Goal: Task Accomplishment & Management: Complete application form

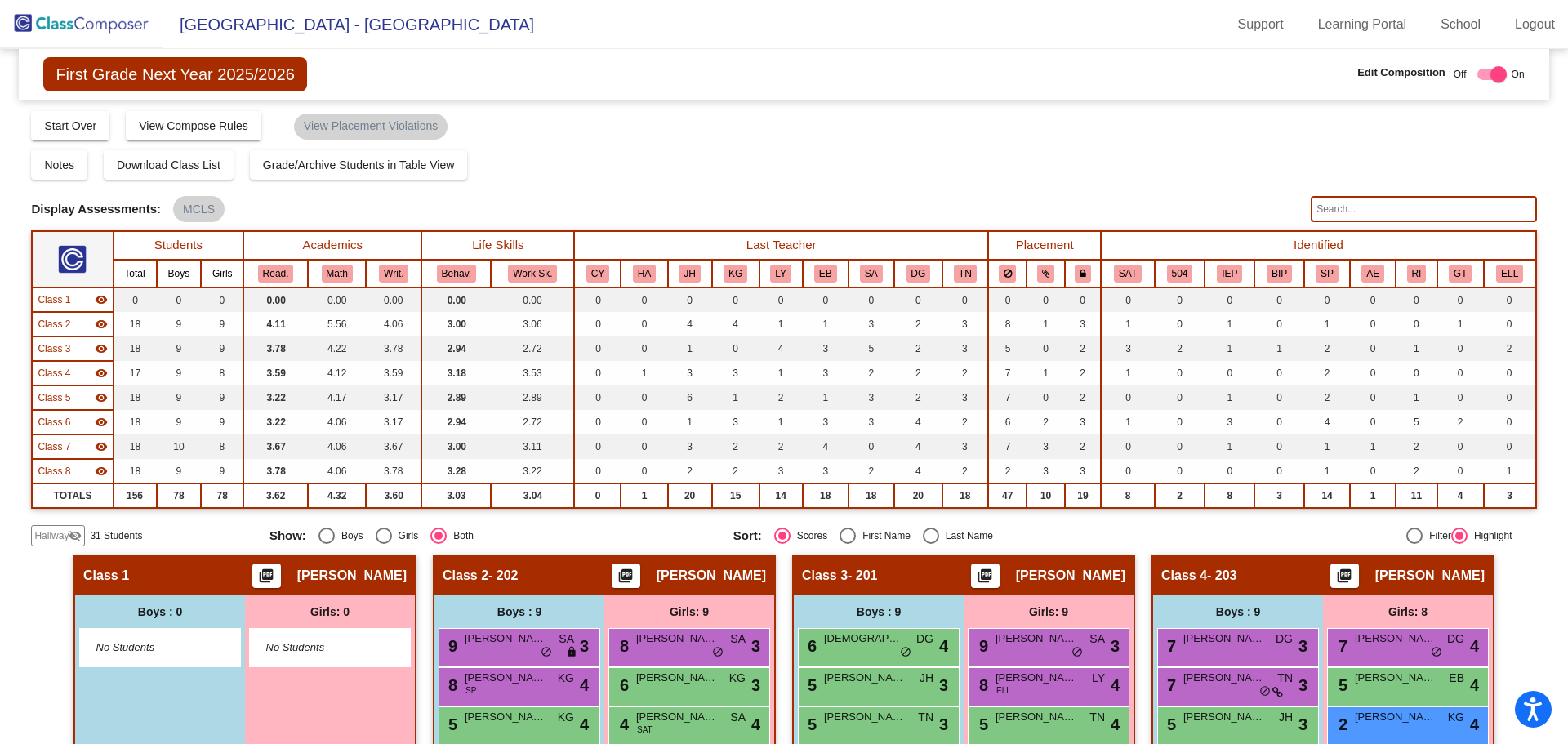
scroll to position [428, 0]
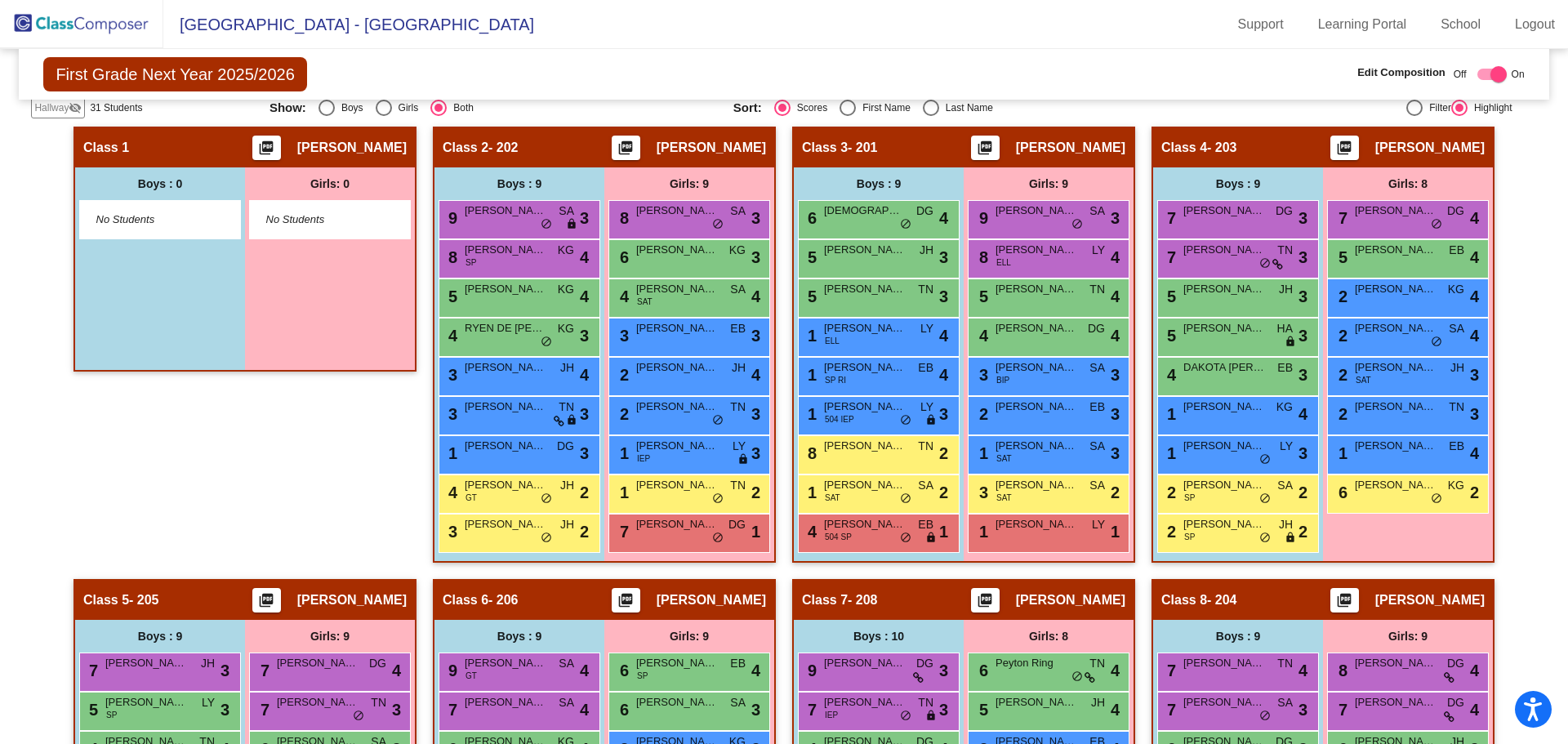
click at [85, 27] on img at bounding box center [82, 24] width 163 height 48
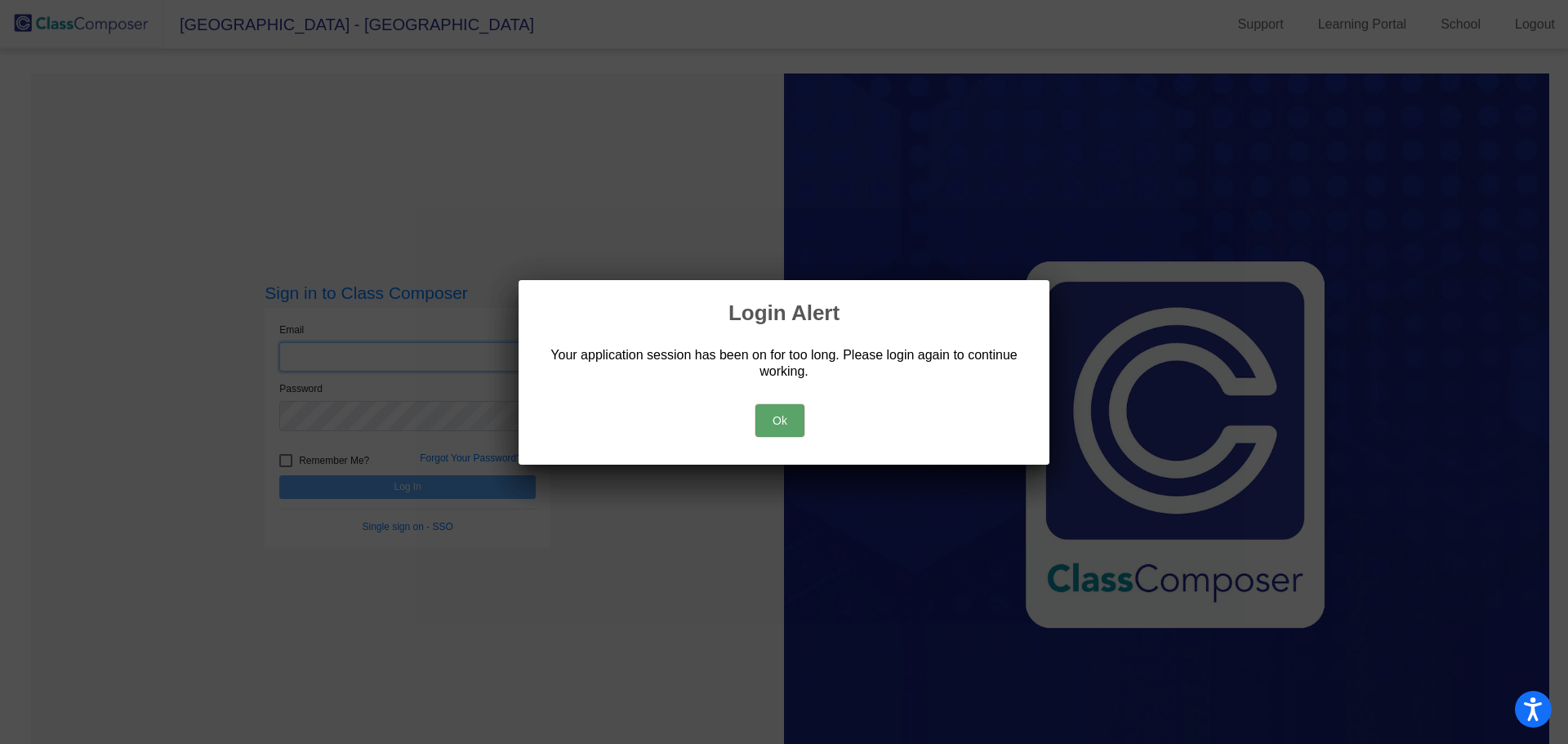
type input "[EMAIL_ADDRESS][DOMAIN_NAME]"
click at [771, 418] on button "Ok" at bounding box center [780, 420] width 49 height 32
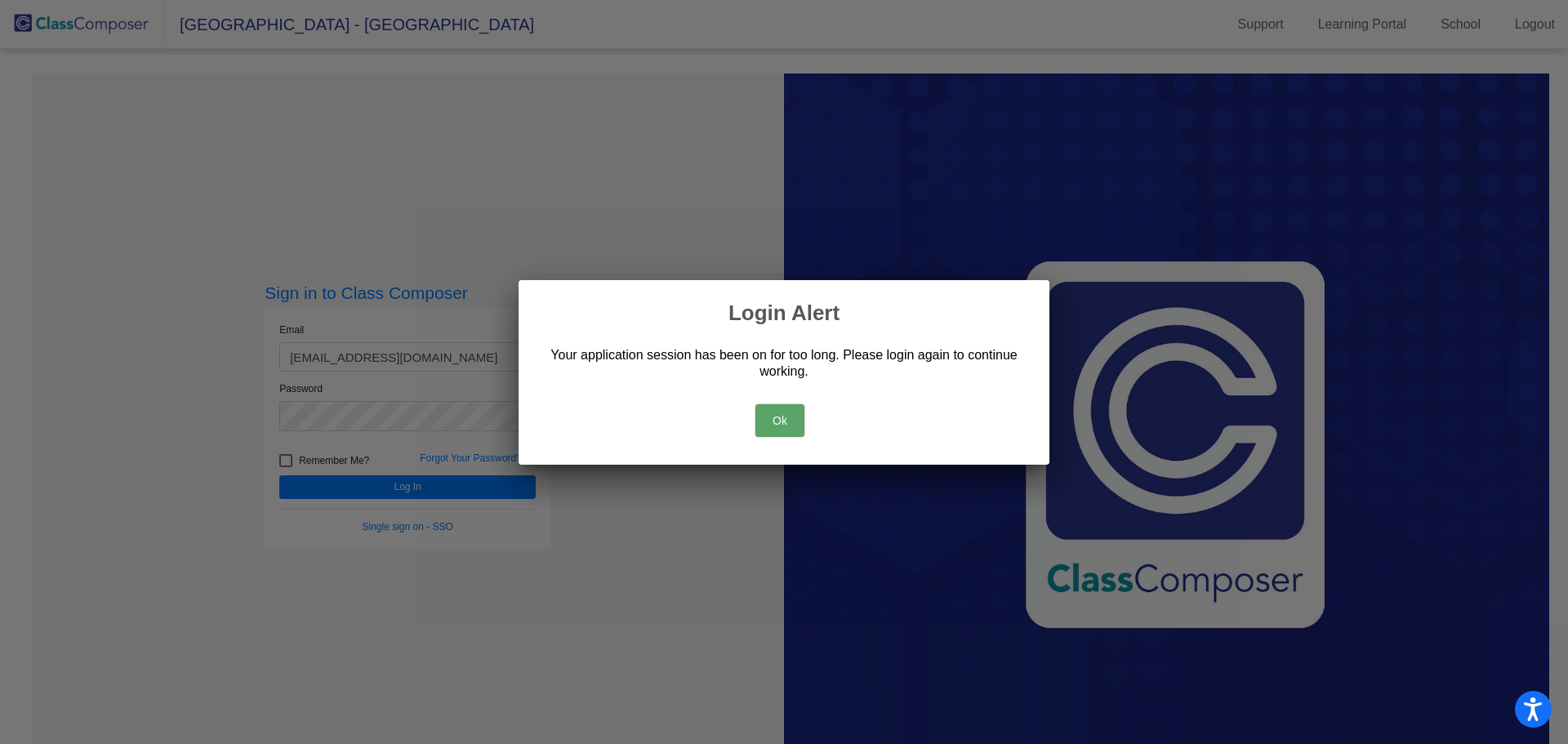
click at [788, 420] on button "Ok" at bounding box center [780, 420] width 49 height 32
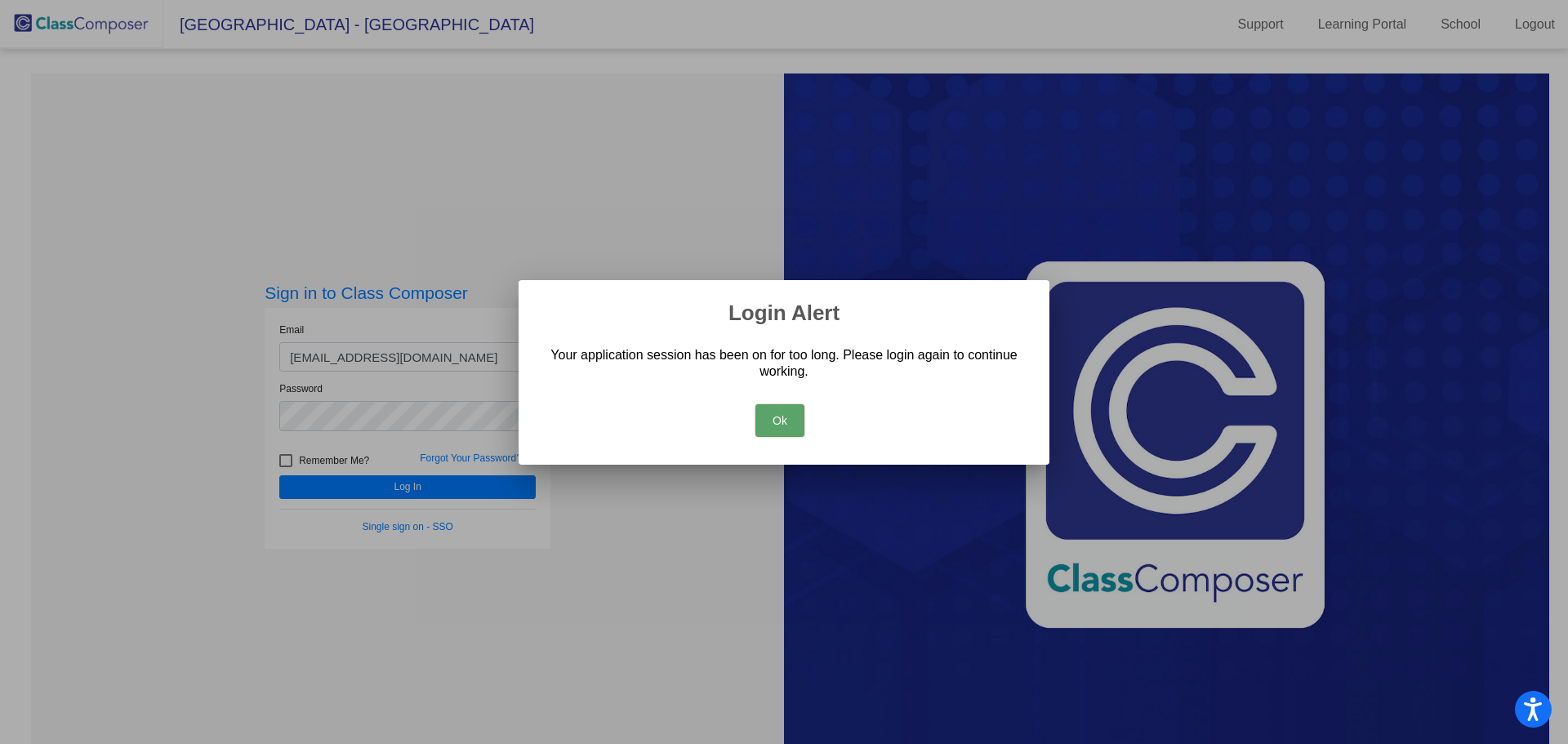
click at [797, 424] on button "Ok" at bounding box center [780, 420] width 49 height 32
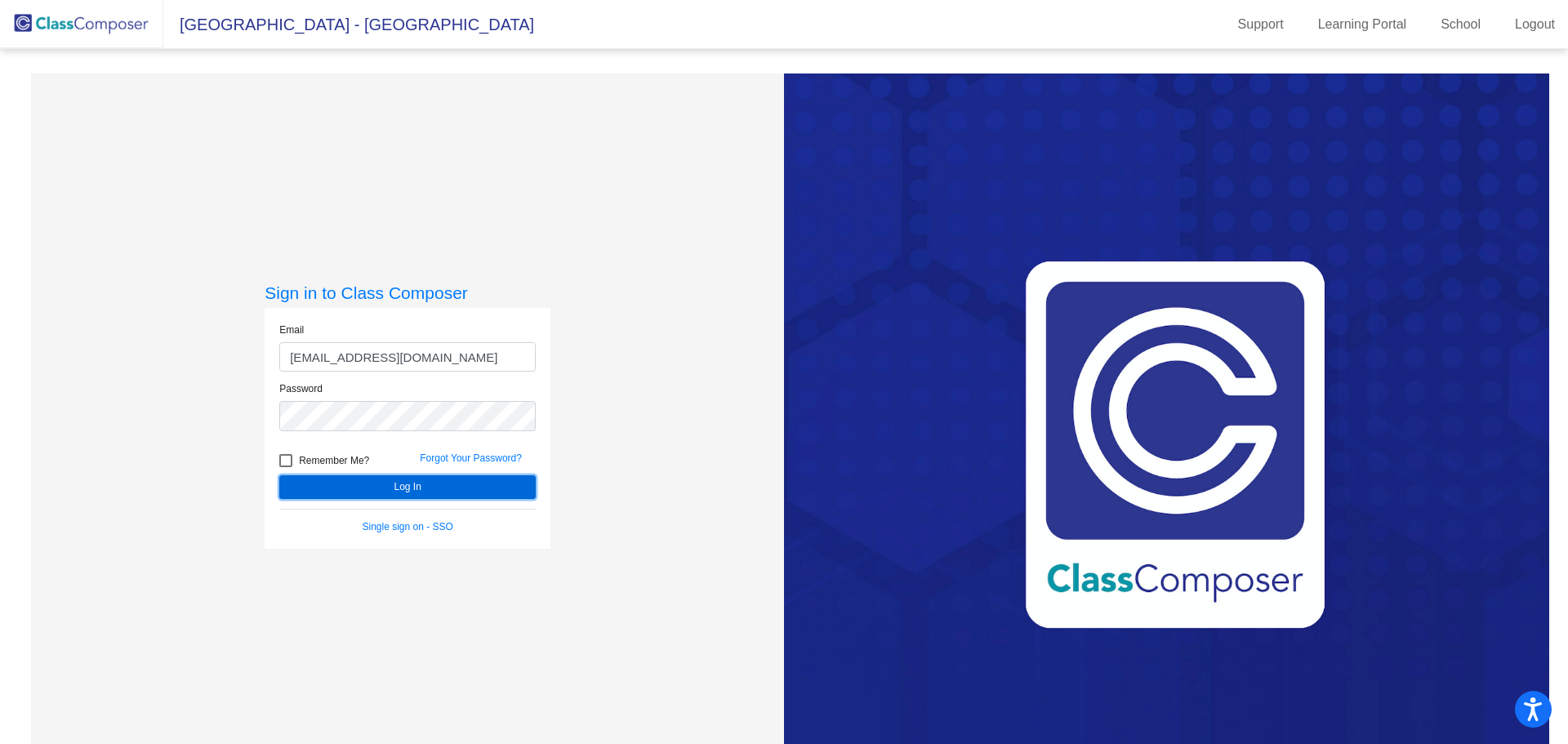
click at [465, 478] on button "Log In" at bounding box center [408, 486] width 257 height 23
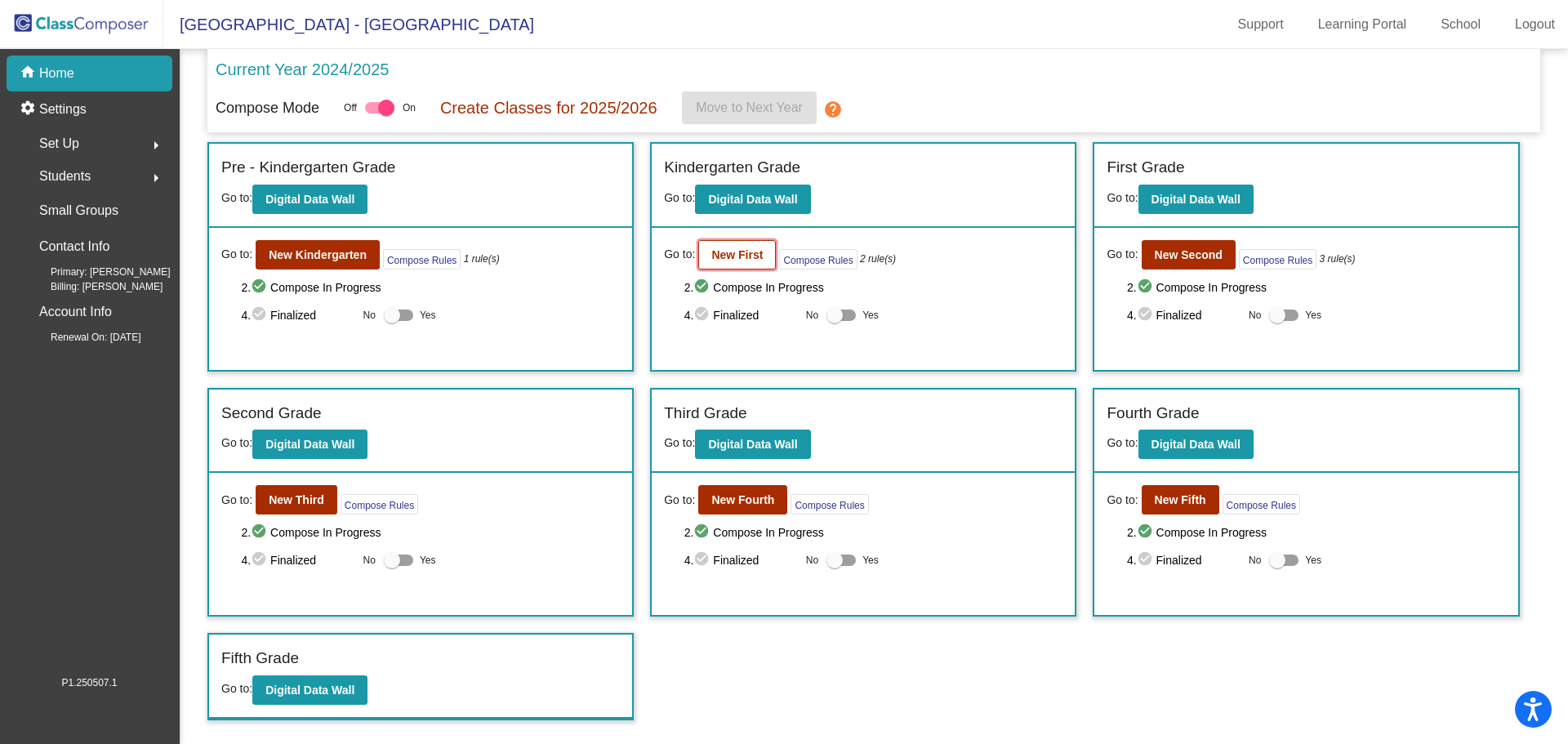
click at [756, 258] on b "New First" at bounding box center [736, 255] width 51 height 13
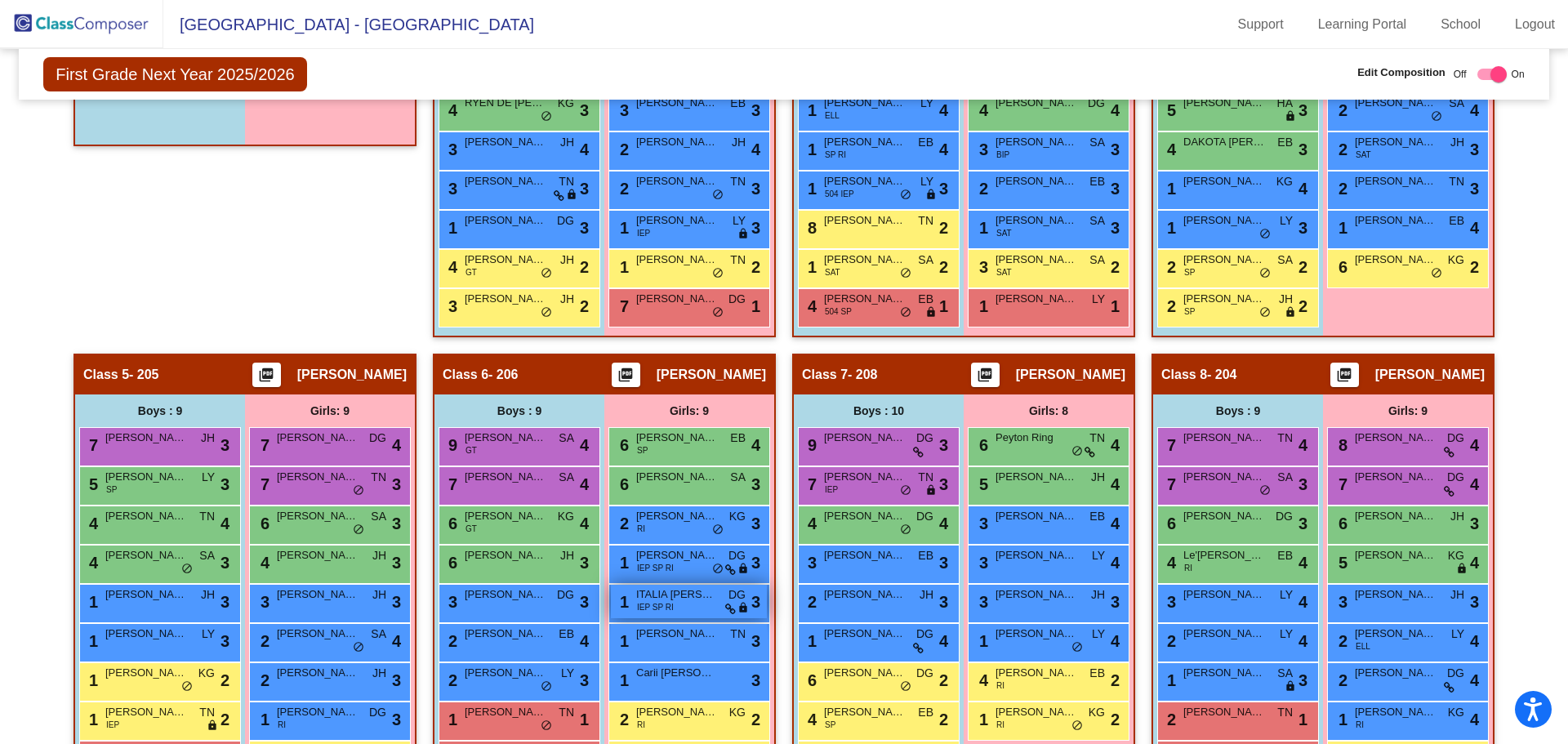
scroll to position [735, 0]
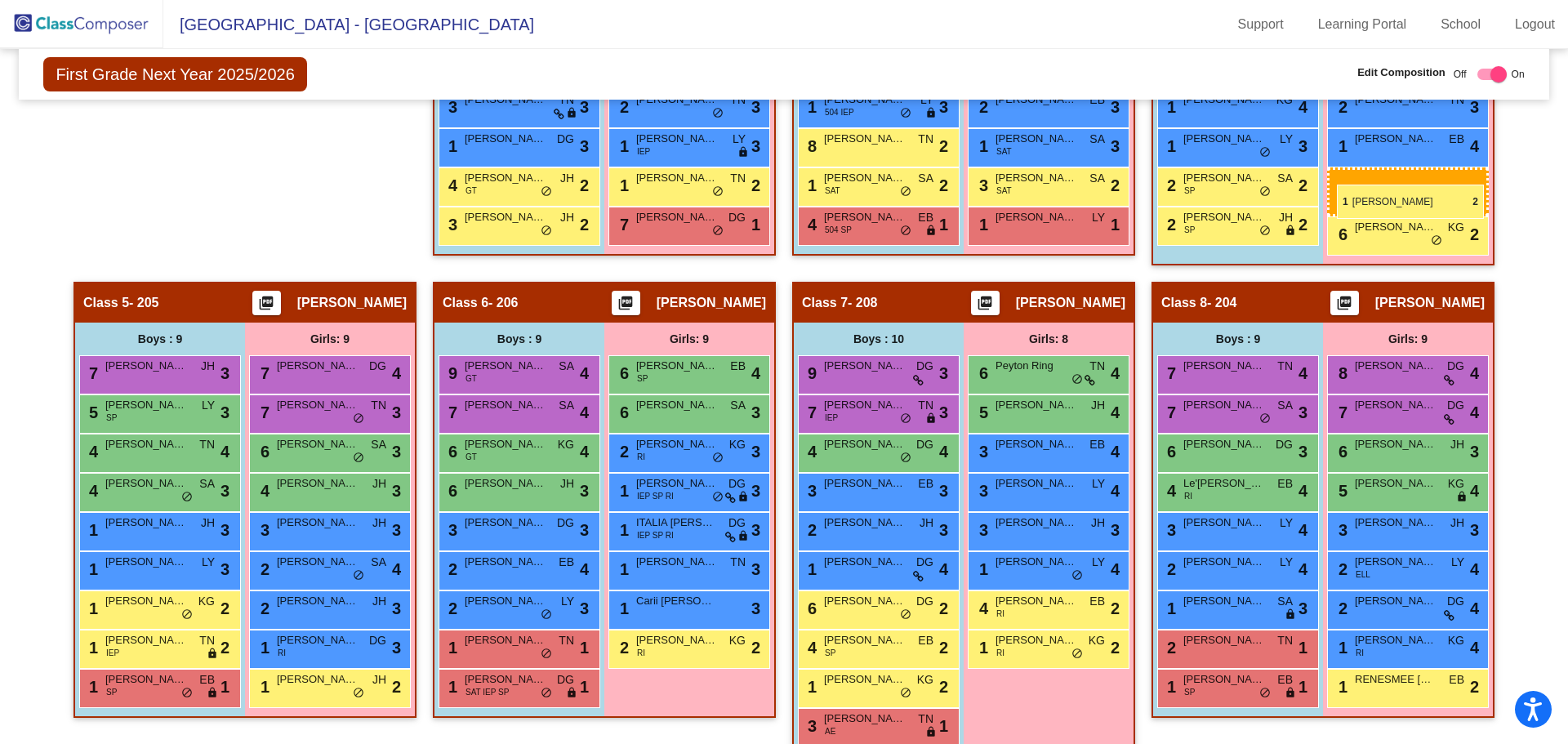
drag, startPoint x: 666, startPoint y: 690, endPoint x: 1337, endPoint y: 185, distance: 839.8
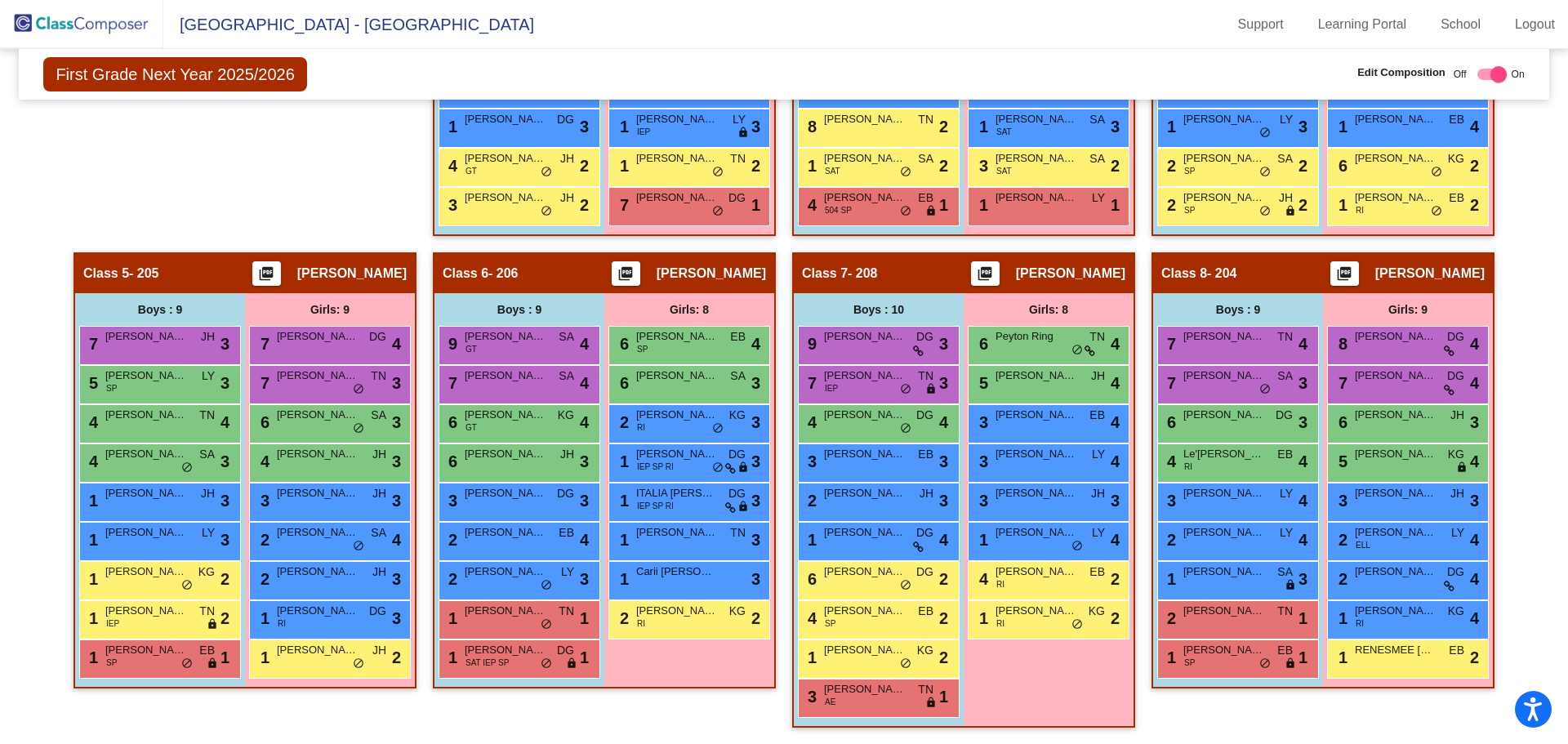
scroll to position [346, 0]
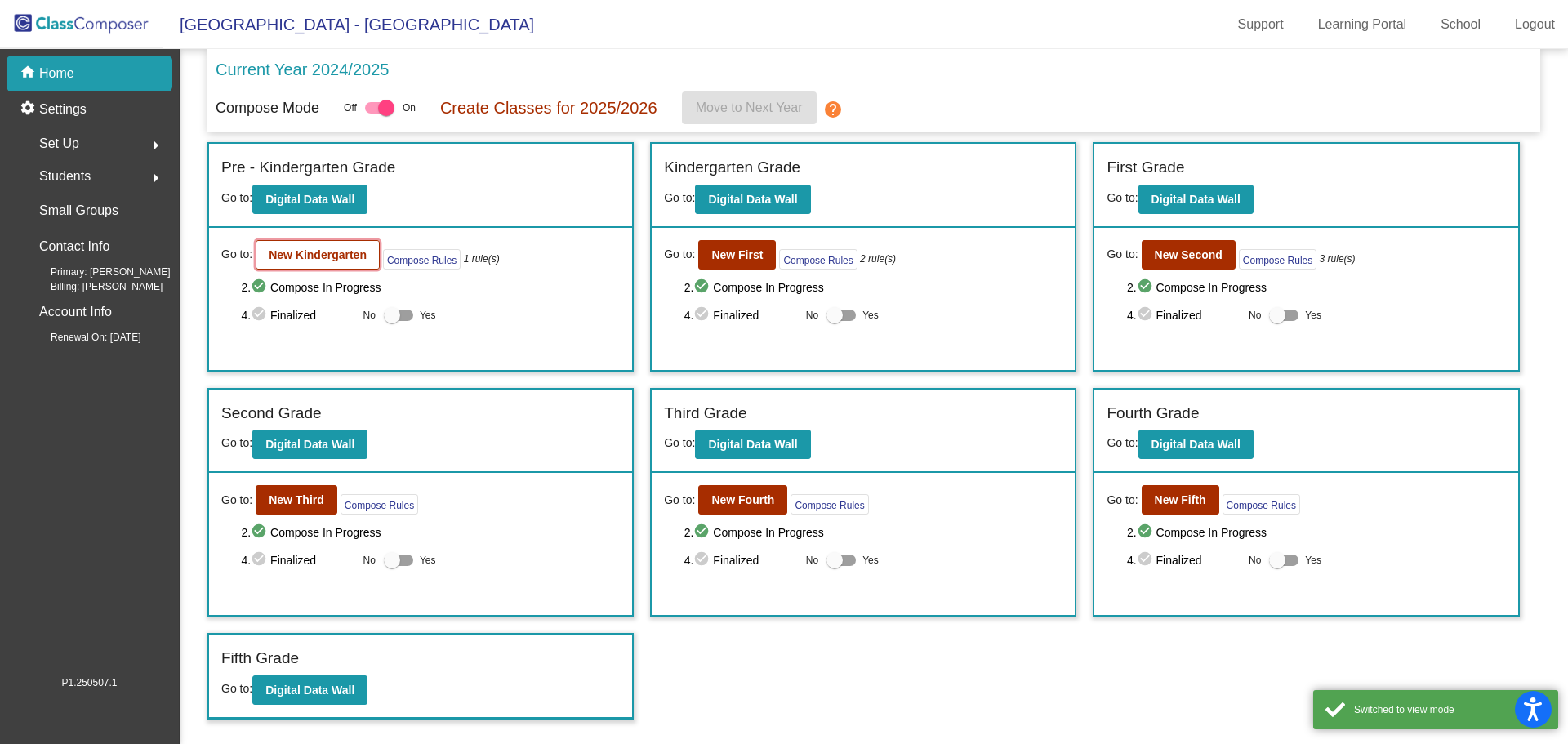
click at [368, 254] on button "New Kindergarten" at bounding box center [318, 254] width 124 height 30
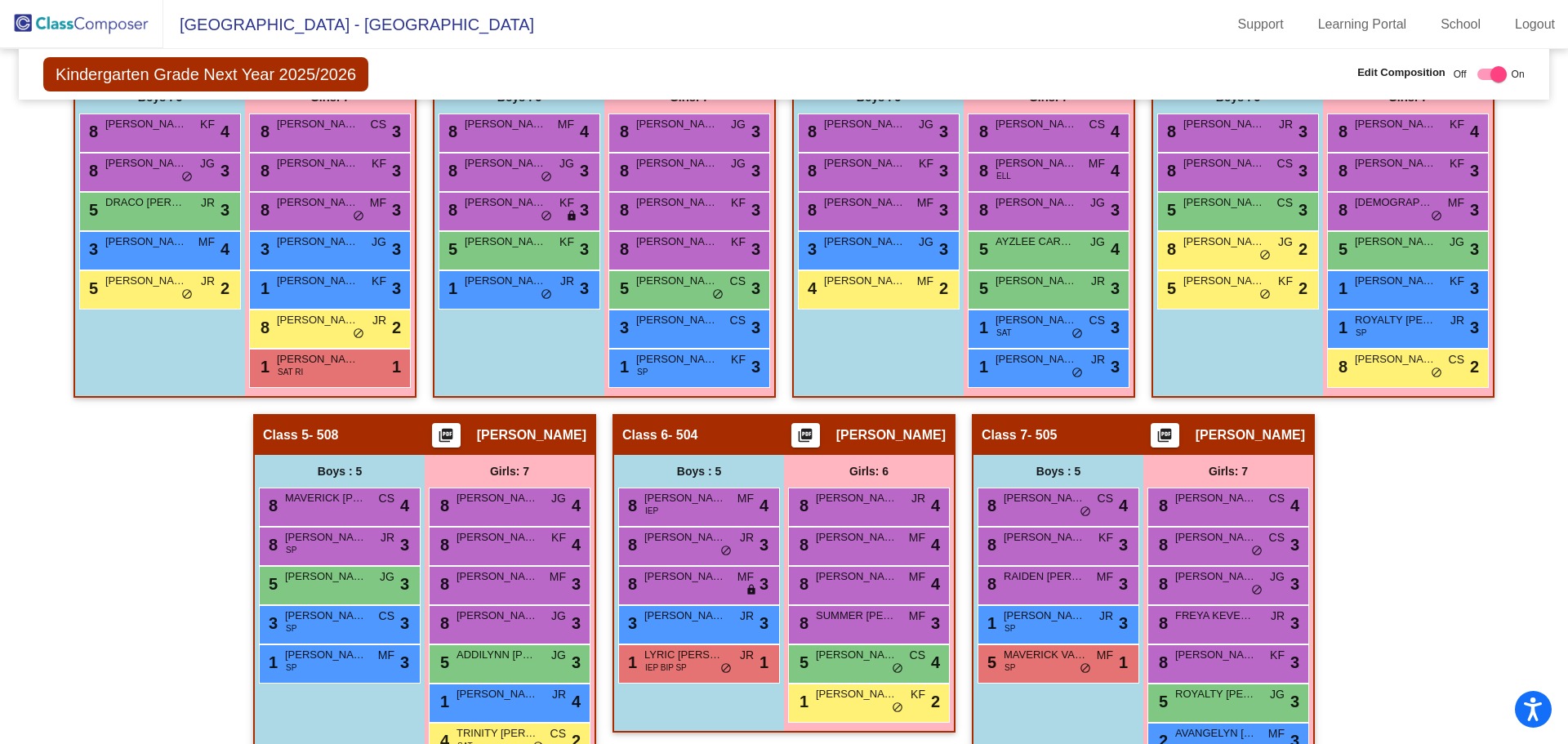
scroll to position [534, 0]
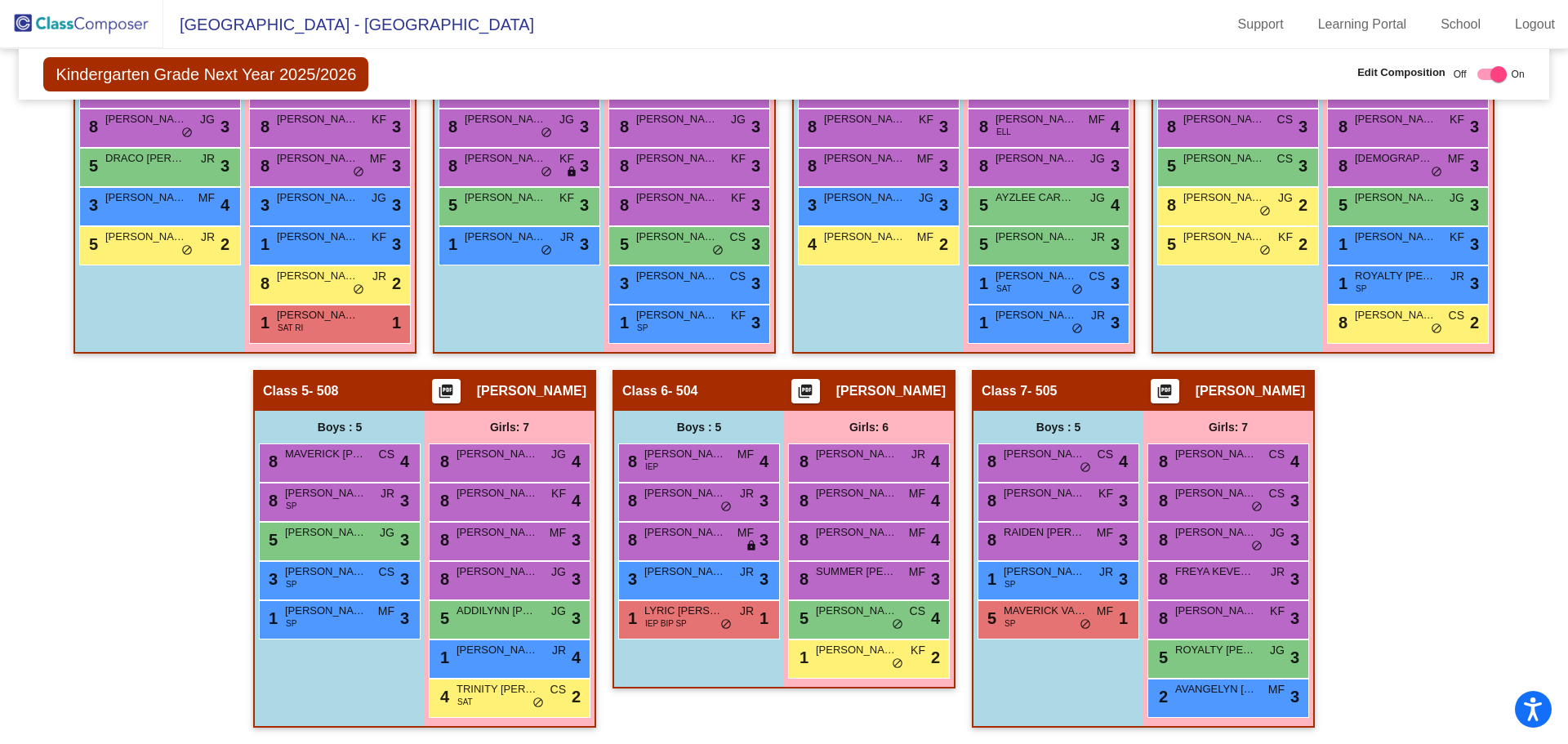
click at [135, 622] on div "Hallway - Hallway Class picture_as_pdf Add Student First Name Last Name Student…" at bounding box center [784, 369] width 1505 height 748
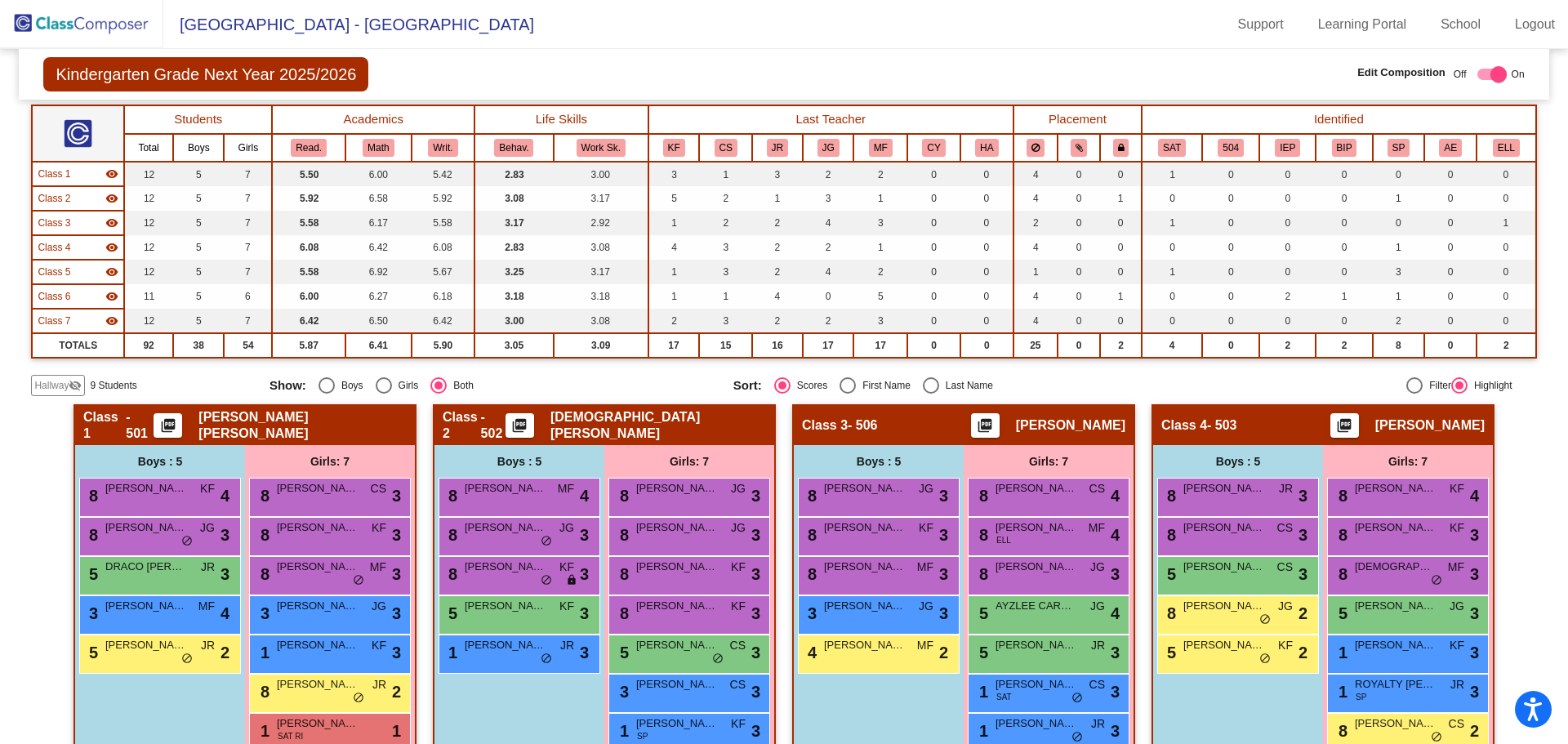
scroll to position [0, 0]
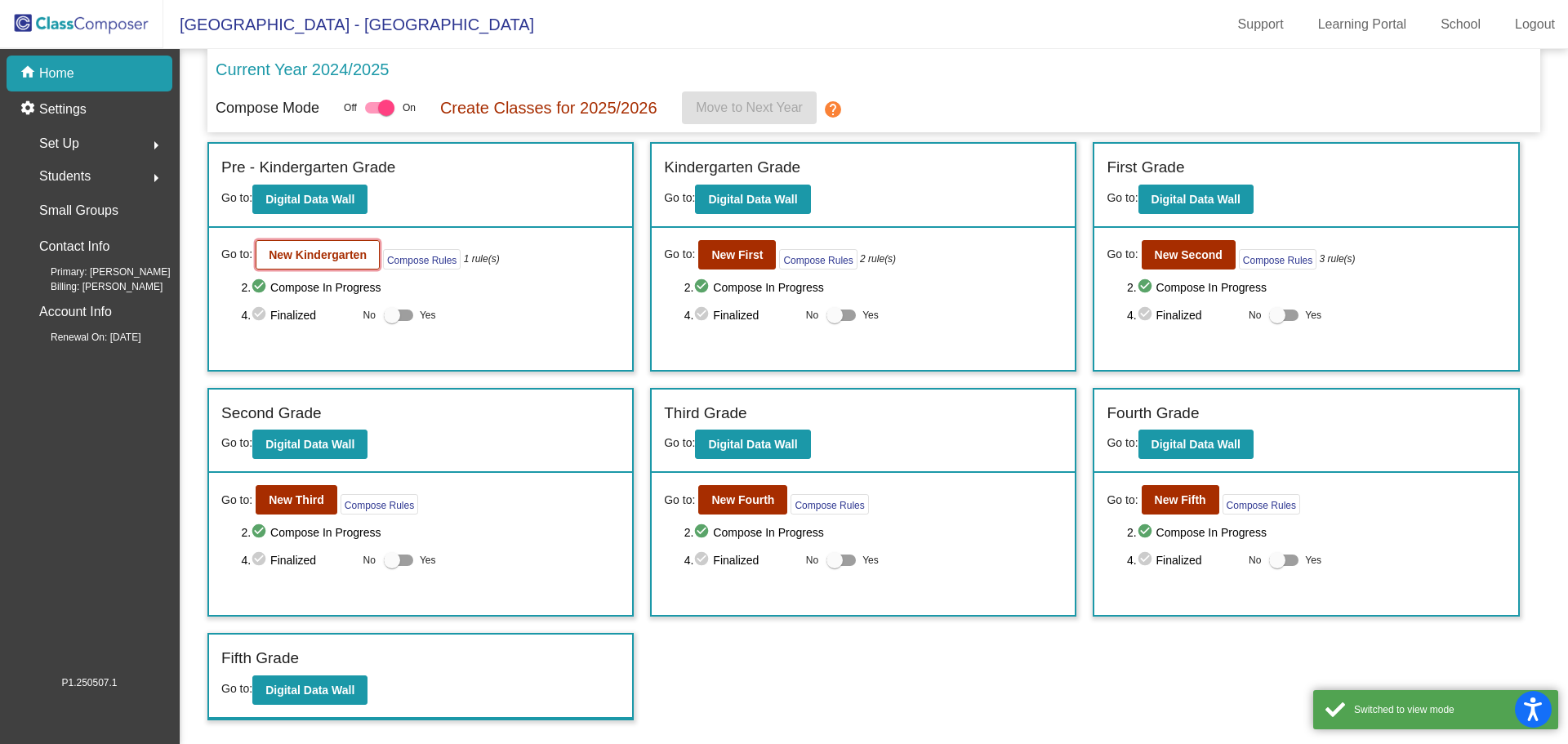
click at [336, 249] on b "New Kindergarten" at bounding box center [317, 255] width 98 height 13
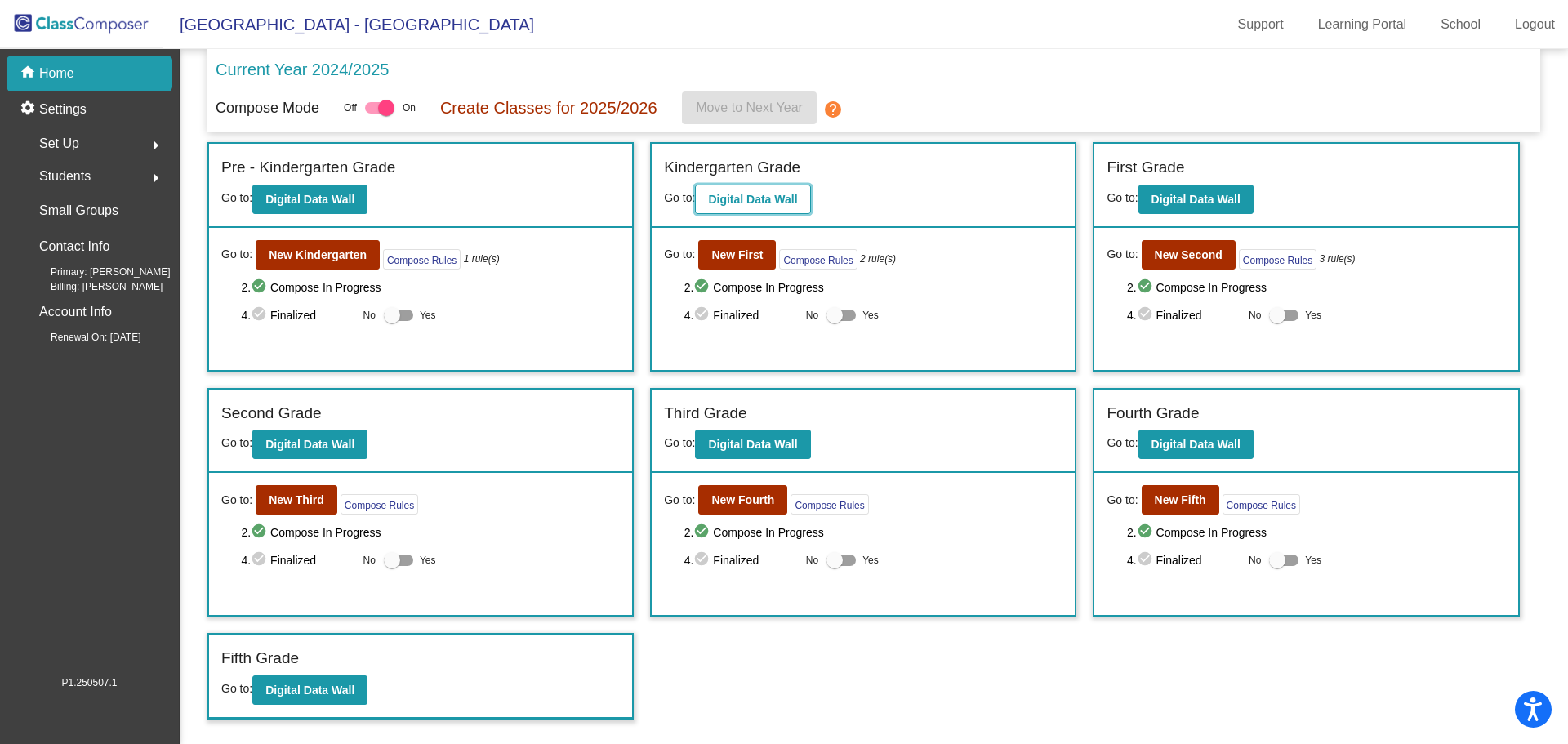
click at [744, 197] on b "Digital Data Wall" at bounding box center [753, 199] width 89 height 13
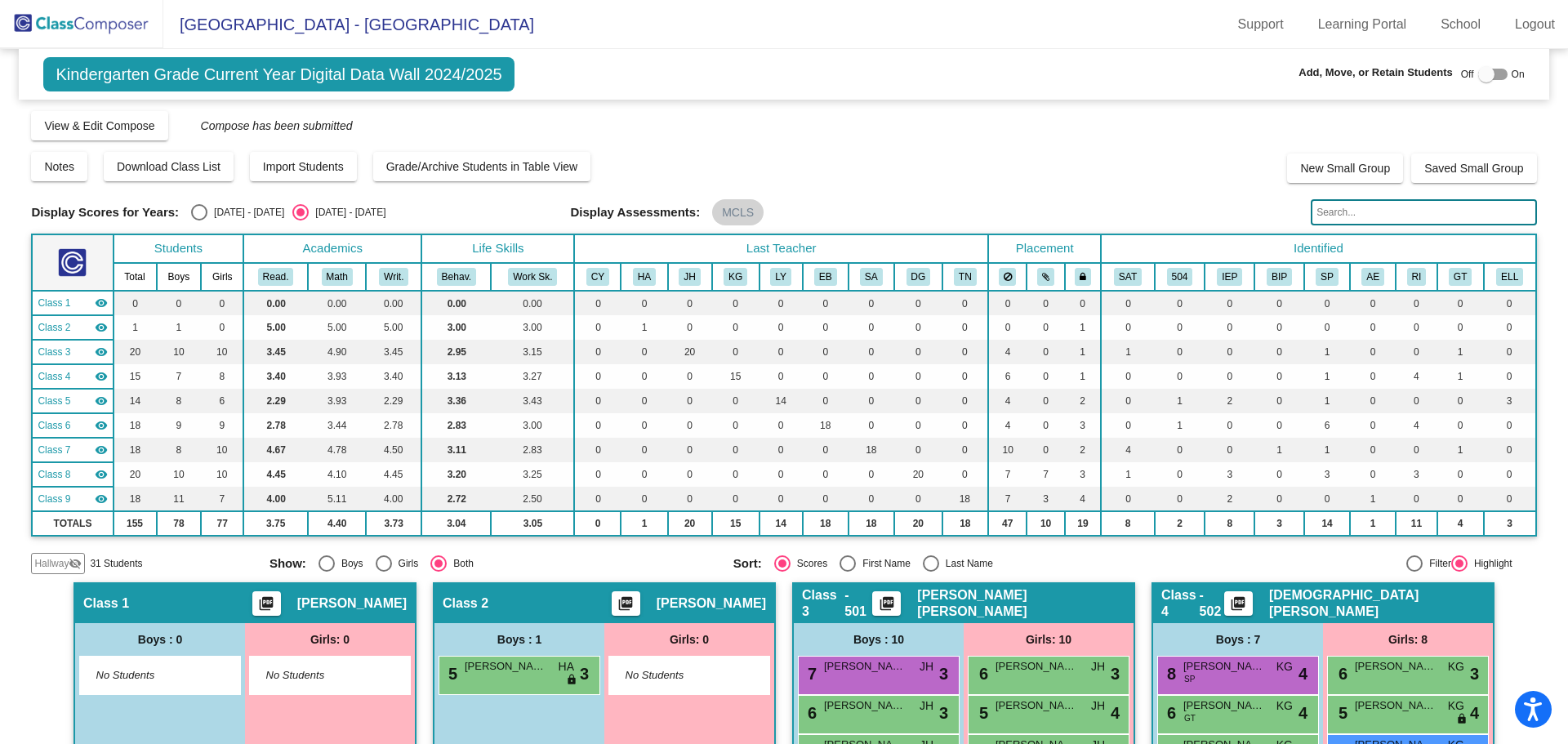
click at [1490, 70] on div at bounding box center [1493, 74] width 30 height 12
checkbox input "true"
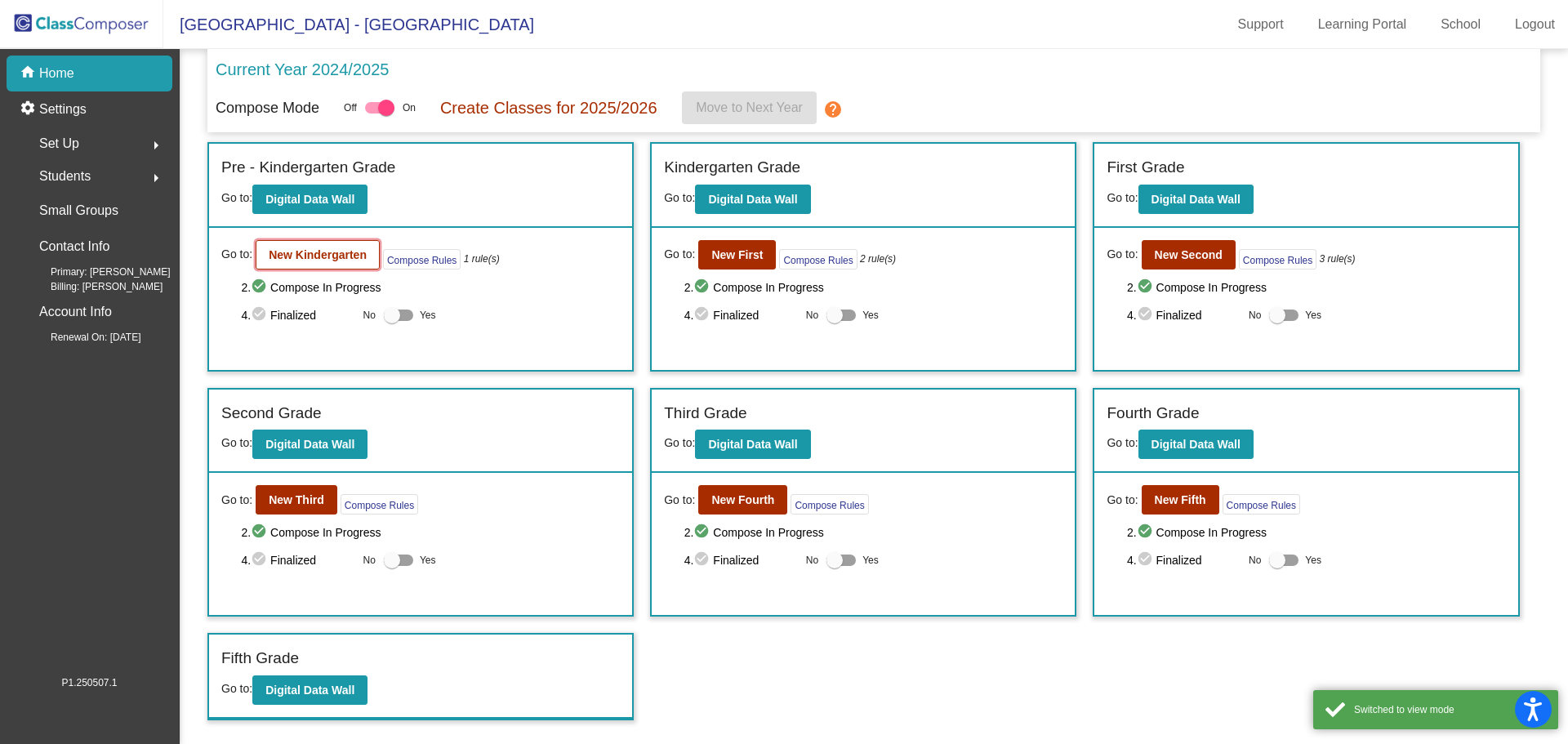
click at [332, 249] on b "New Kindergarten" at bounding box center [317, 255] width 98 height 13
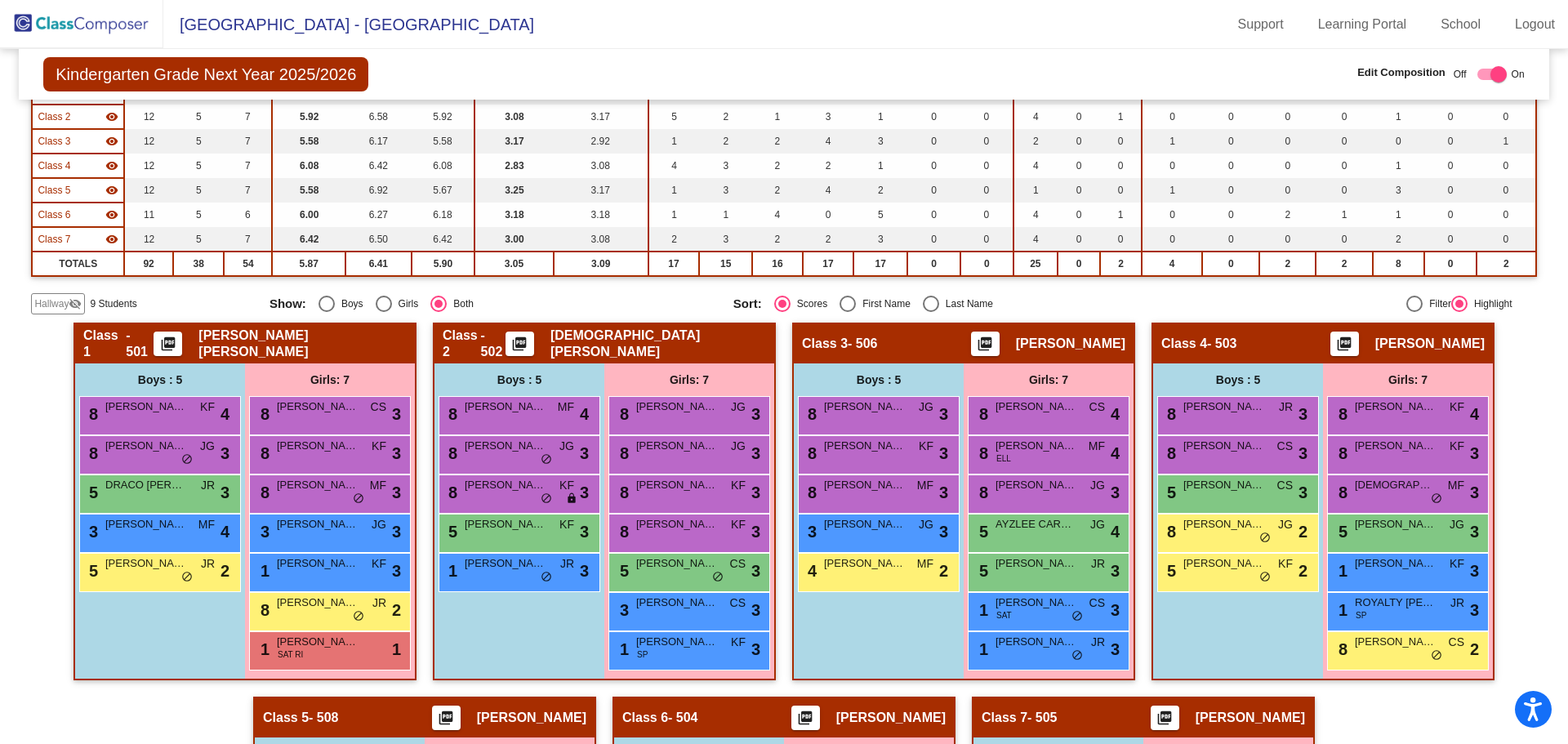
scroll to position [44, 0]
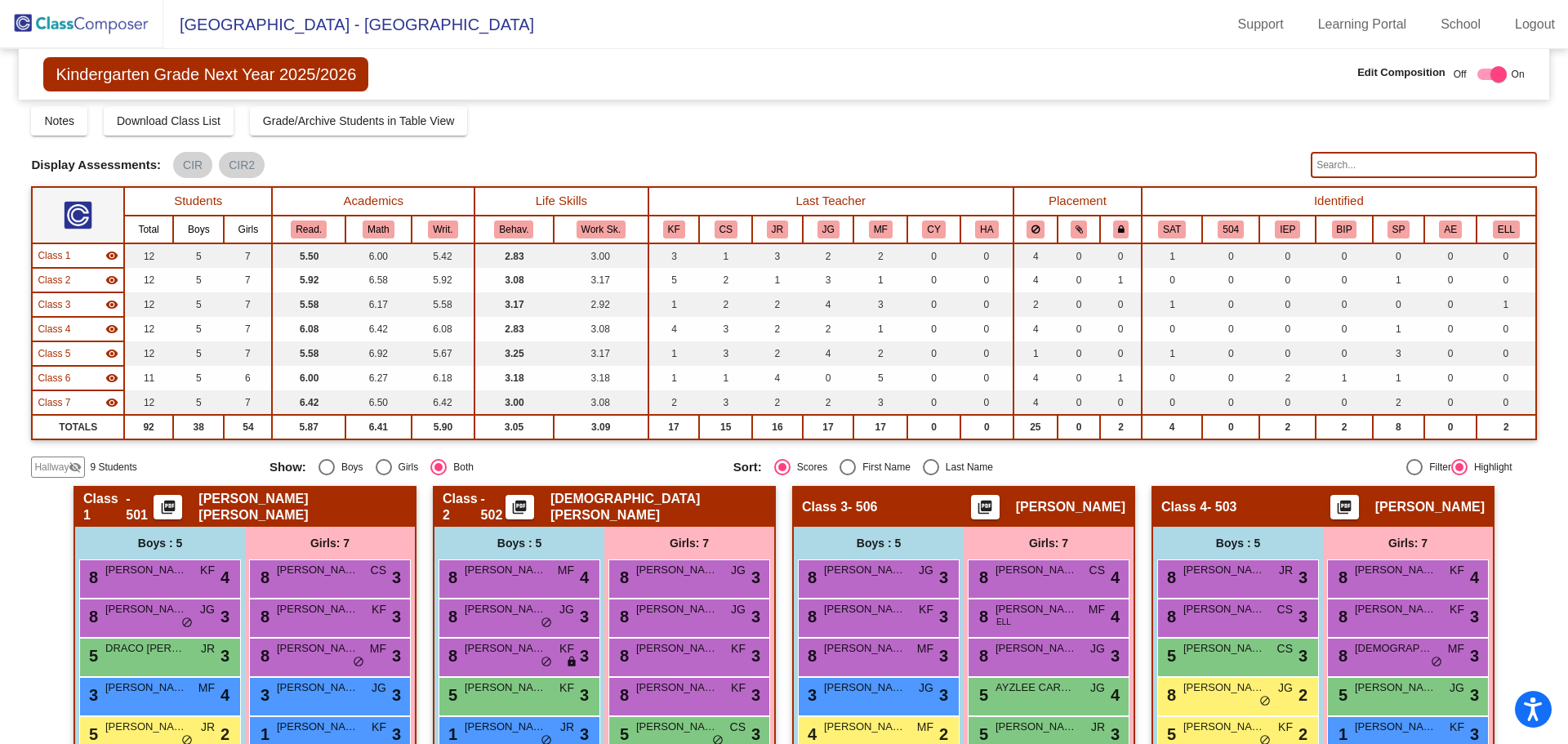
click at [128, 17] on img at bounding box center [82, 24] width 163 height 48
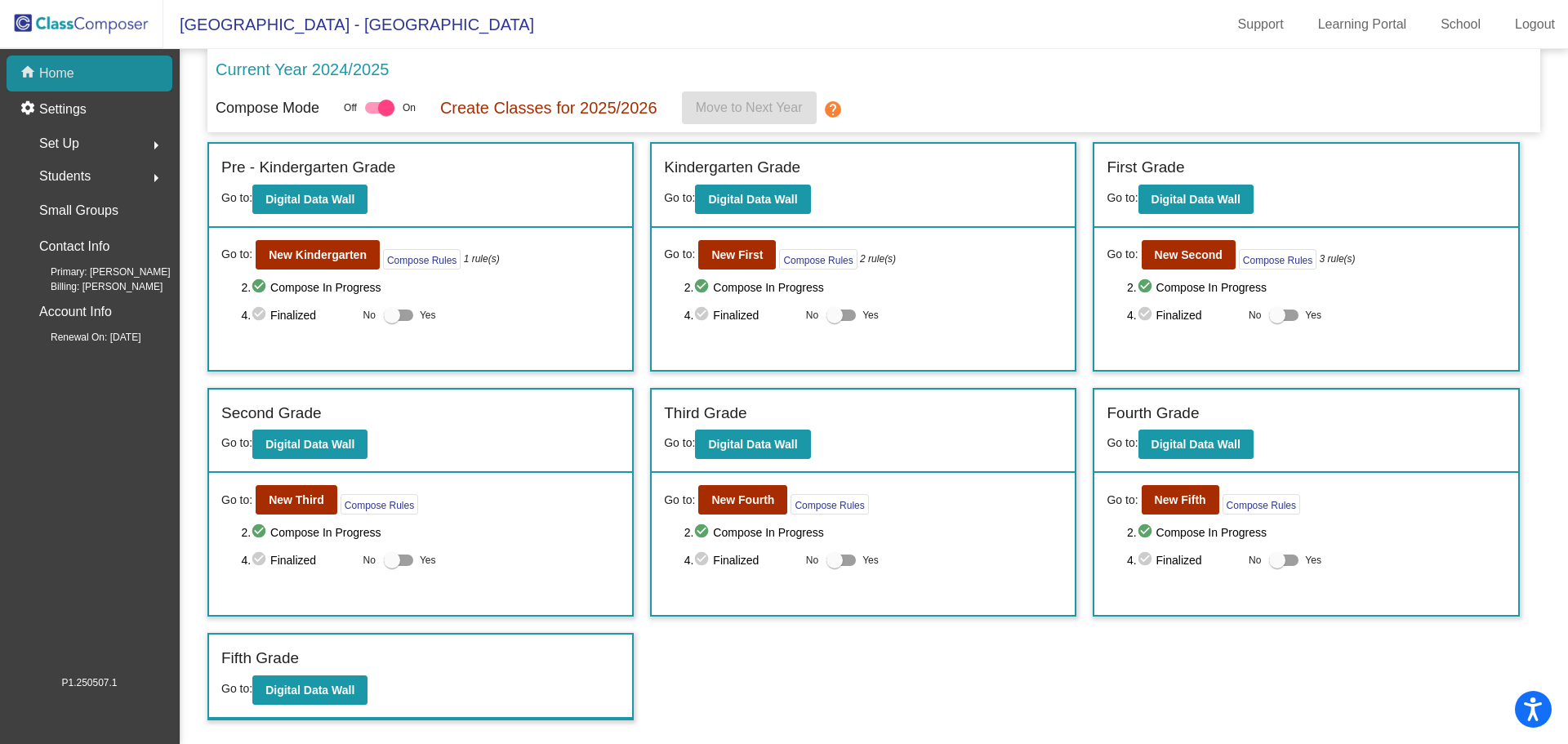
click at [73, 76] on p "Home" at bounding box center [57, 74] width 35 height 20
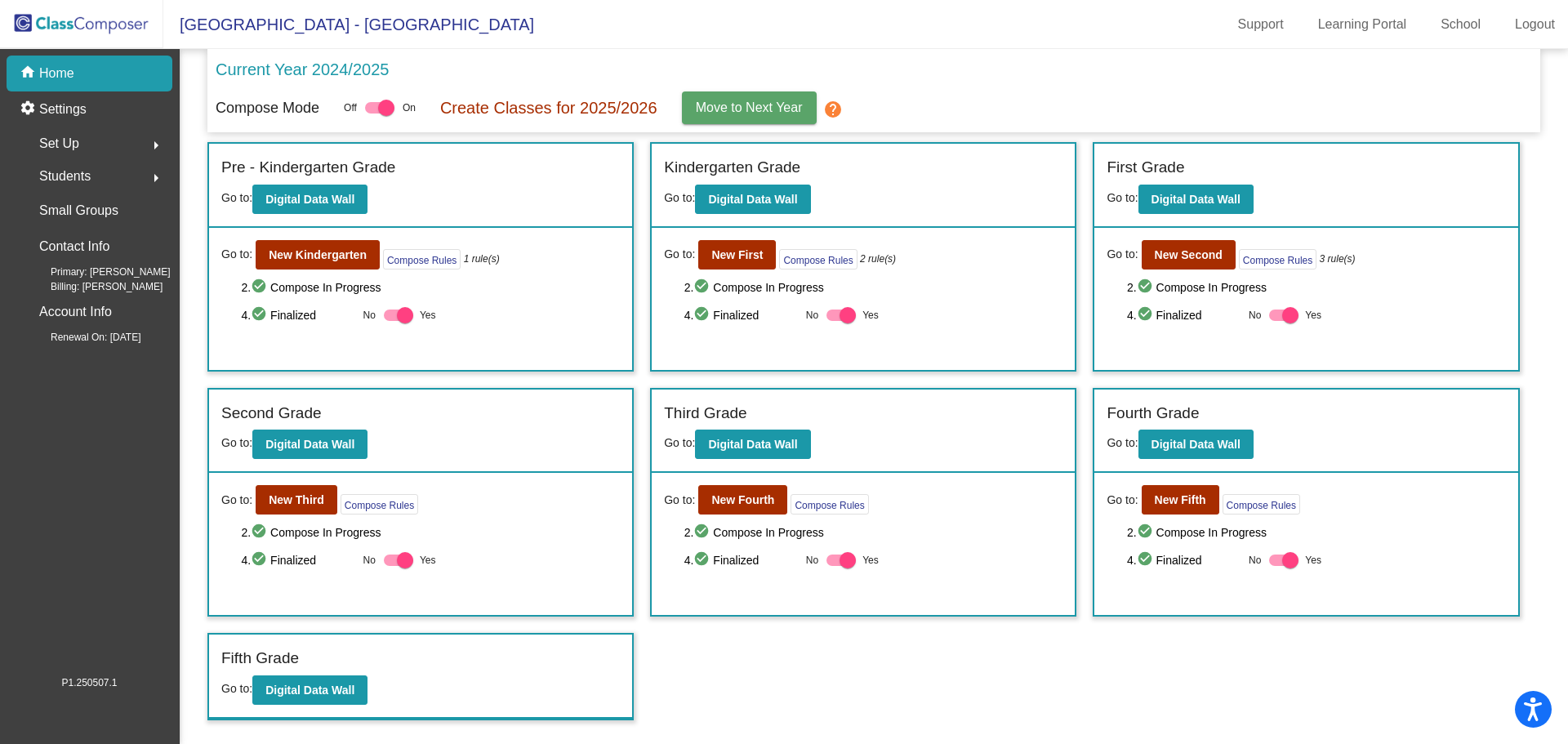
click at [144, 74] on div "home Home" at bounding box center [89, 74] width 166 height 36
click at [66, 74] on p "Home" at bounding box center [57, 74] width 35 height 20
click at [1533, 24] on link "Logout" at bounding box center [1536, 24] width 66 height 26
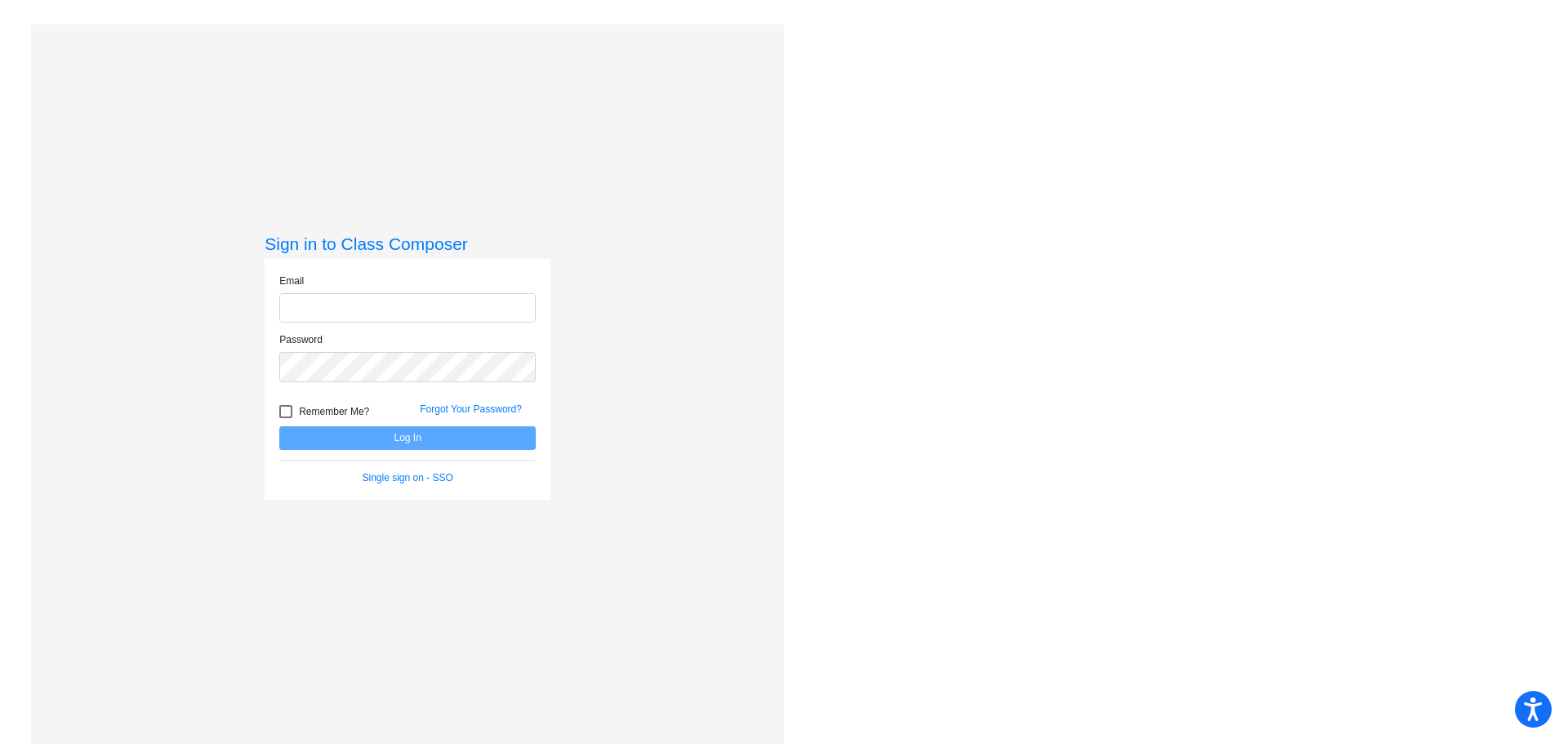
type input "[EMAIL_ADDRESS][DOMAIN_NAME]"
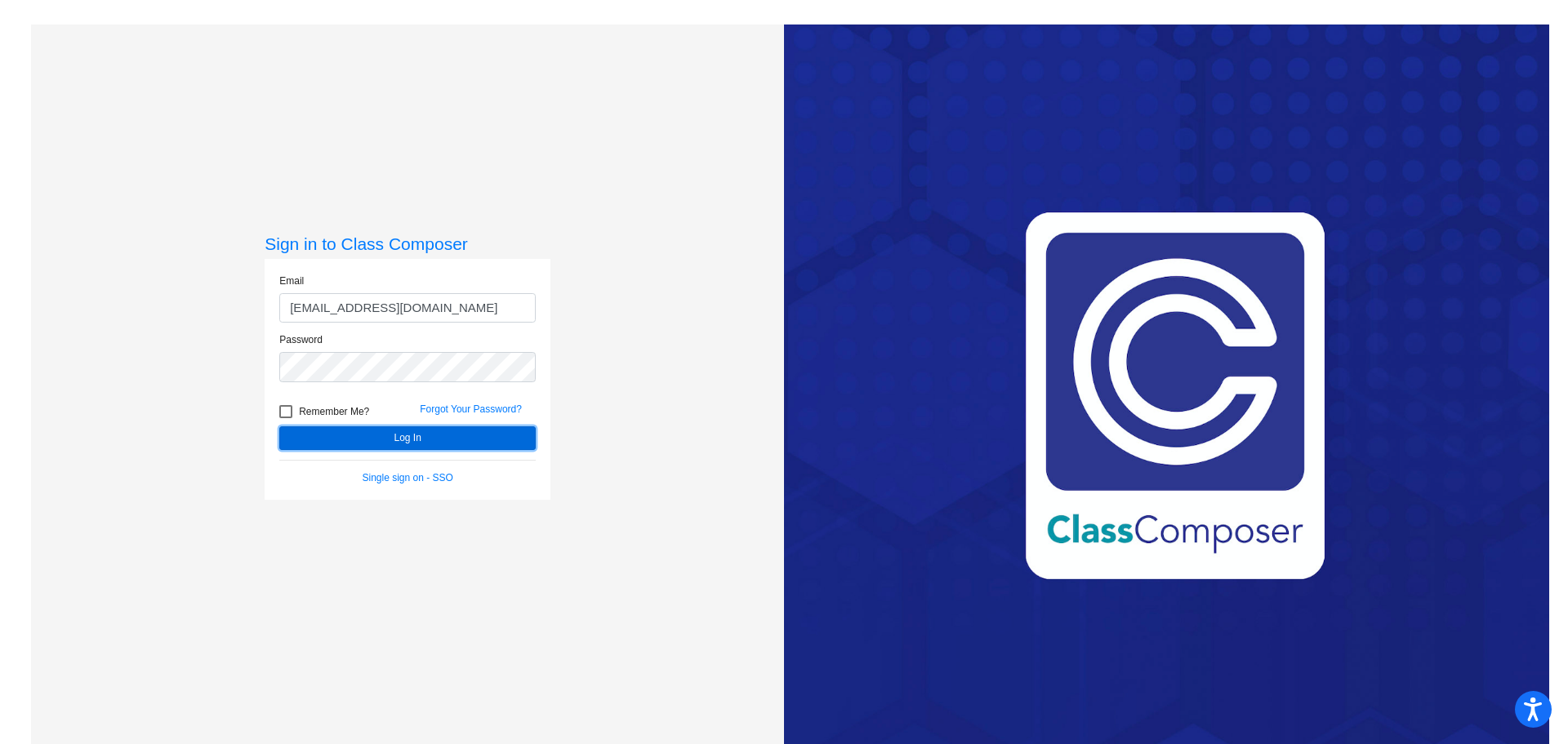
click at [431, 433] on button "Log In" at bounding box center [408, 438] width 257 height 23
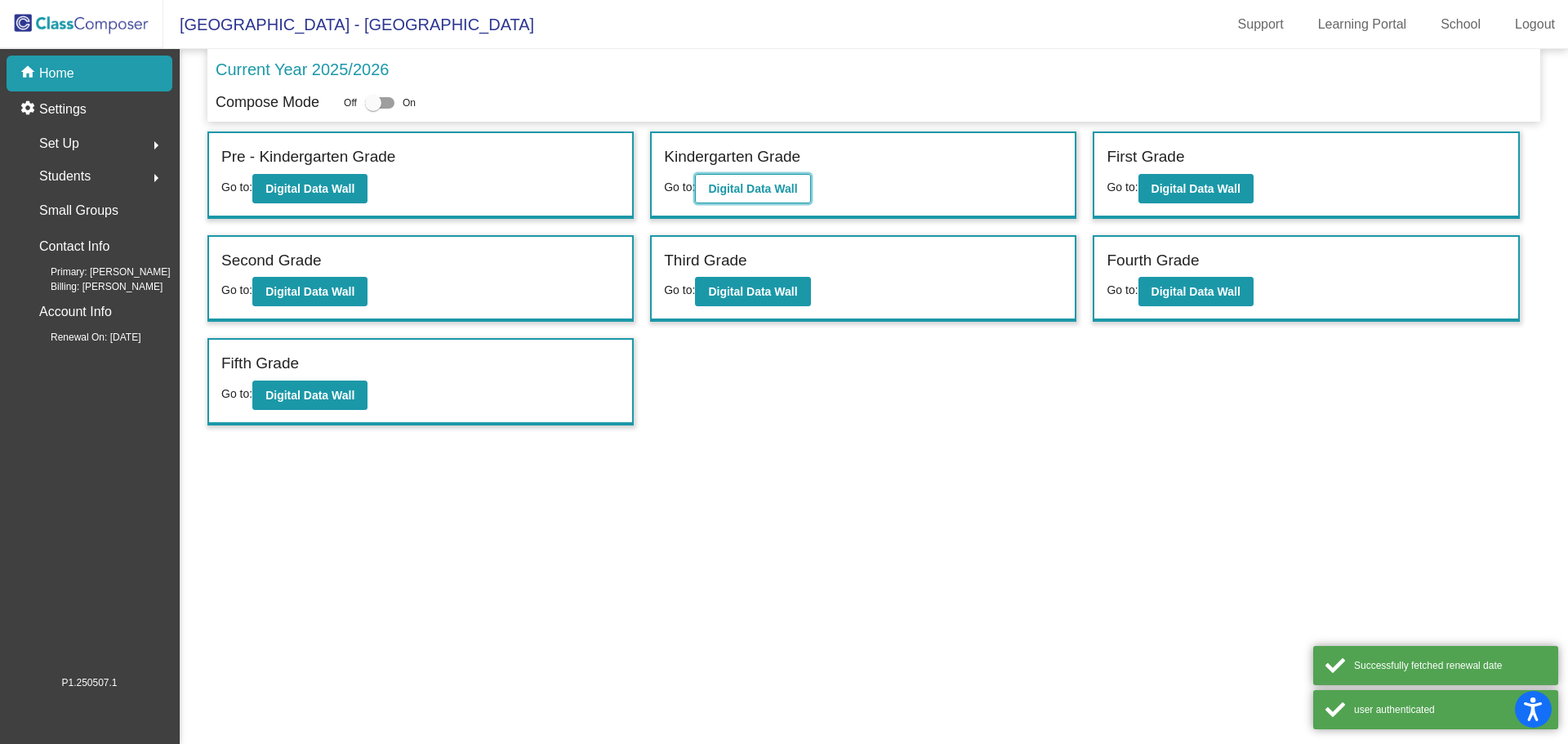
click at [780, 184] on b "Digital Data Wall" at bounding box center [753, 188] width 89 height 13
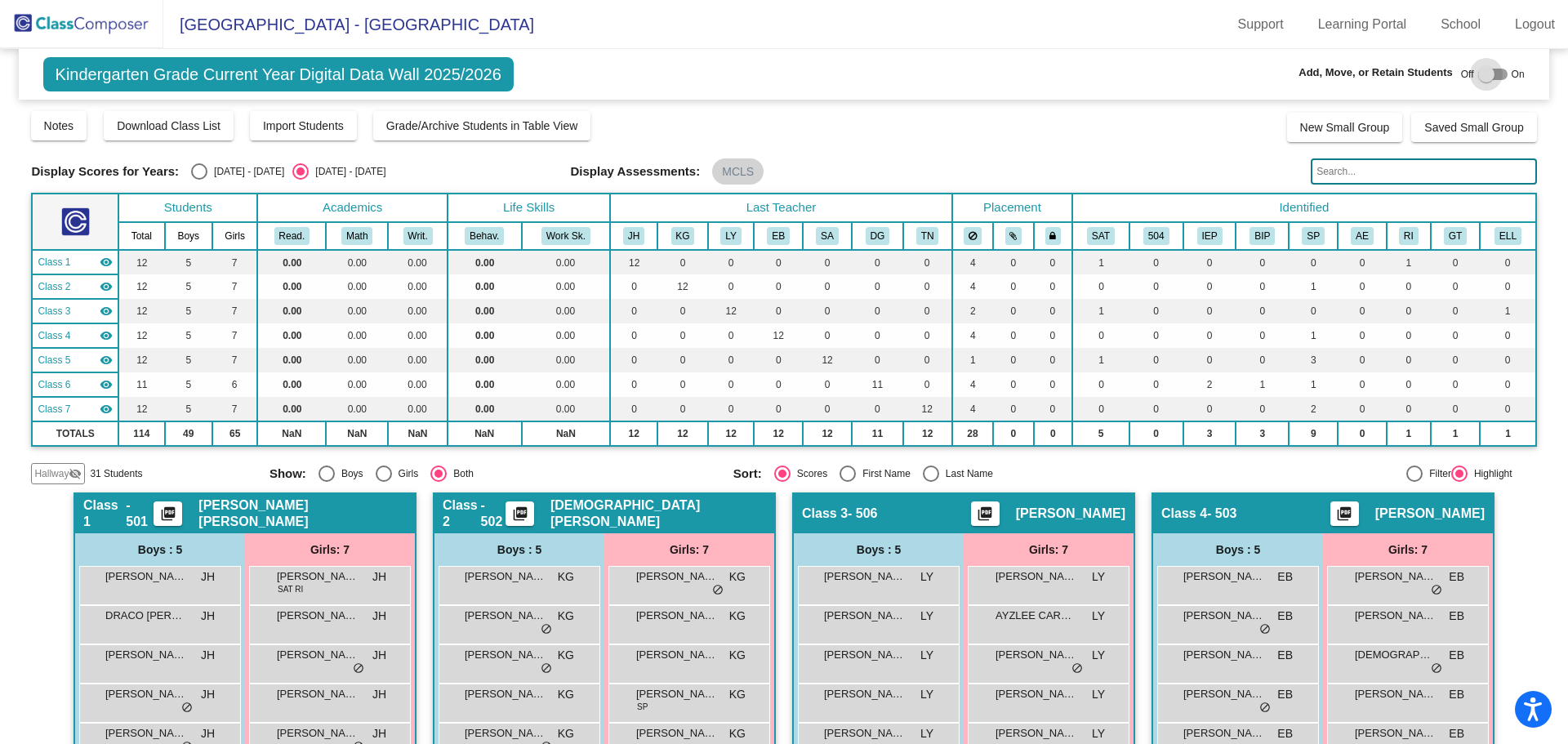
click at [1487, 76] on div at bounding box center [1493, 74] width 30 height 12
checkbox input "true"
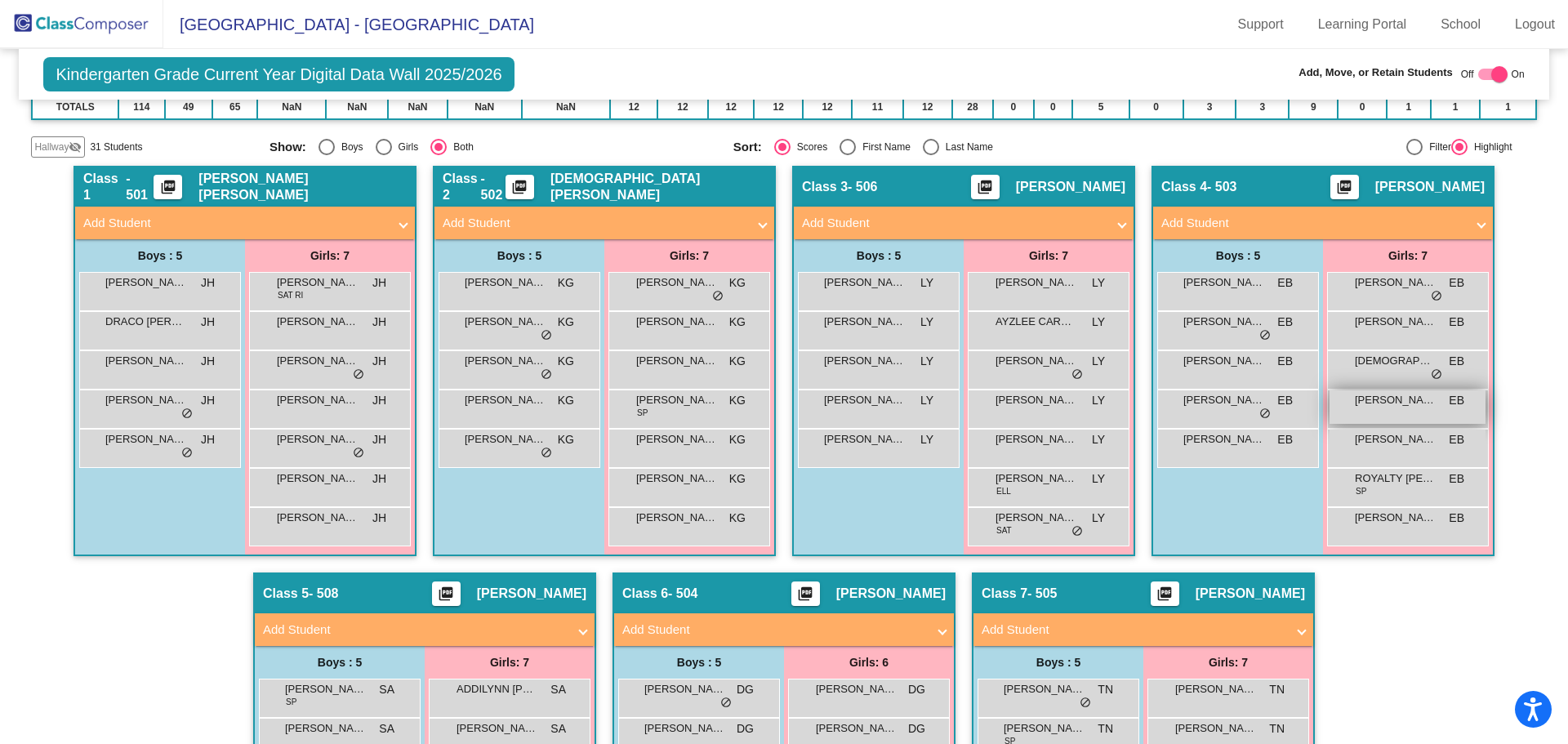
scroll to position [490, 0]
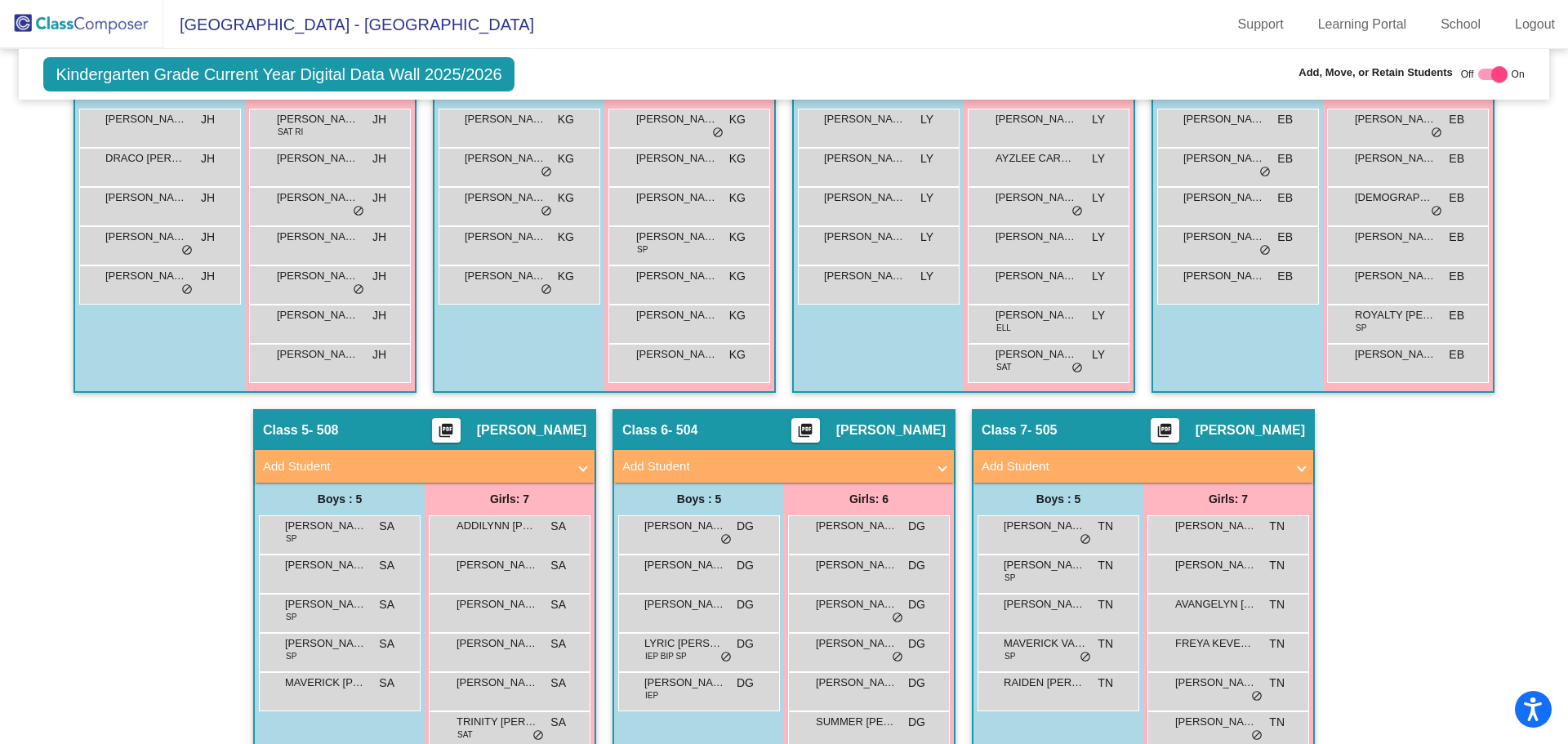
click at [564, 465] on span "Add Student" at bounding box center [421, 466] width 317 height 19
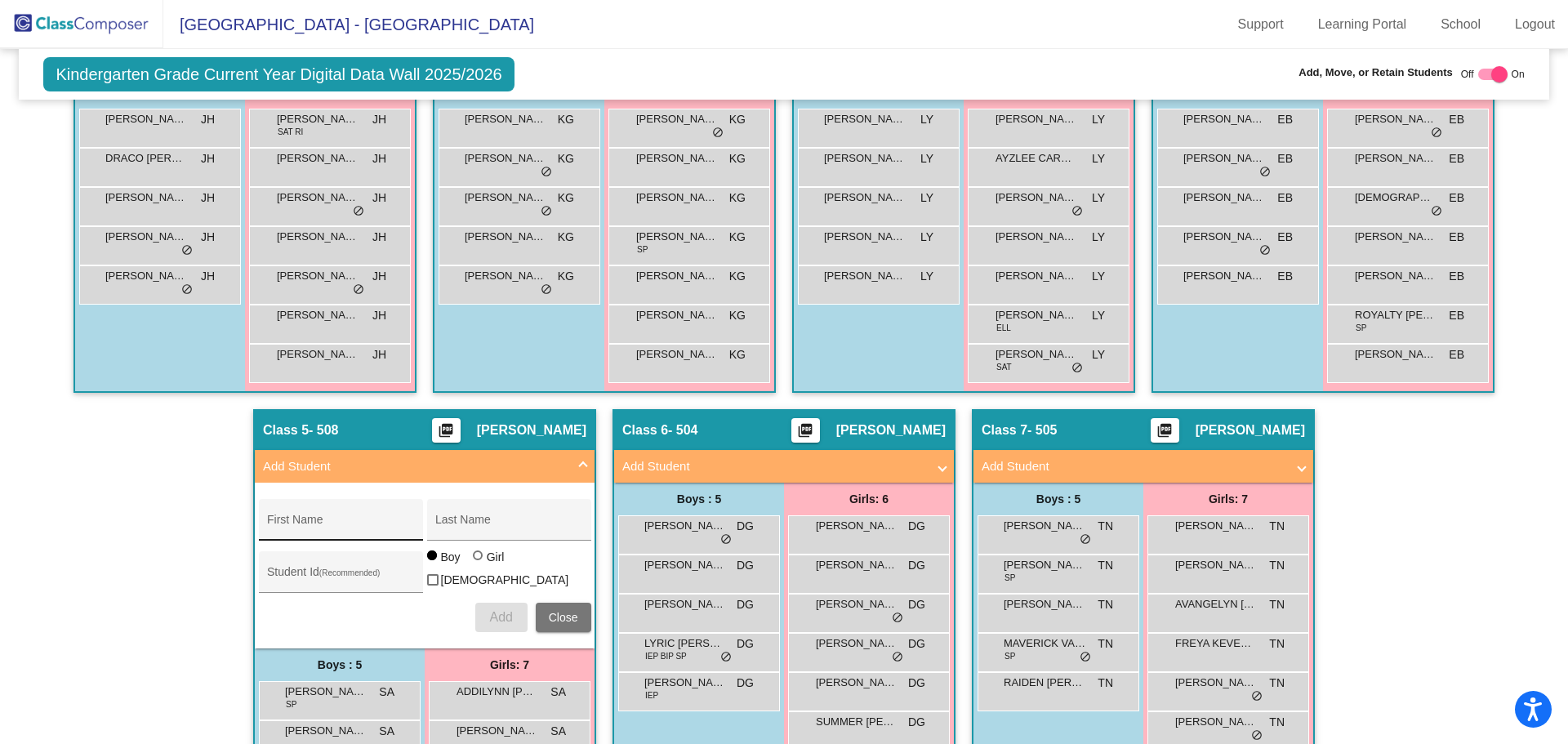
click at [285, 517] on div "First Name" at bounding box center [340, 524] width 147 height 33
type input "Isaac"
type input "Maldonado"
click at [485, 603] on button "Add" at bounding box center [501, 617] width 52 height 30
type input "Kehlani"
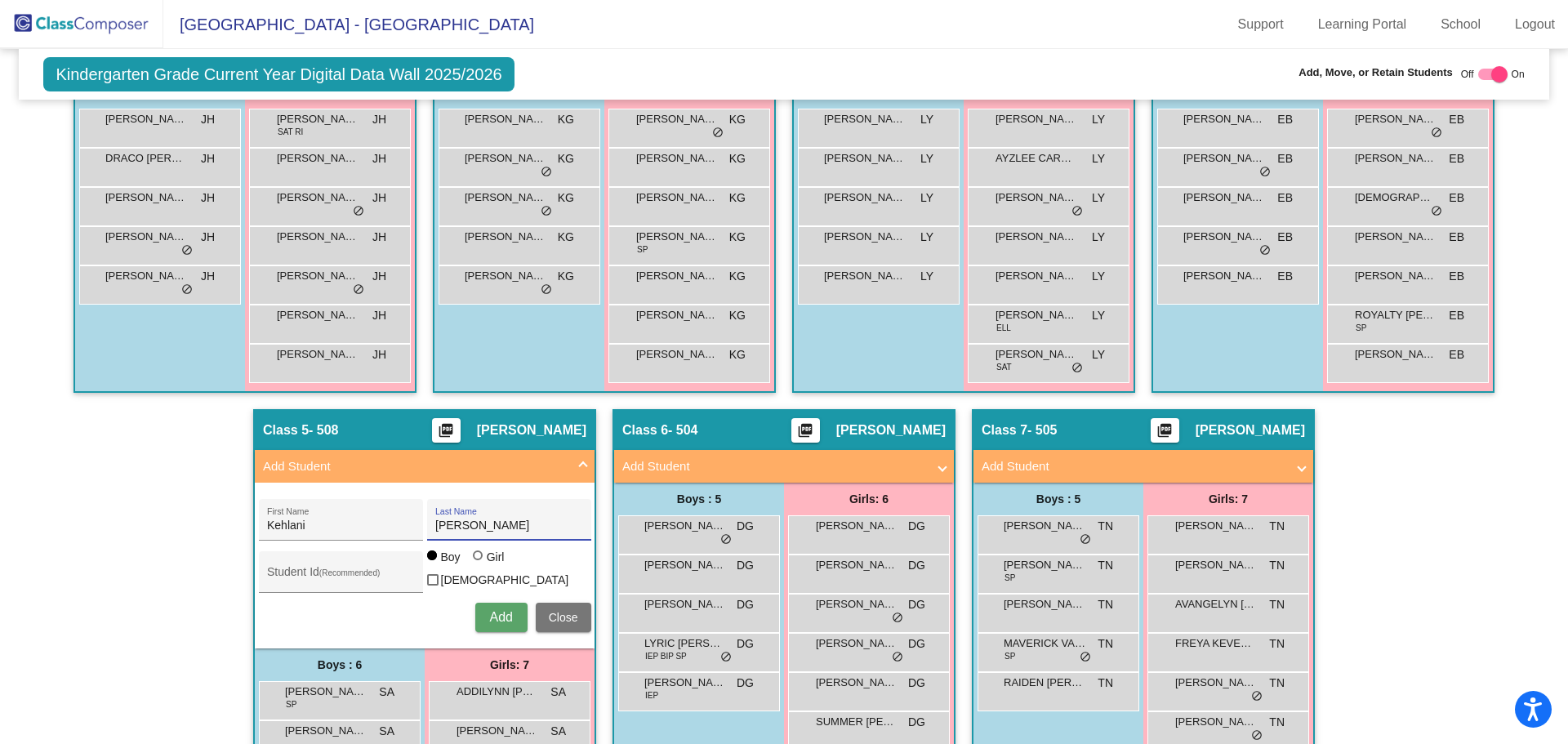
type input "Escobar"
click at [473, 560] on div at bounding box center [478, 555] width 10 height 10
click at [479, 565] on input "Girl" at bounding box center [479, 564] width 1 height 1
radio input "true"
click at [513, 628] on div "Kehlani First Name Escobar Last Name Student Id (Recommended) Boy Girl Non Bina…" at bounding box center [425, 565] width 348 height 149
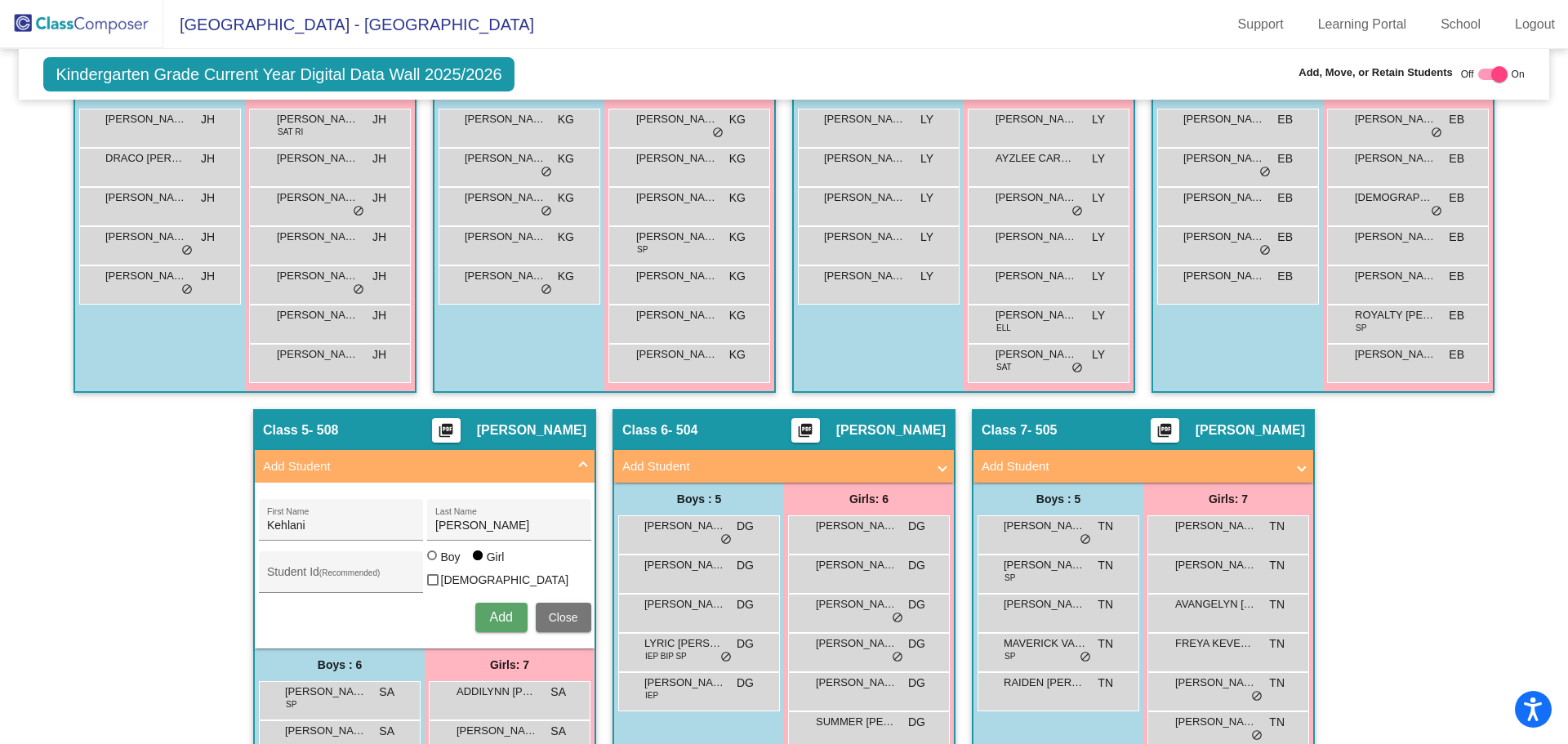
click at [511, 617] on button "Add" at bounding box center [501, 617] width 52 height 30
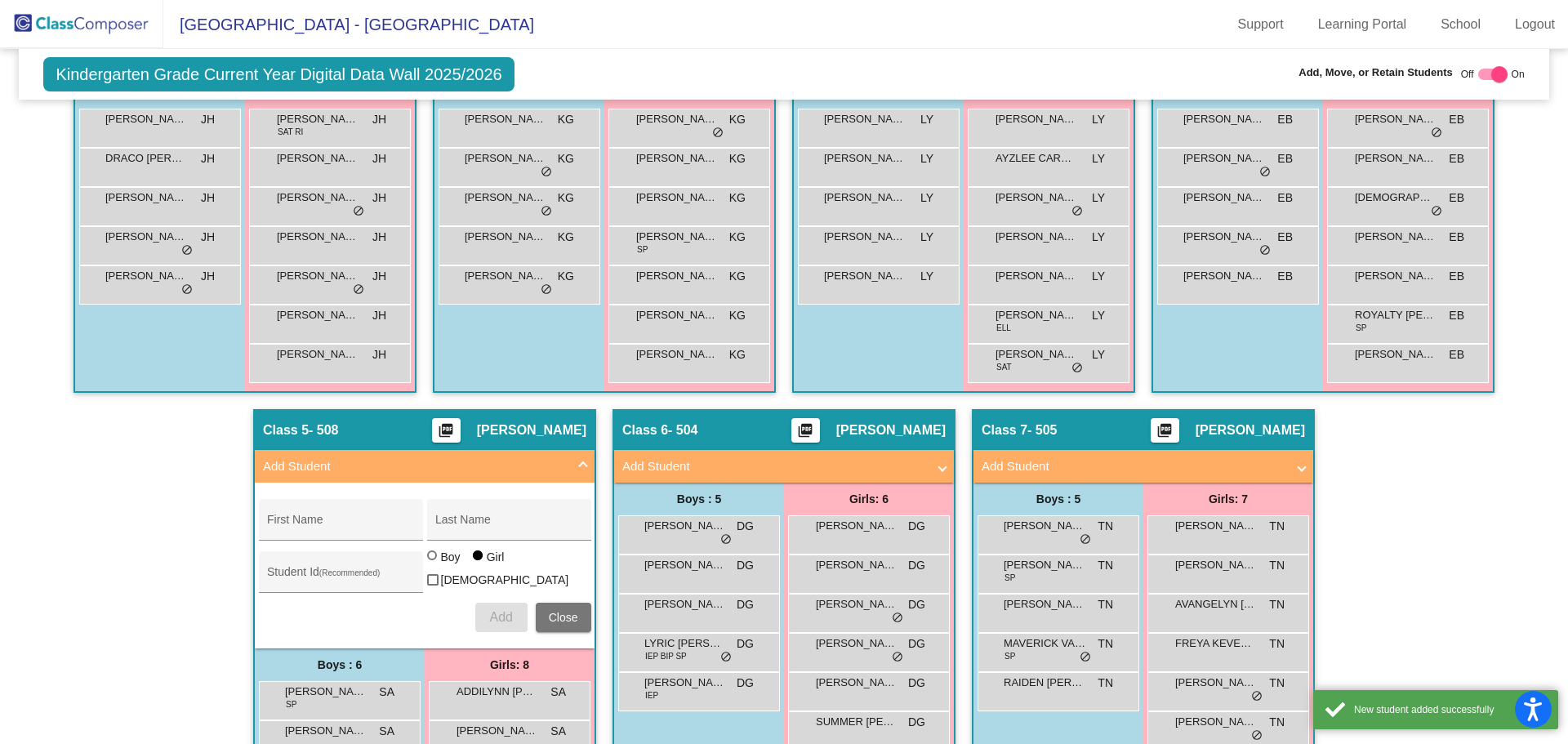
click at [896, 472] on mat-panel-title "Add Student" at bounding box center [774, 466] width 304 height 19
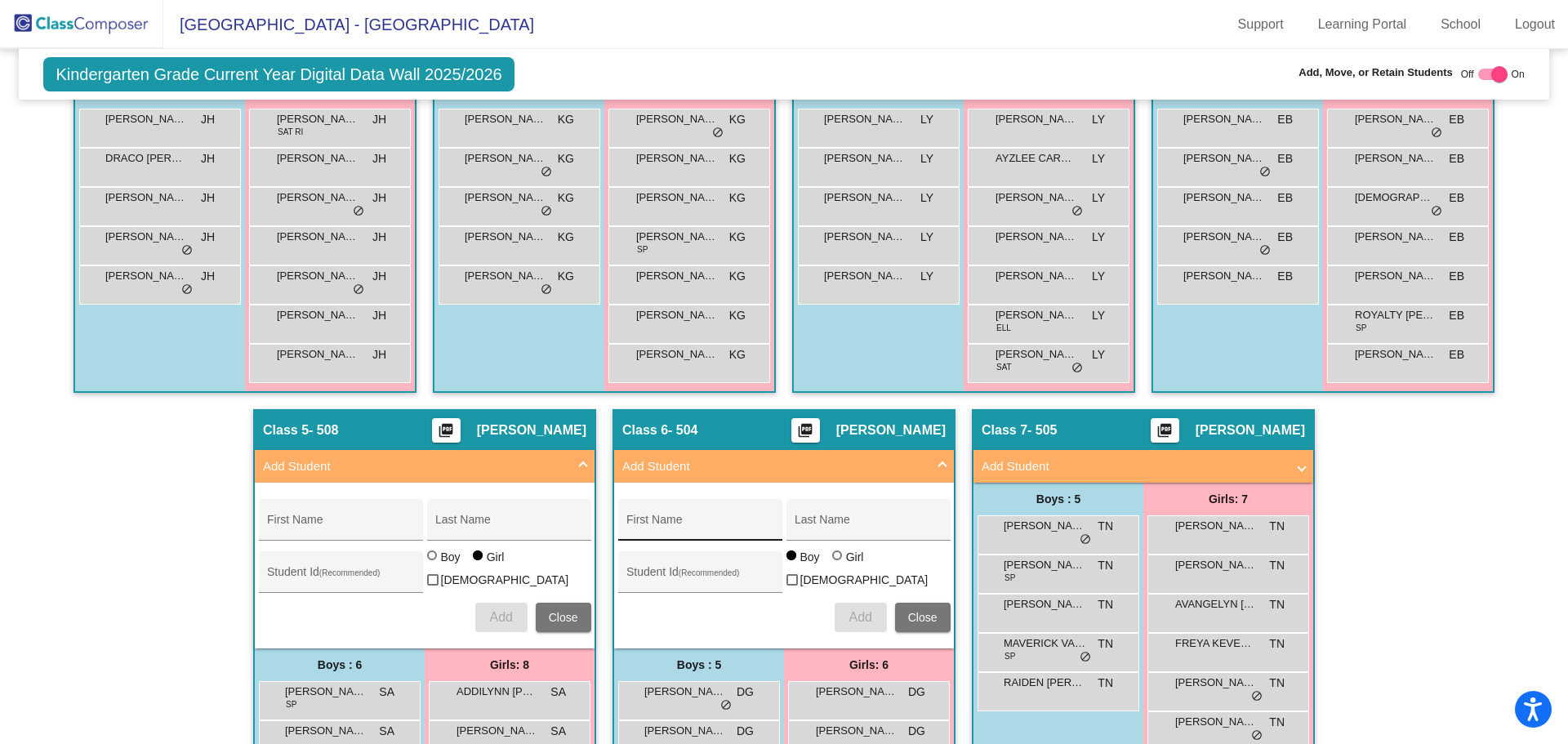
click at [731, 515] on div "First Name" at bounding box center [700, 524] width 147 height 33
type input "Daniella"
type input "Salinas"
click at [845, 565] on div "Girl" at bounding box center [854, 556] width 19 height 16
click at [839, 565] on input "Girl" at bounding box center [838, 564] width 1 height 1
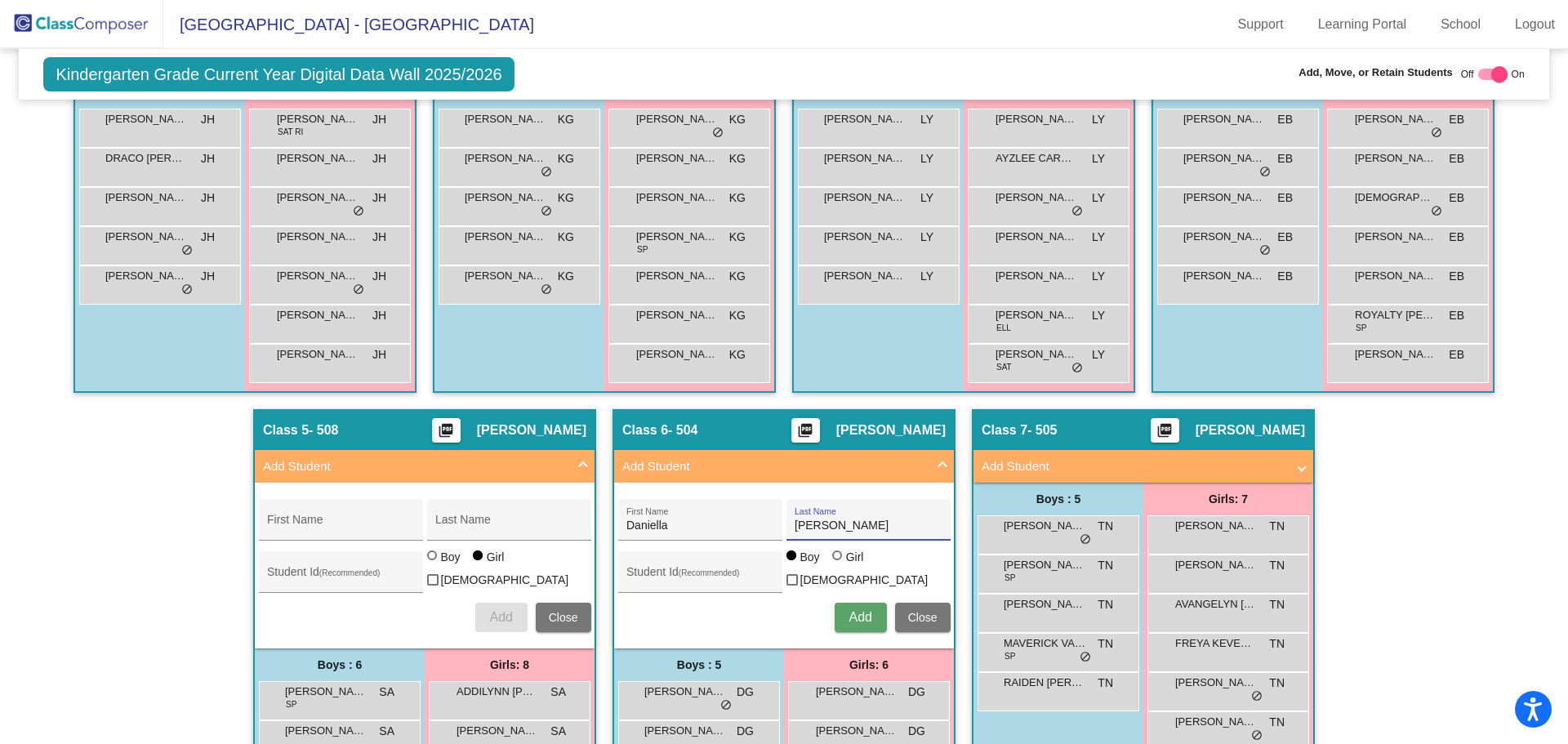
radio input "true"
click at [855, 609] on span "Add" at bounding box center [859, 616] width 22 height 13
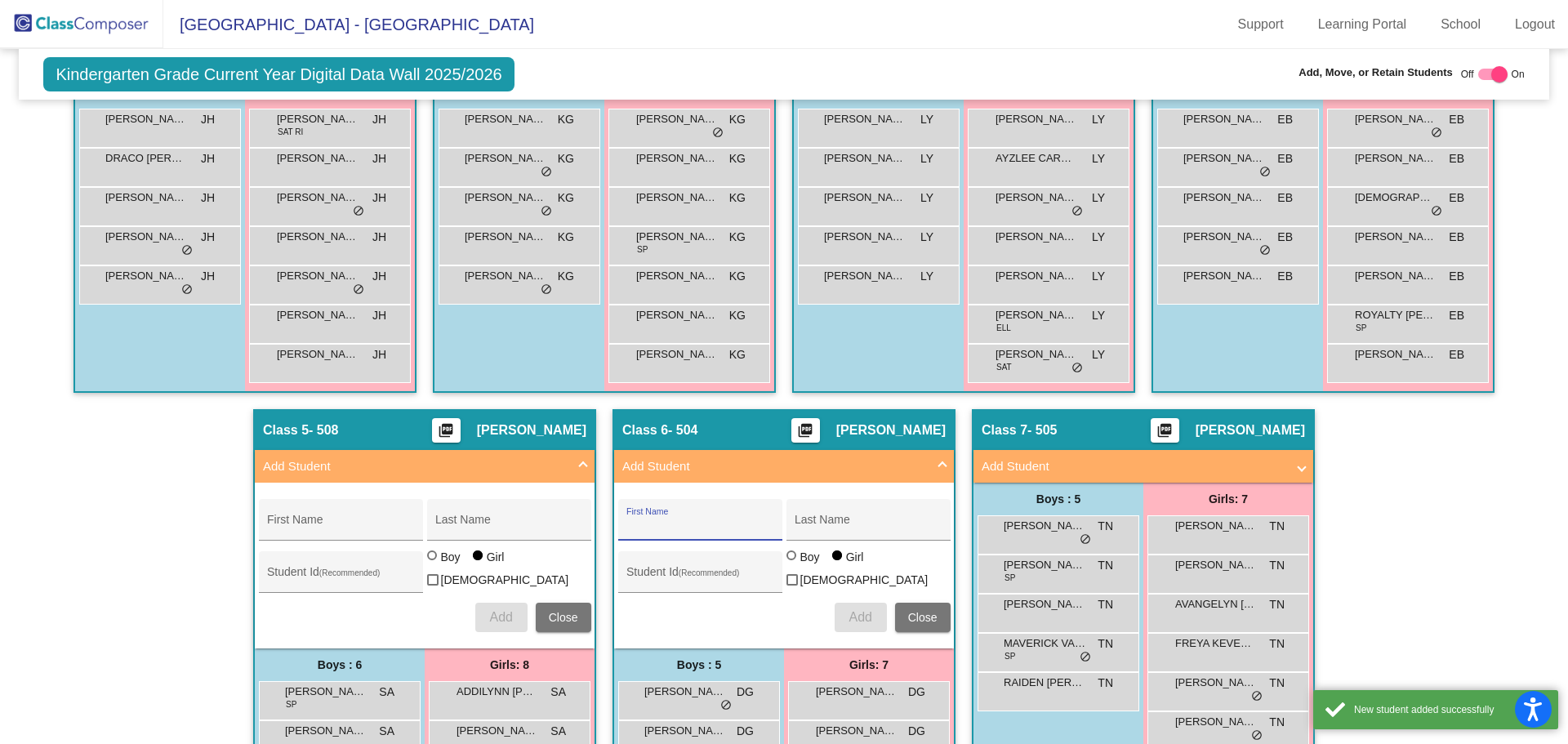
click at [696, 530] on input "First Name" at bounding box center [700, 525] width 147 height 13
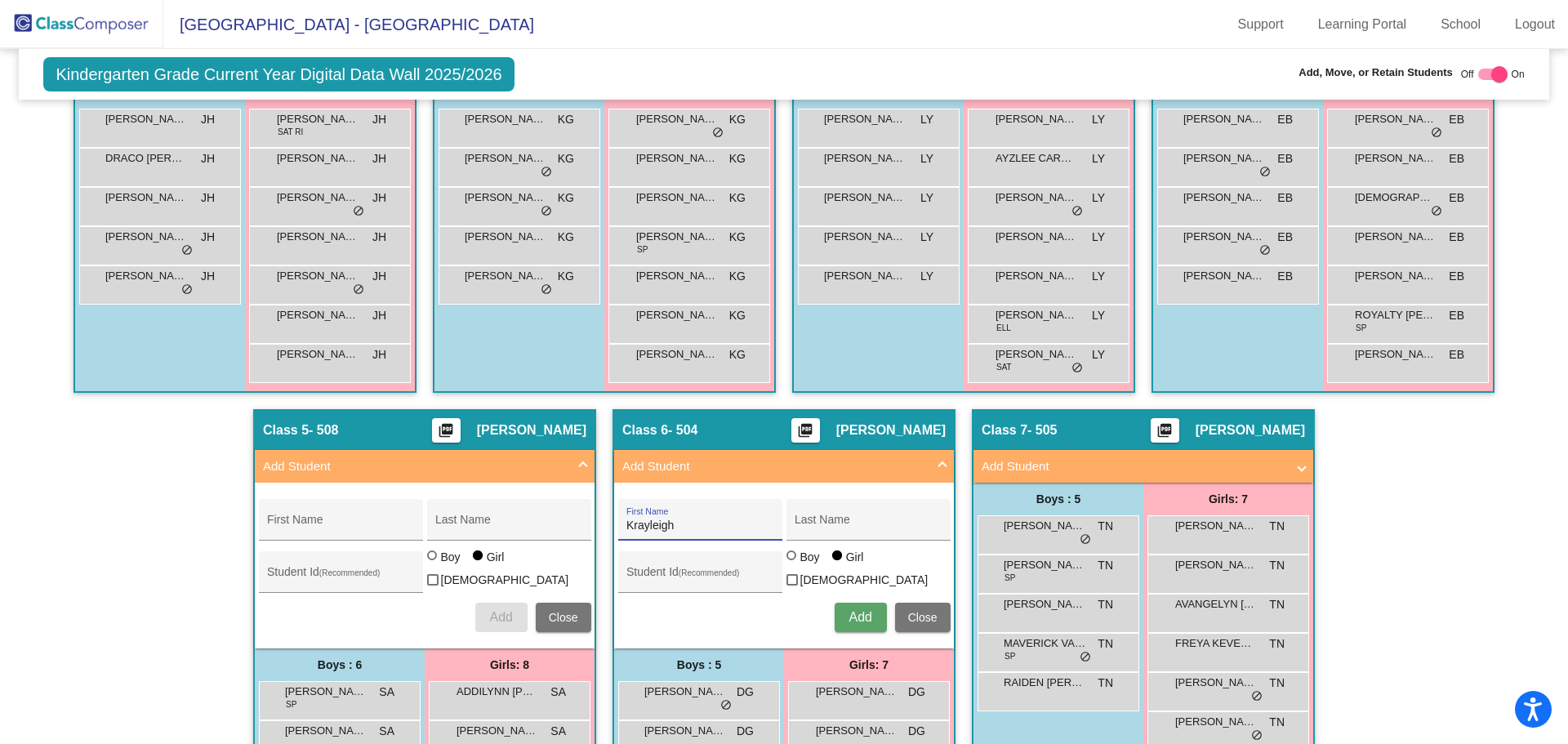
type input "Krayleigh"
type input "Florez"
click at [855, 618] on span "Add" at bounding box center [859, 616] width 22 height 13
click at [1127, 474] on mat-panel-title "Add Student" at bounding box center [1133, 466] width 304 height 19
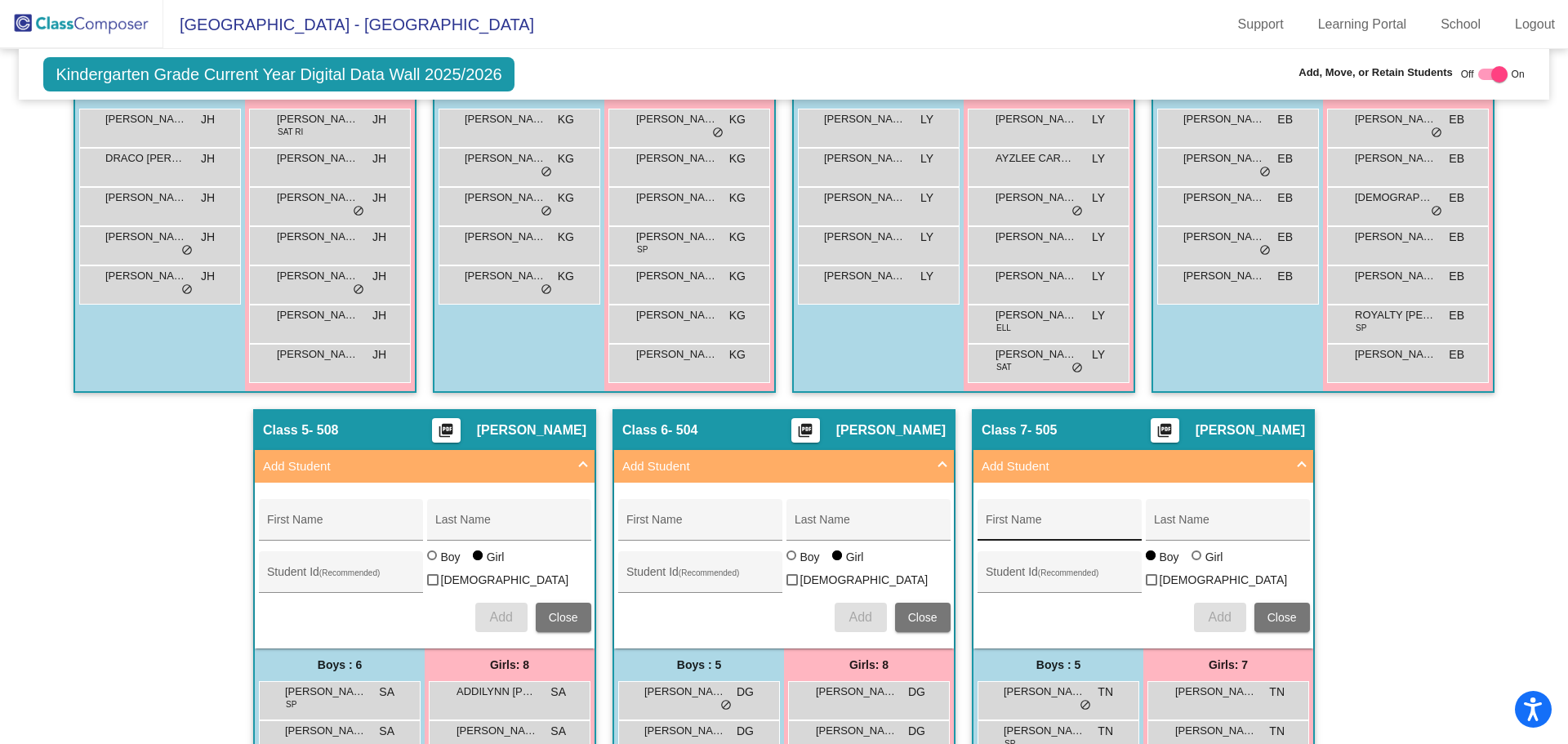
click at [1008, 533] on div "First Name" at bounding box center [1060, 524] width 147 height 33
type input "Jordan"
type input "Garcia"
click at [1211, 609] on span "Add" at bounding box center [1219, 616] width 22 height 13
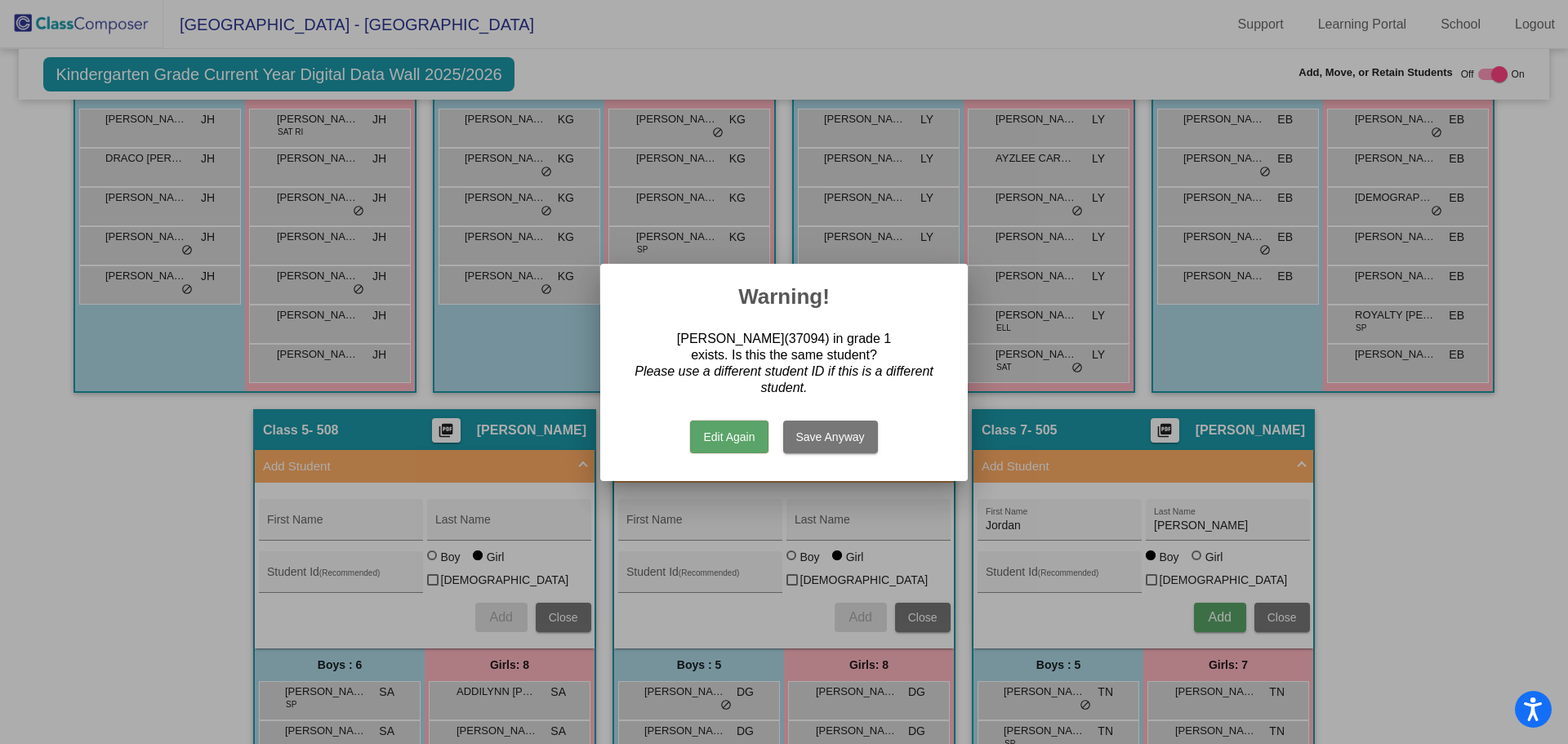
click at [745, 439] on button "Edit Again" at bounding box center [729, 436] width 77 height 32
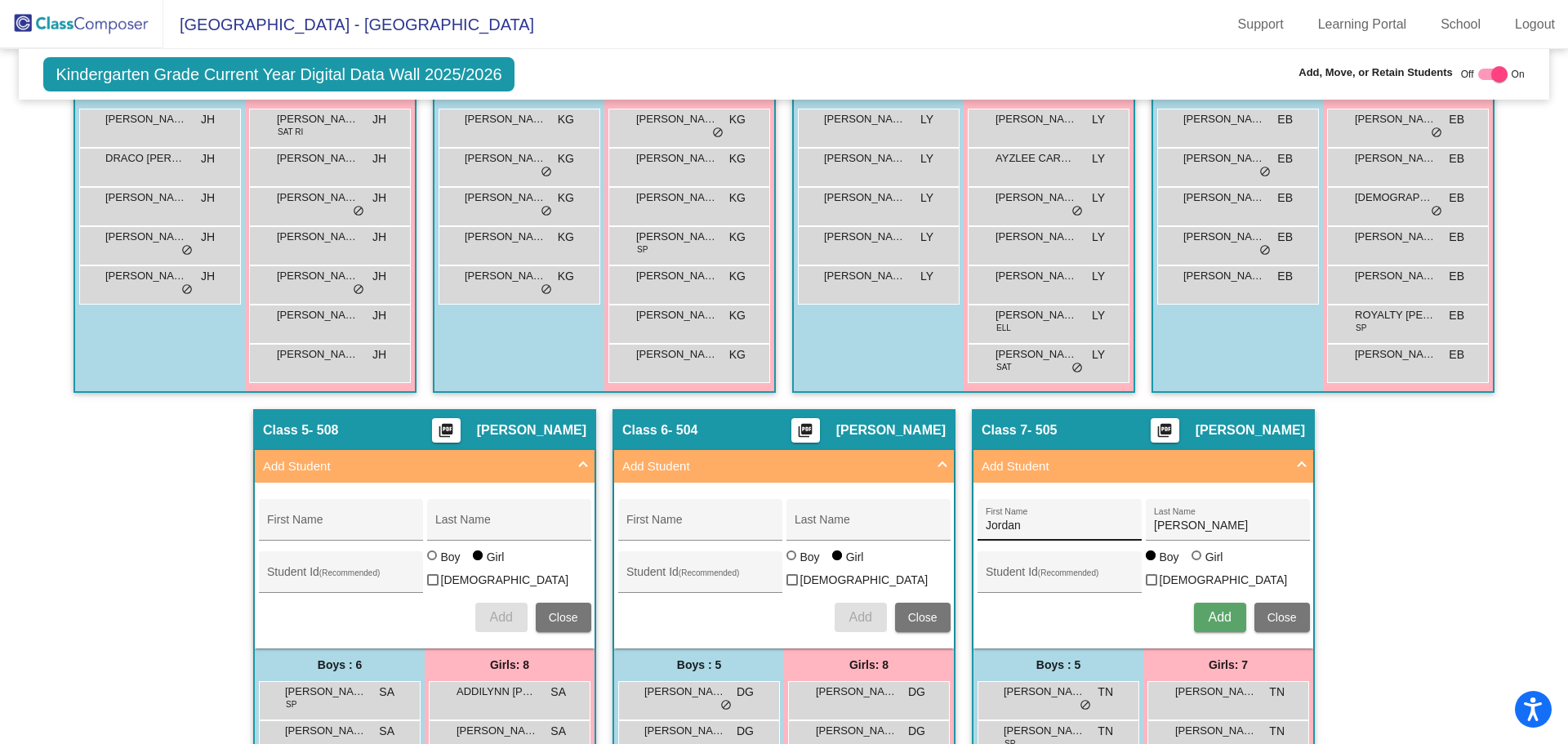
click at [1036, 530] on input "Jordan" at bounding box center [1060, 525] width 147 height 13
type input "Jordan J"
click at [1210, 619] on span "Add" at bounding box center [1219, 616] width 22 height 13
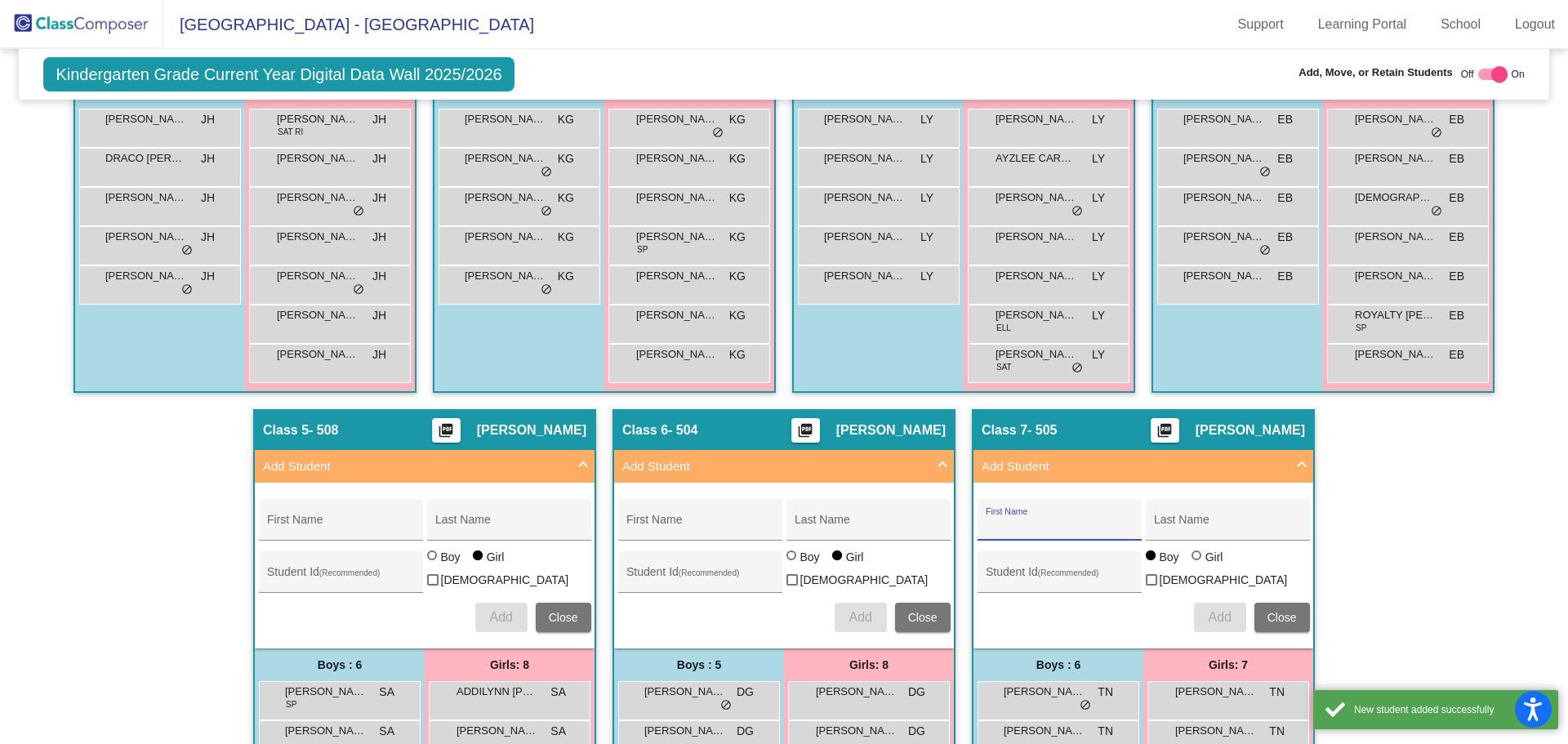
click at [1035, 528] on input "First Name" at bounding box center [1060, 525] width 147 height 13
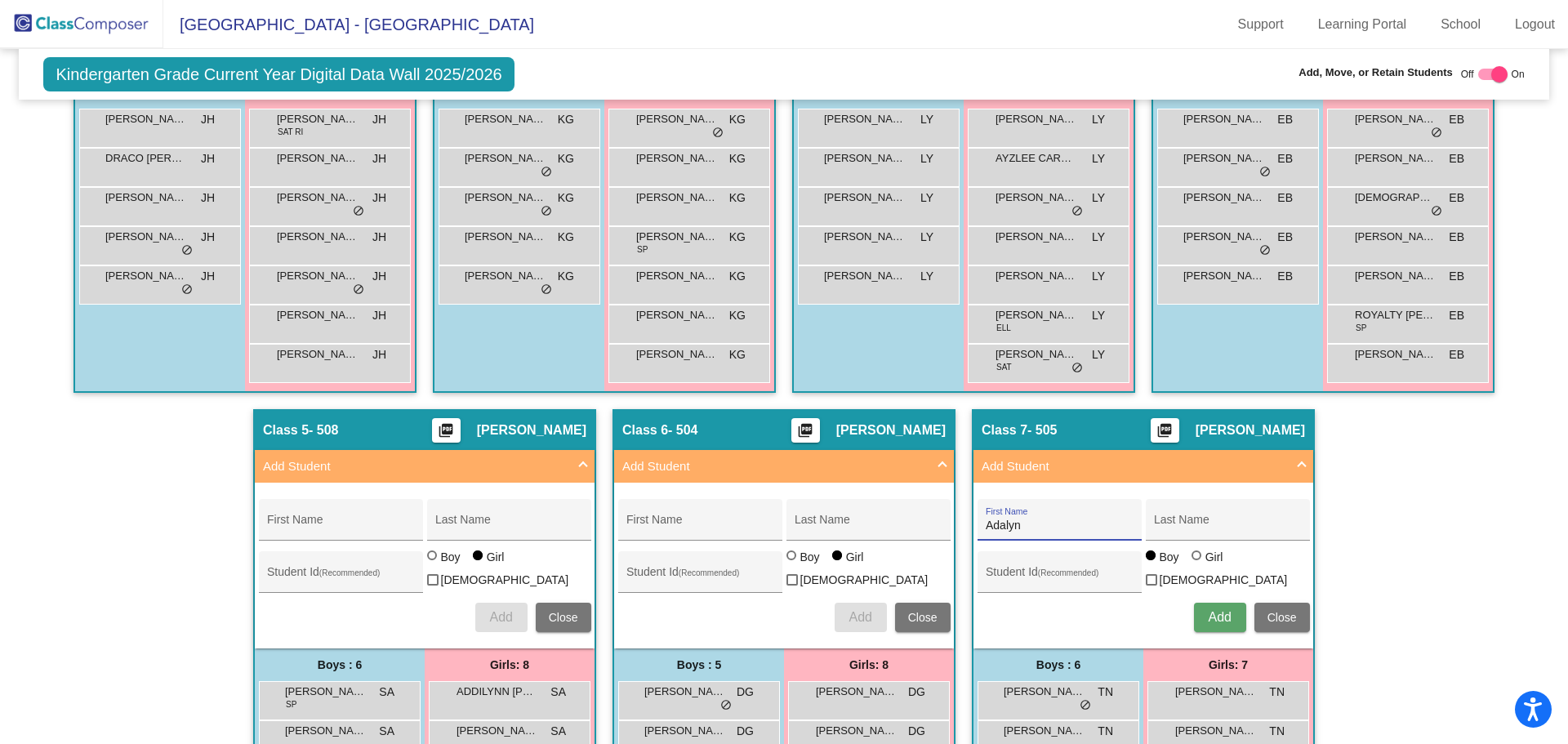
type input "Adalyn"
type input "n"
type input "Noreiga"
click at [1184, 565] on mat-radio-group "Boy Girl" at bounding box center [1186, 558] width 82 height 13
click at [1192, 560] on div at bounding box center [1196, 555] width 10 height 10
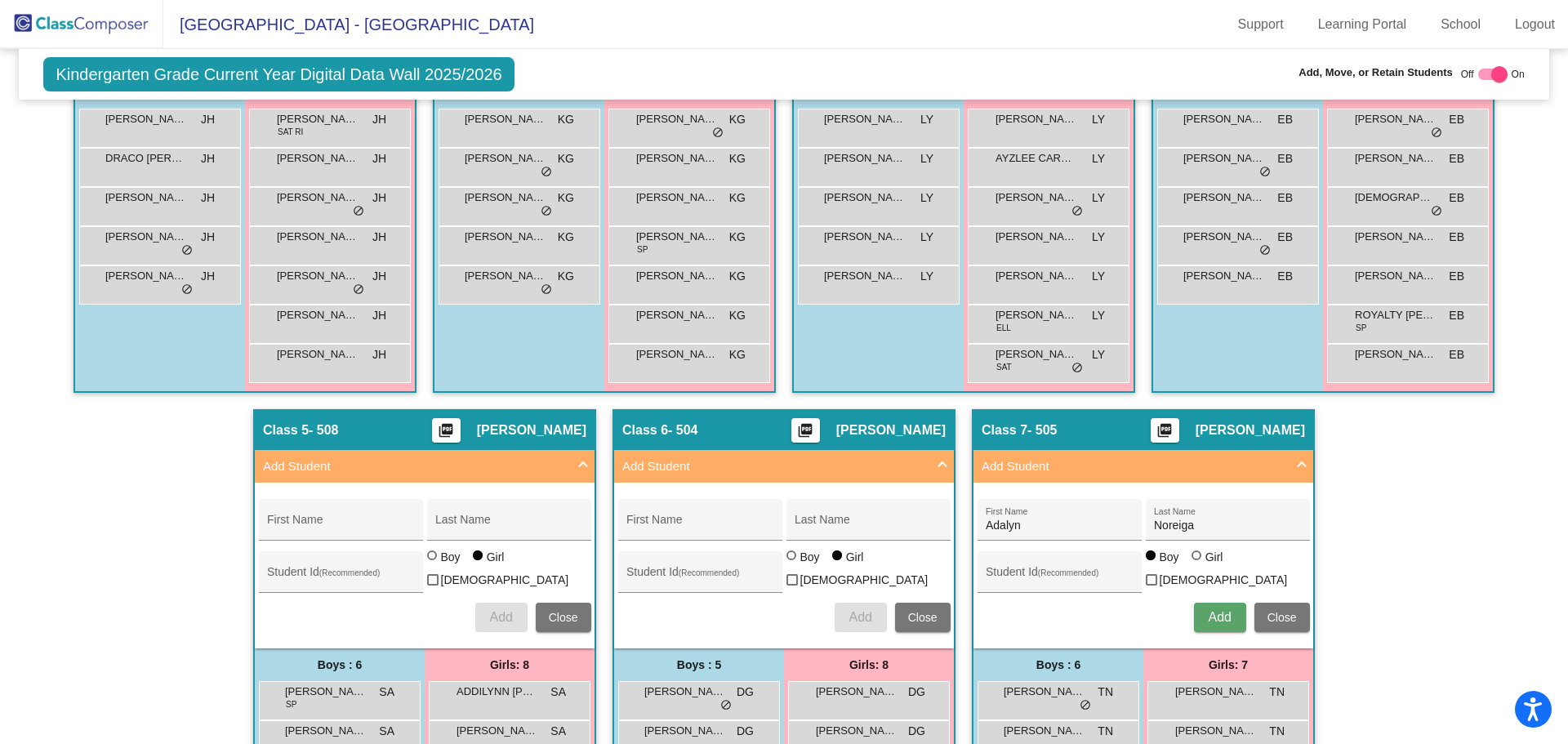
click at [1197, 565] on input "Girl" at bounding box center [1197, 564] width 1 height 1
radio input "true"
click at [1211, 609] on span "Add" at bounding box center [1219, 616] width 22 height 13
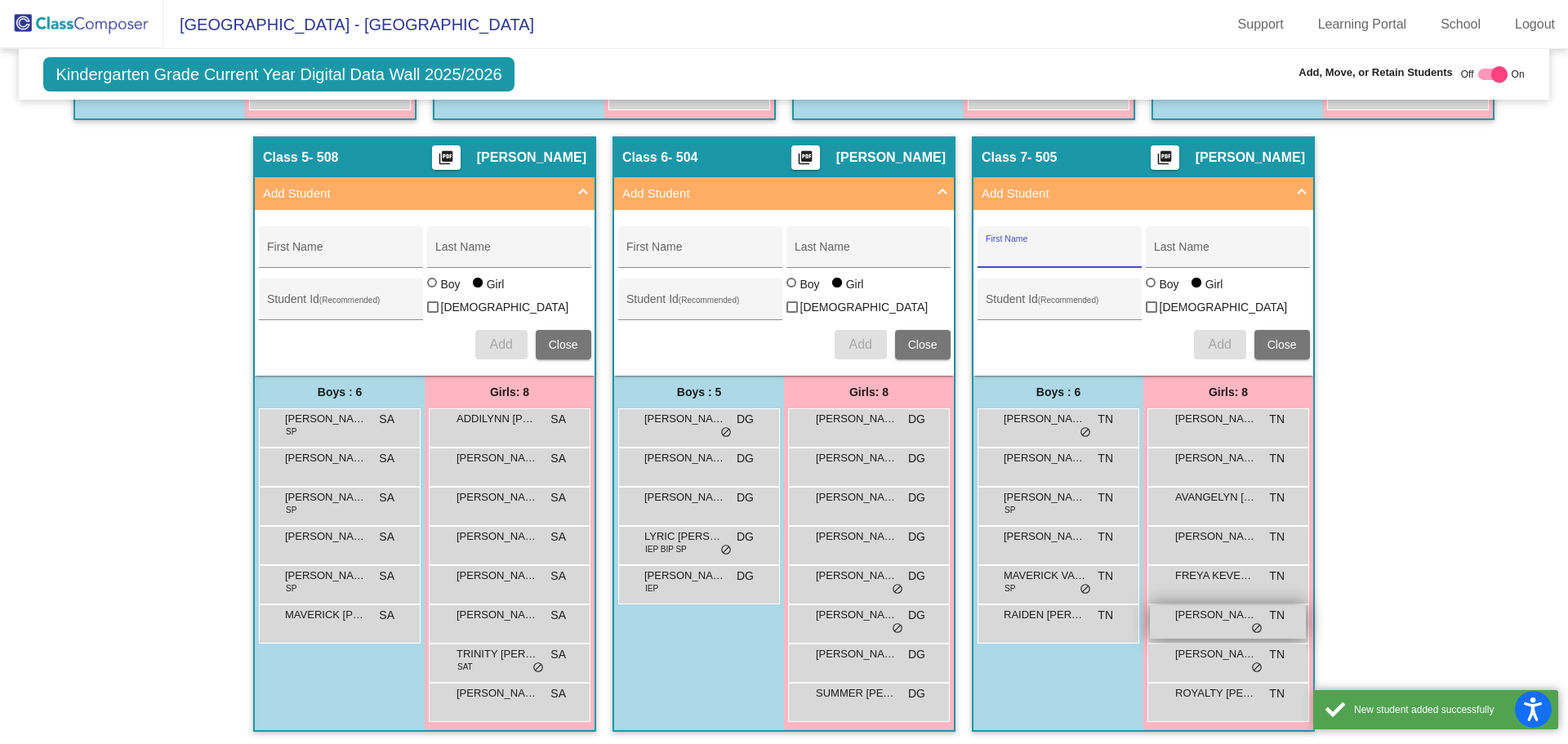
scroll to position [273, 0]
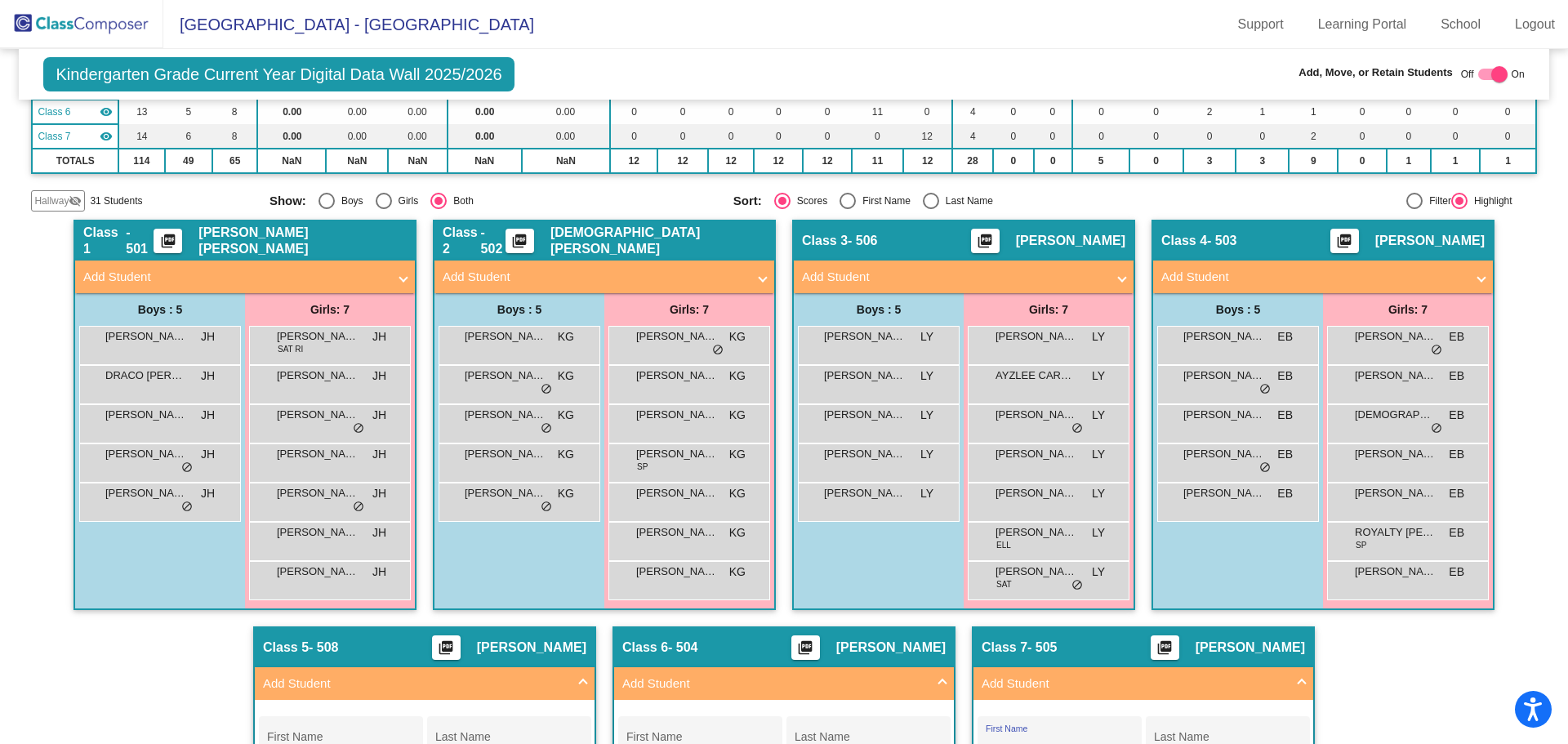
click at [1017, 276] on mat-panel-title "Add Student" at bounding box center [954, 276] width 304 height 19
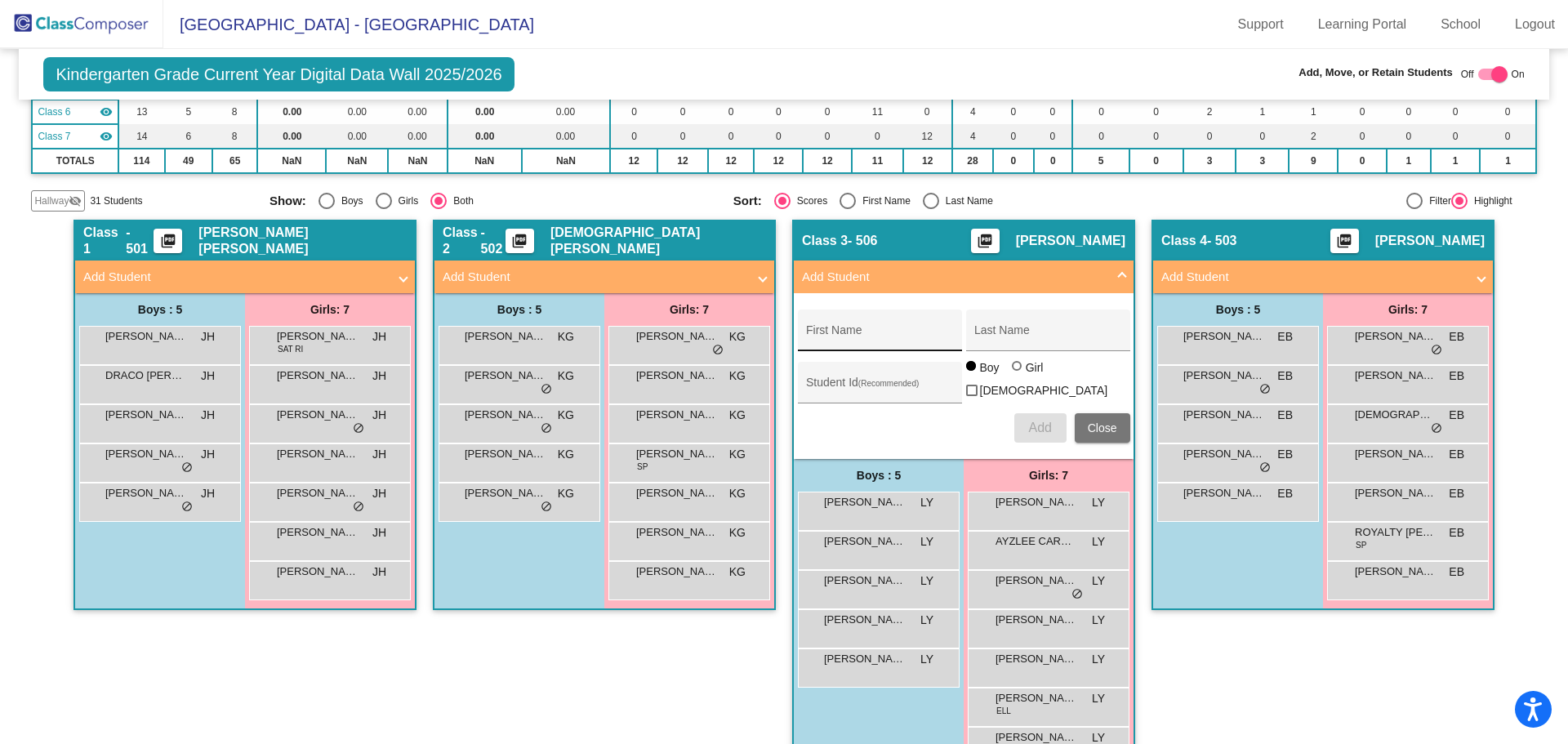
click at [848, 325] on div "First Name" at bounding box center [880, 335] width 147 height 33
type input "Albert"
type input "Dyck"
click at [1032, 427] on span "Add" at bounding box center [1039, 426] width 22 height 13
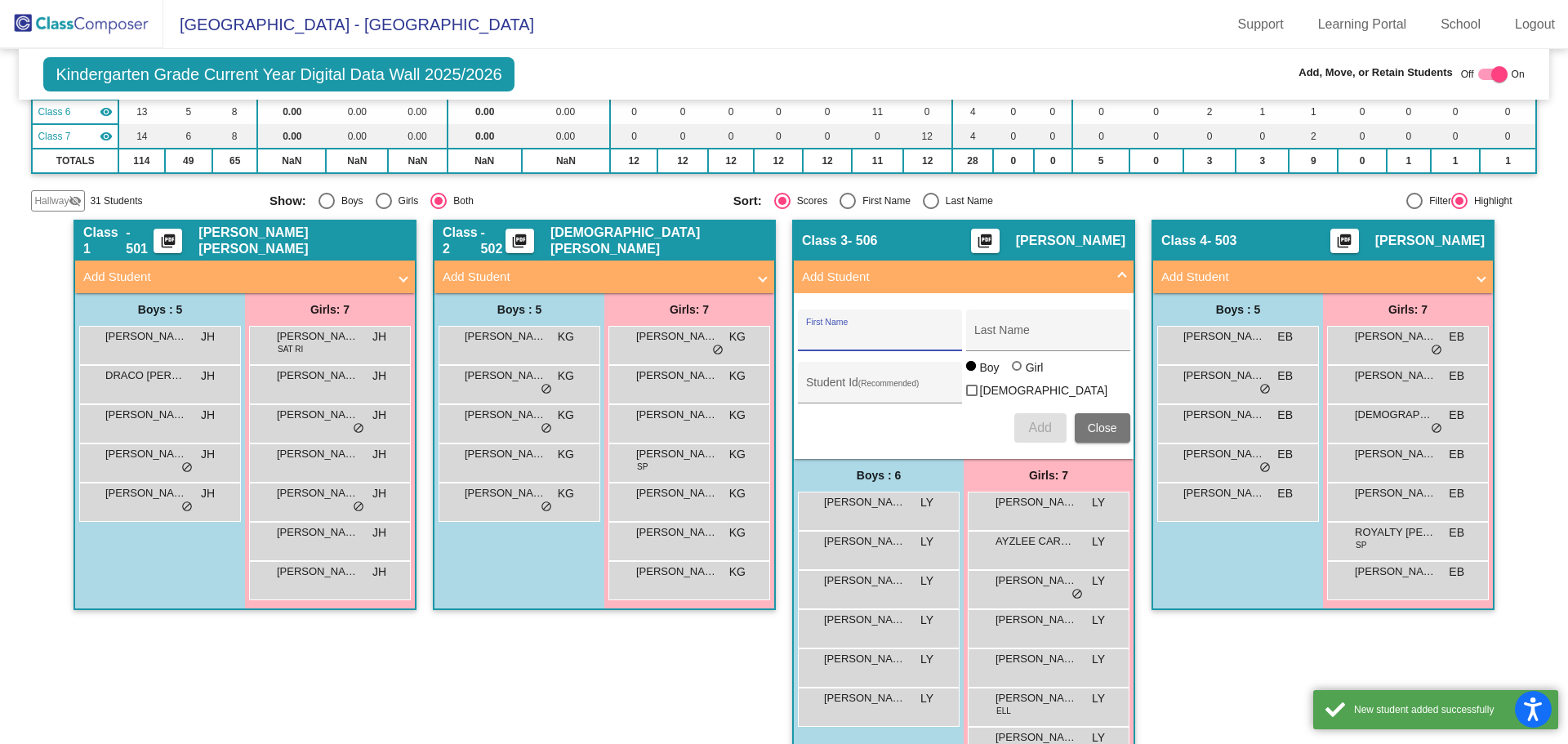
click at [851, 341] on input "First Name" at bounding box center [880, 336] width 147 height 13
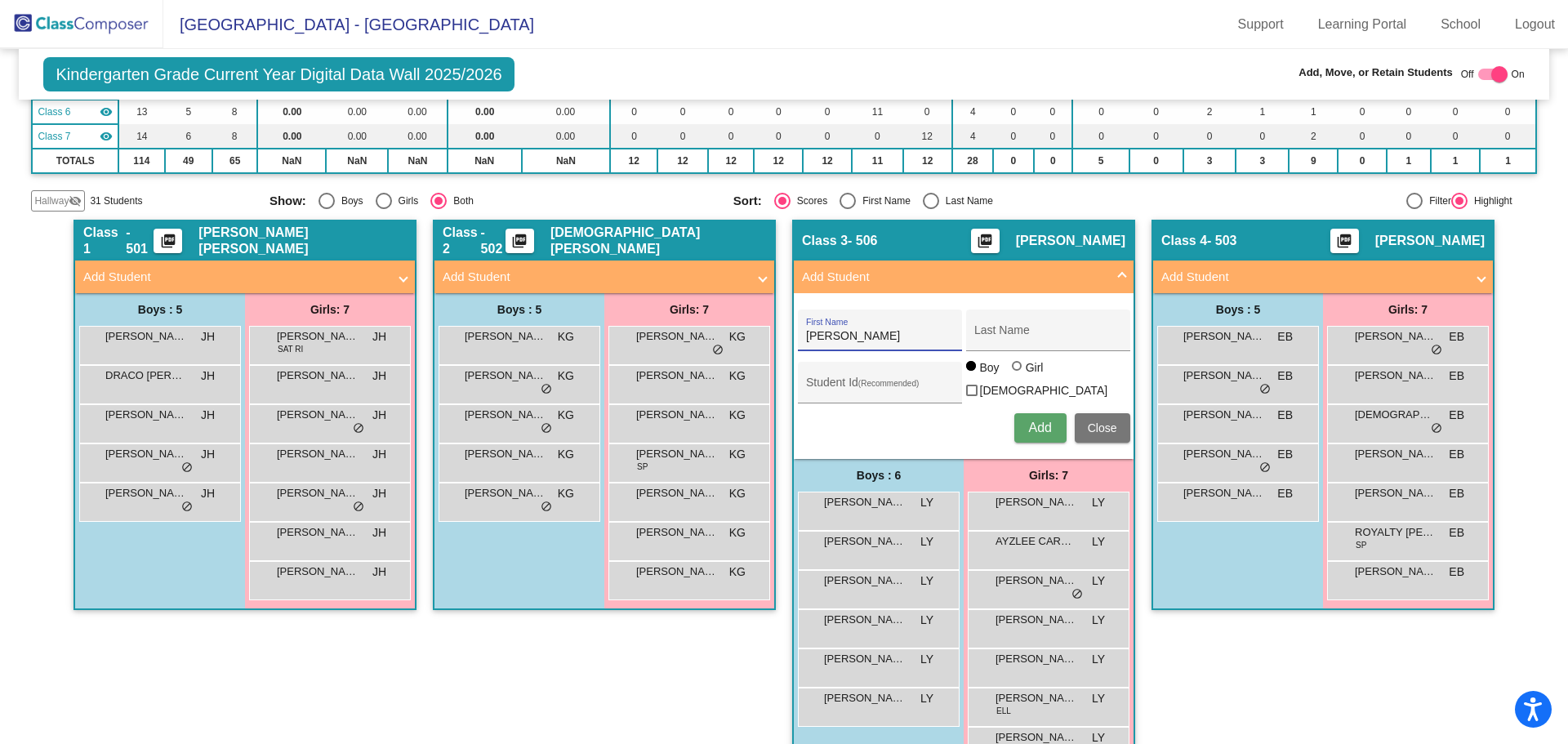
type input "Jenna"
type input "Rodriguez"
click at [1015, 371] on div at bounding box center [1017, 365] width 10 height 10
click at [1017, 374] on input "Girl" at bounding box center [1017, 374] width 1 height 1
radio input "true"
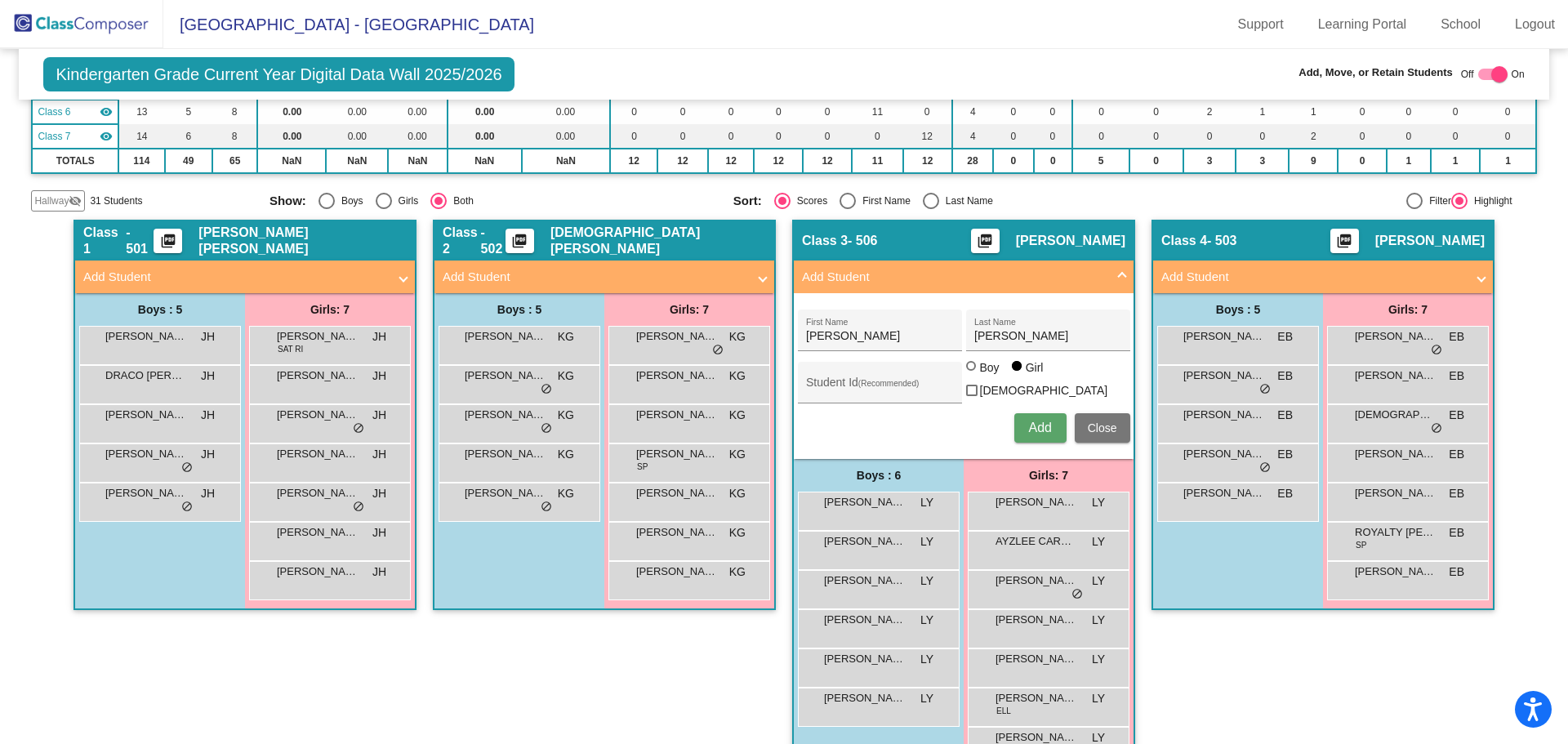
click at [1028, 422] on span "Add" at bounding box center [1039, 426] width 22 height 13
click at [196, 283] on mat-panel-title "Add Student" at bounding box center [235, 276] width 304 height 19
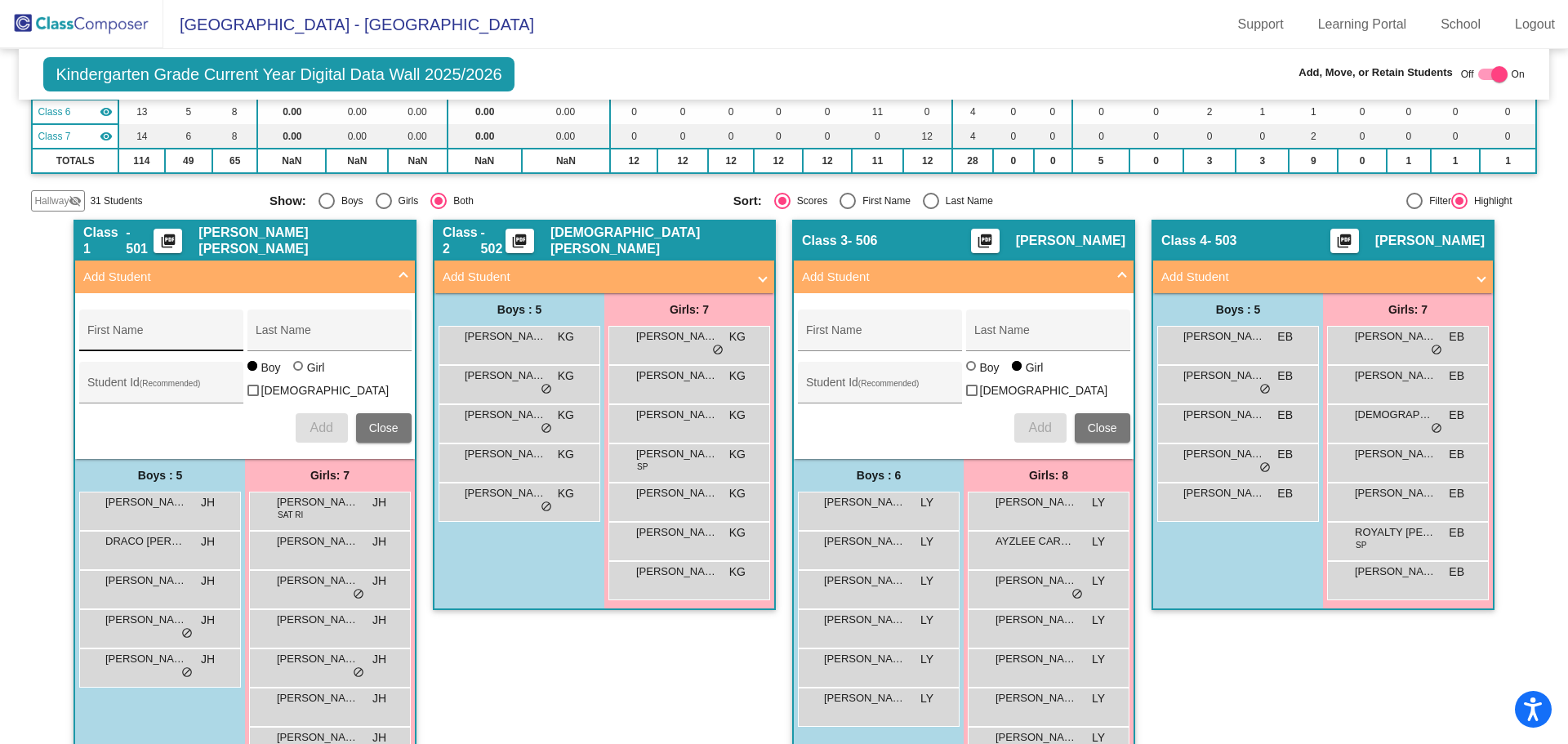
click at [172, 320] on div "First Name" at bounding box center [161, 335] width 147 height 33
type input "Parker"
type input "G"
type input "Wigginton"
click at [321, 425] on span "Add" at bounding box center [321, 426] width 22 height 13
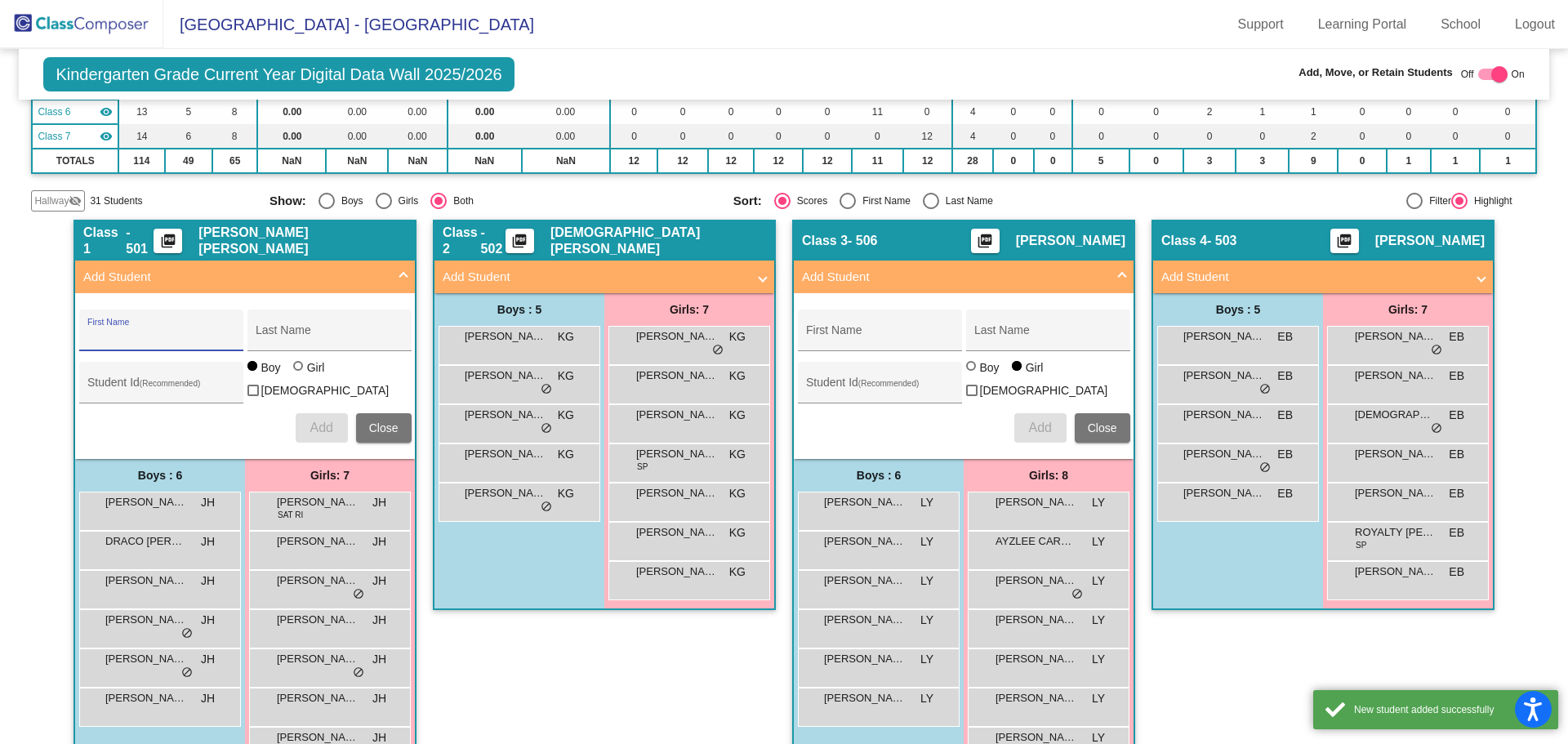
click at [133, 330] on input "First Name" at bounding box center [161, 336] width 147 height 13
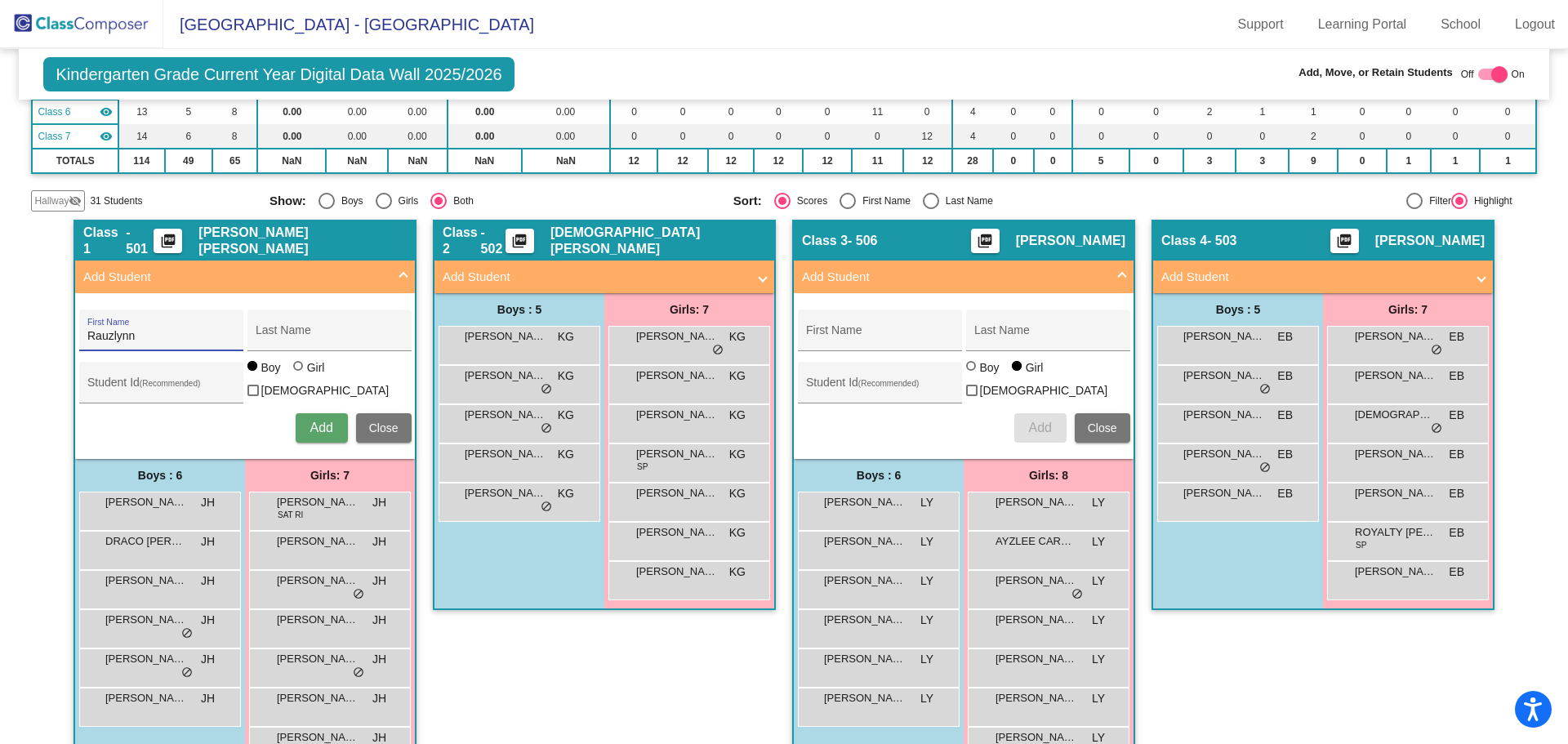
type input "Rauzlynn"
type input "Gonzales"
click at [297, 374] on div at bounding box center [300, 367] width 13 height 13
click at [299, 374] on input "Girl" at bounding box center [299, 374] width 1 height 1
radio input "true"
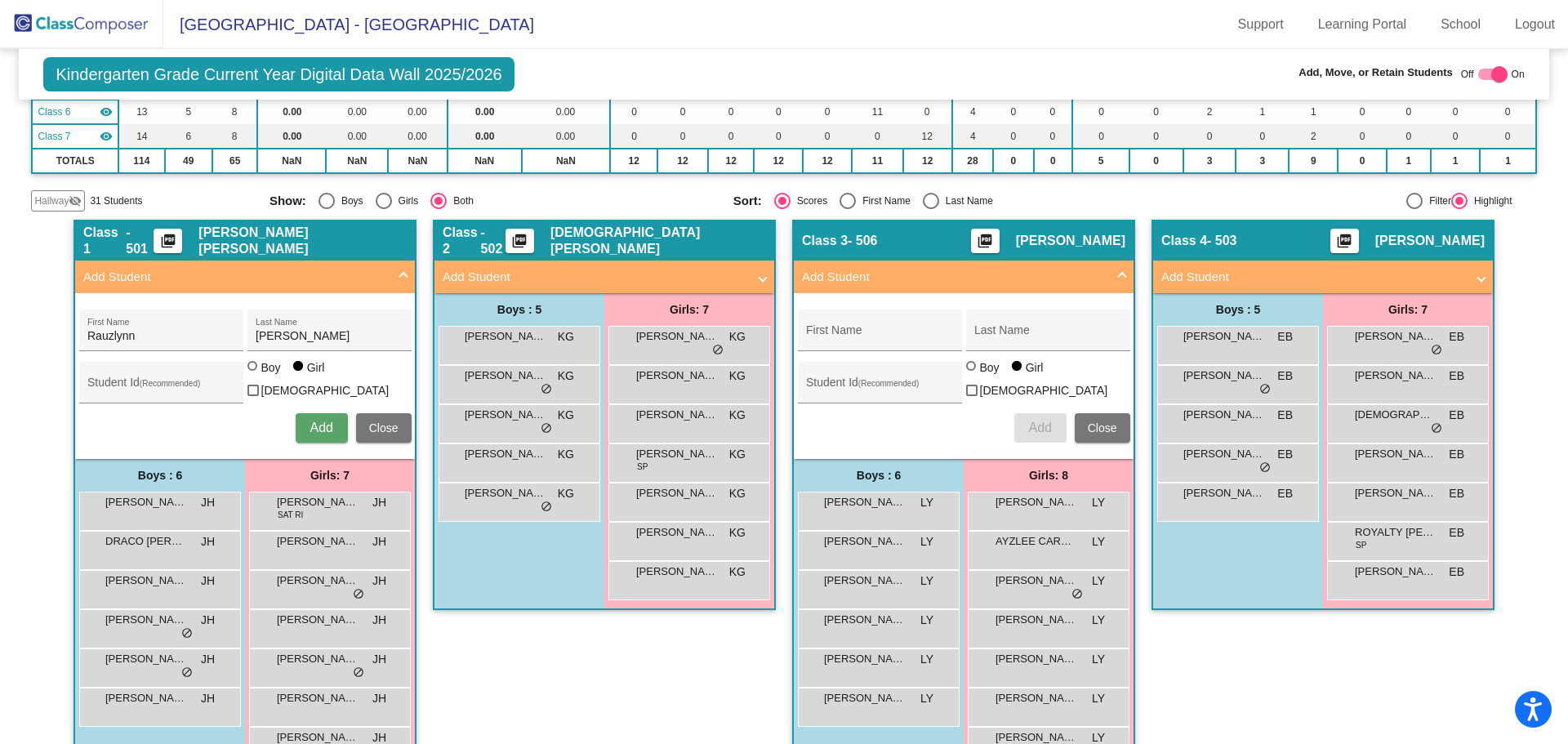
click at [302, 413] on button "Add" at bounding box center [322, 427] width 52 height 30
click at [708, 261] on mat-expansion-panel-header "Add Student" at bounding box center [604, 276] width 339 height 32
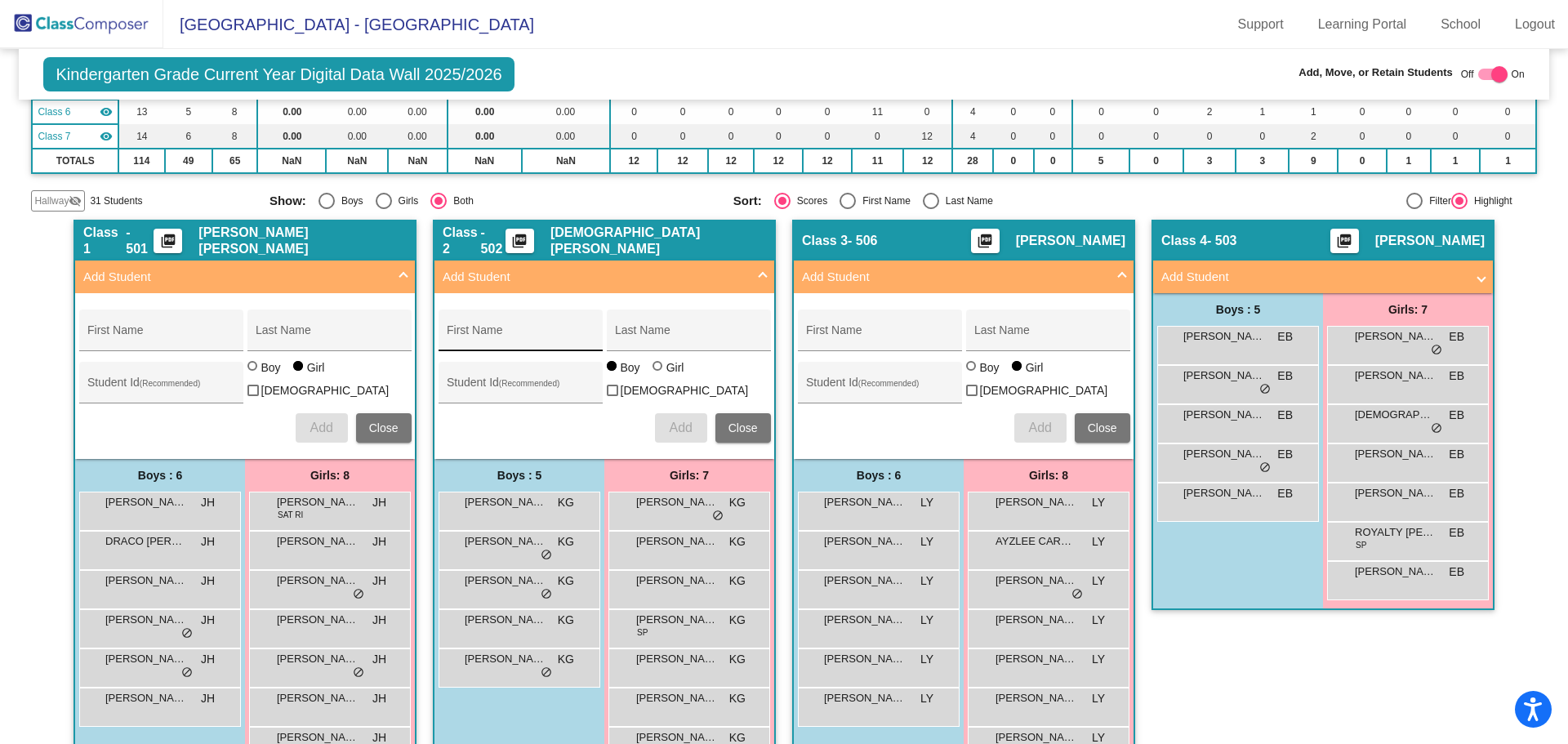
click at [507, 331] on input "First Name" at bounding box center [521, 336] width 147 height 13
type input "Ricardo"
type input "Moreno"
click at [663, 440] on div "Ricardo First Name Moreno Last Name Student Id (Recommended) Boy Girl Non Binar…" at bounding box center [604, 376] width 348 height 149
click at [682, 422] on span "Add" at bounding box center [680, 426] width 22 height 13
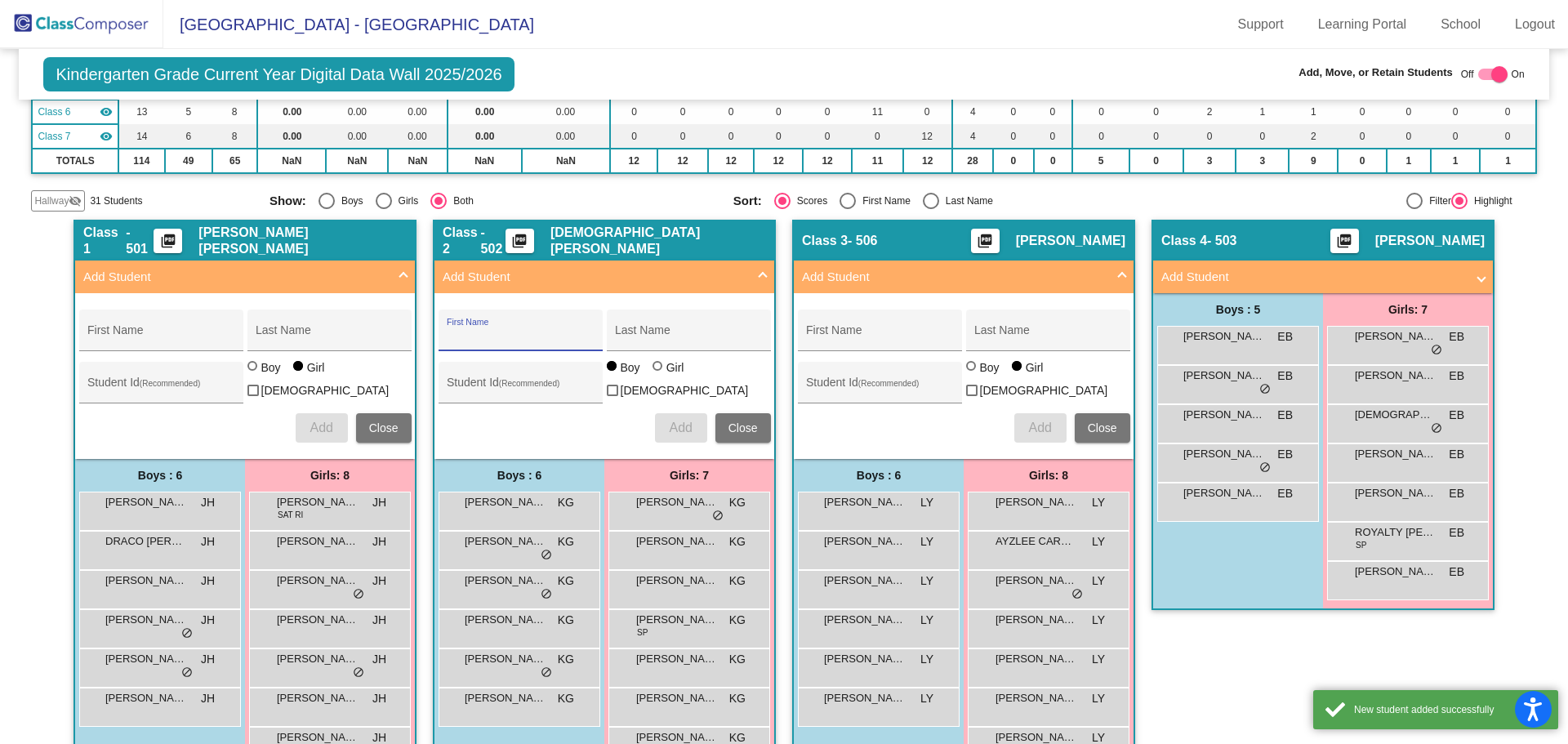
click at [495, 338] on input "First Name" at bounding box center [521, 336] width 147 height 13
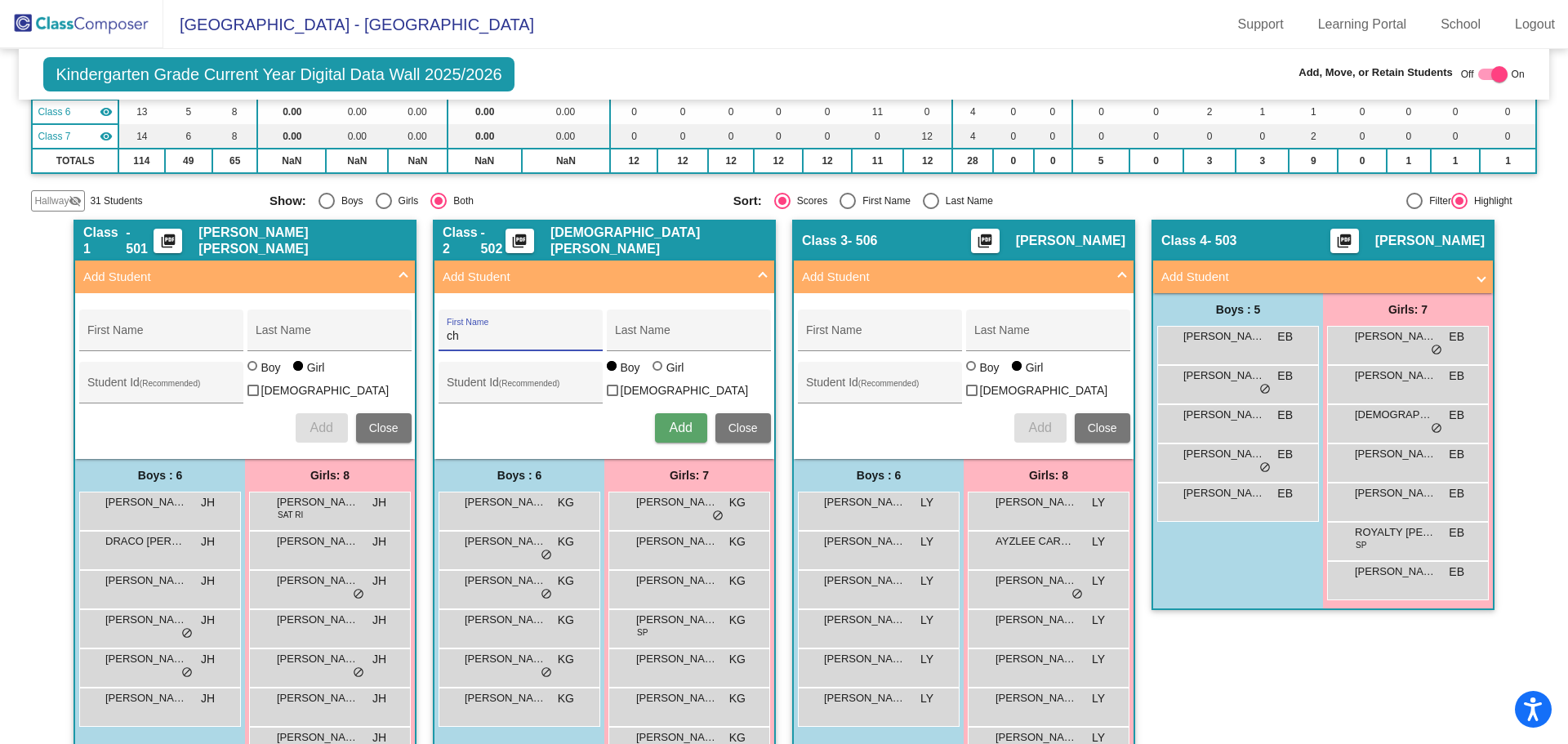
type input "c"
type input "Chloe"
type input "G"
type input "Hernandez"
click at [655, 371] on div at bounding box center [657, 365] width 10 height 10
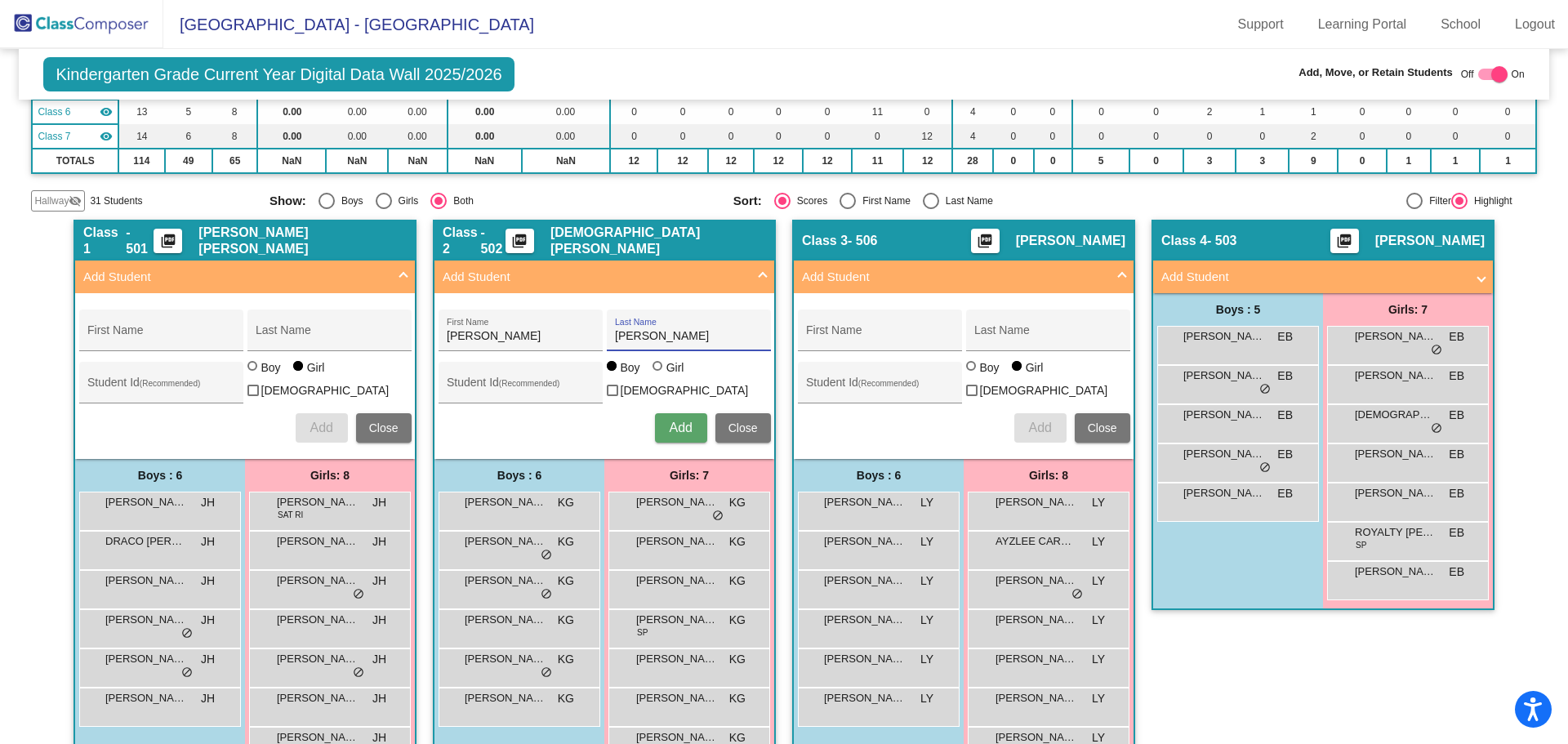
click at [658, 374] on input "Girl" at bounding box center [658, 374] width 1 height 1
radio input "true"
click at [656, 419] on button "Add" at bounding box center [681, 427] width 52 height 30
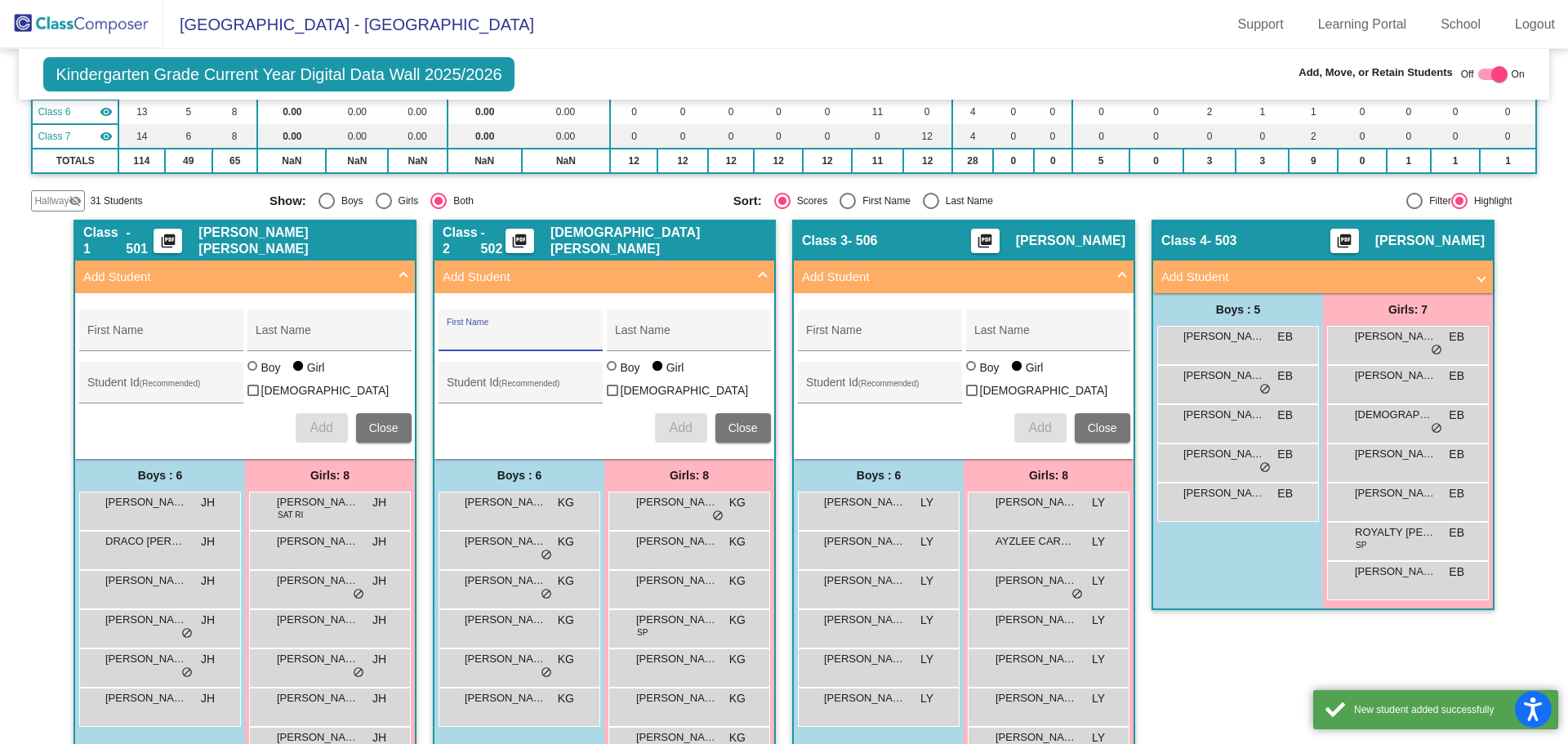
click at [492, 337] on input "First Name" at bounding box center [521, 336] width 147 height 13
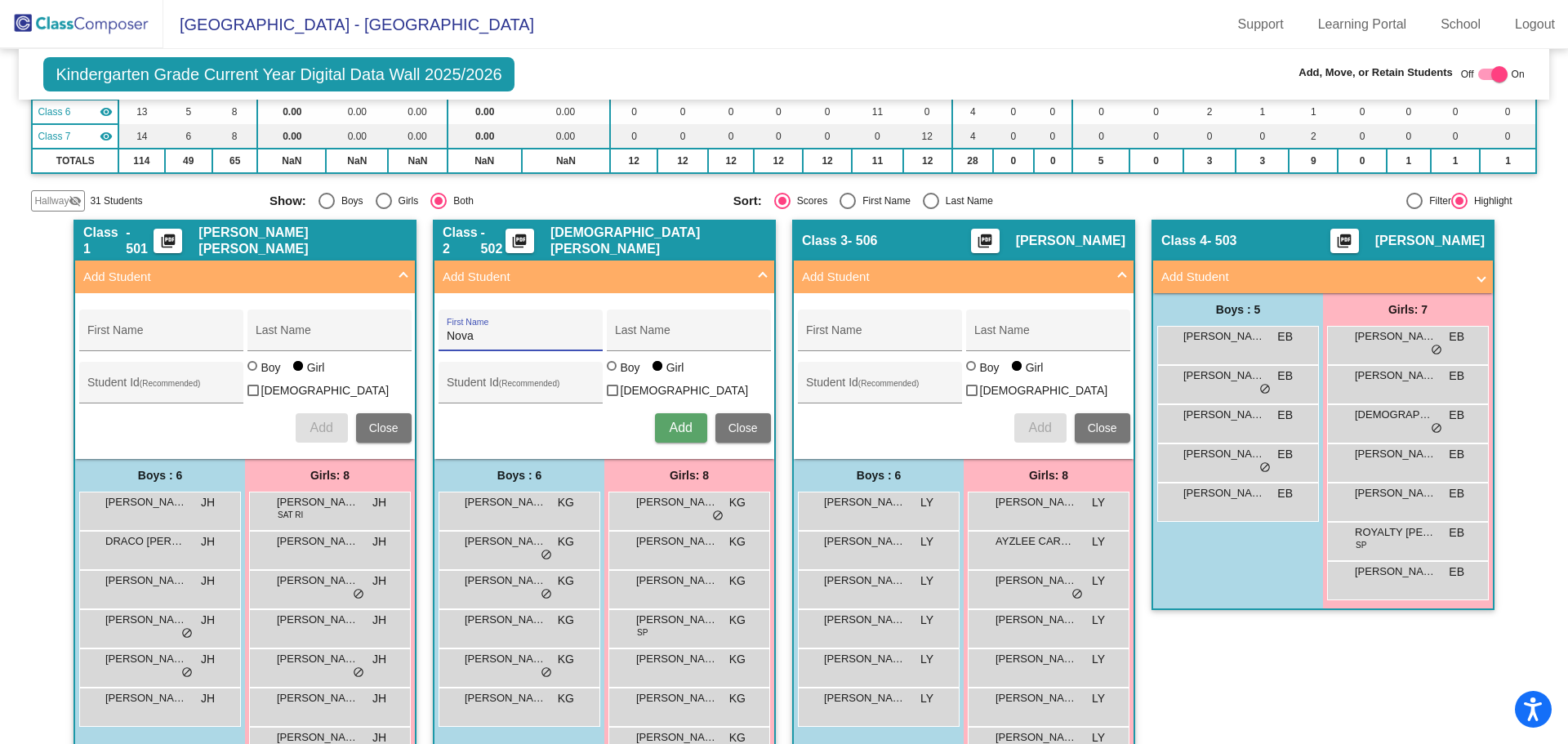
type input "Nova"
type input "Sias"
click at [669, 420] on span "Add" at bounding box center [680, 426] width 22 height 13
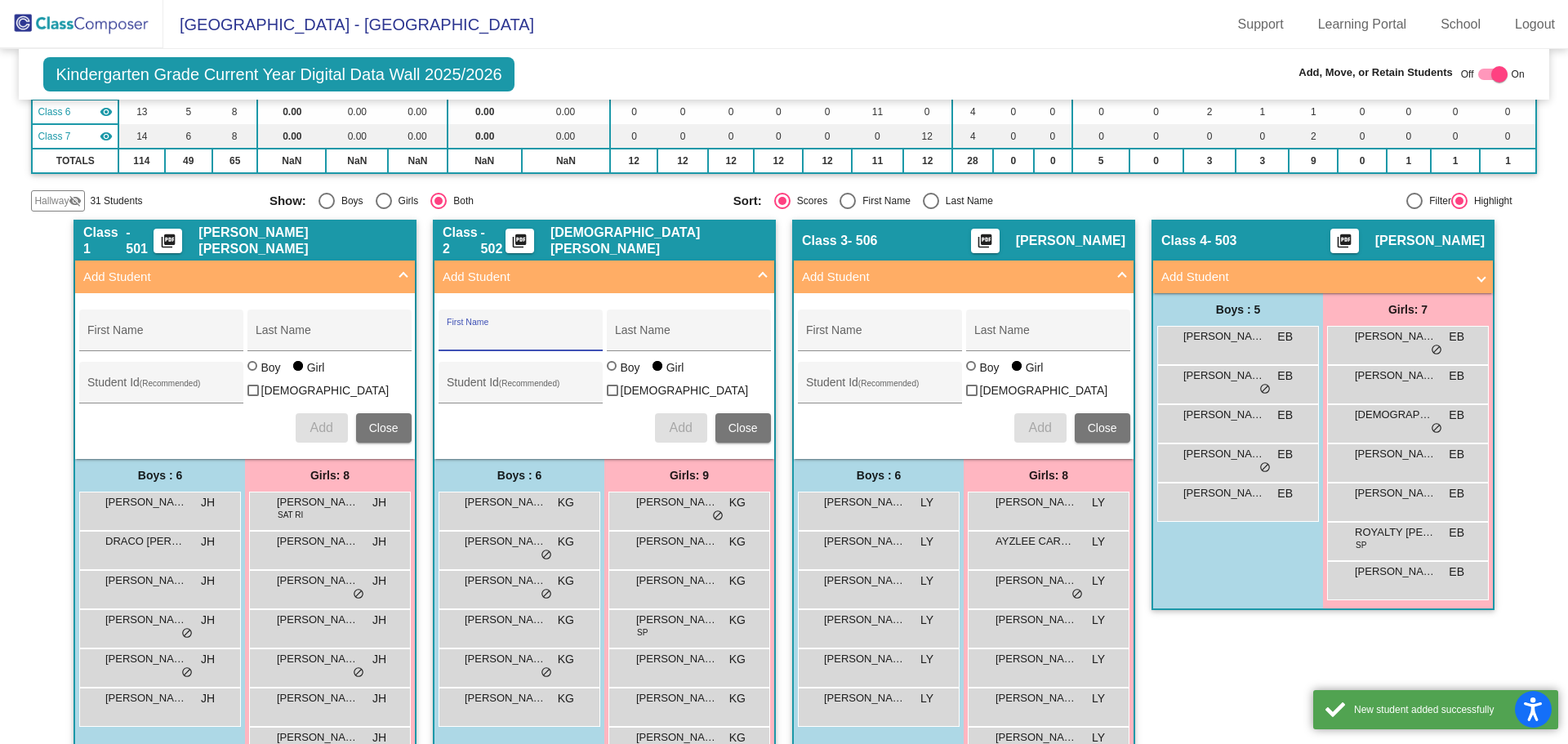
click at [749, 284] on span "Add Student" at bounding box center [601, 276] width 317 height 19
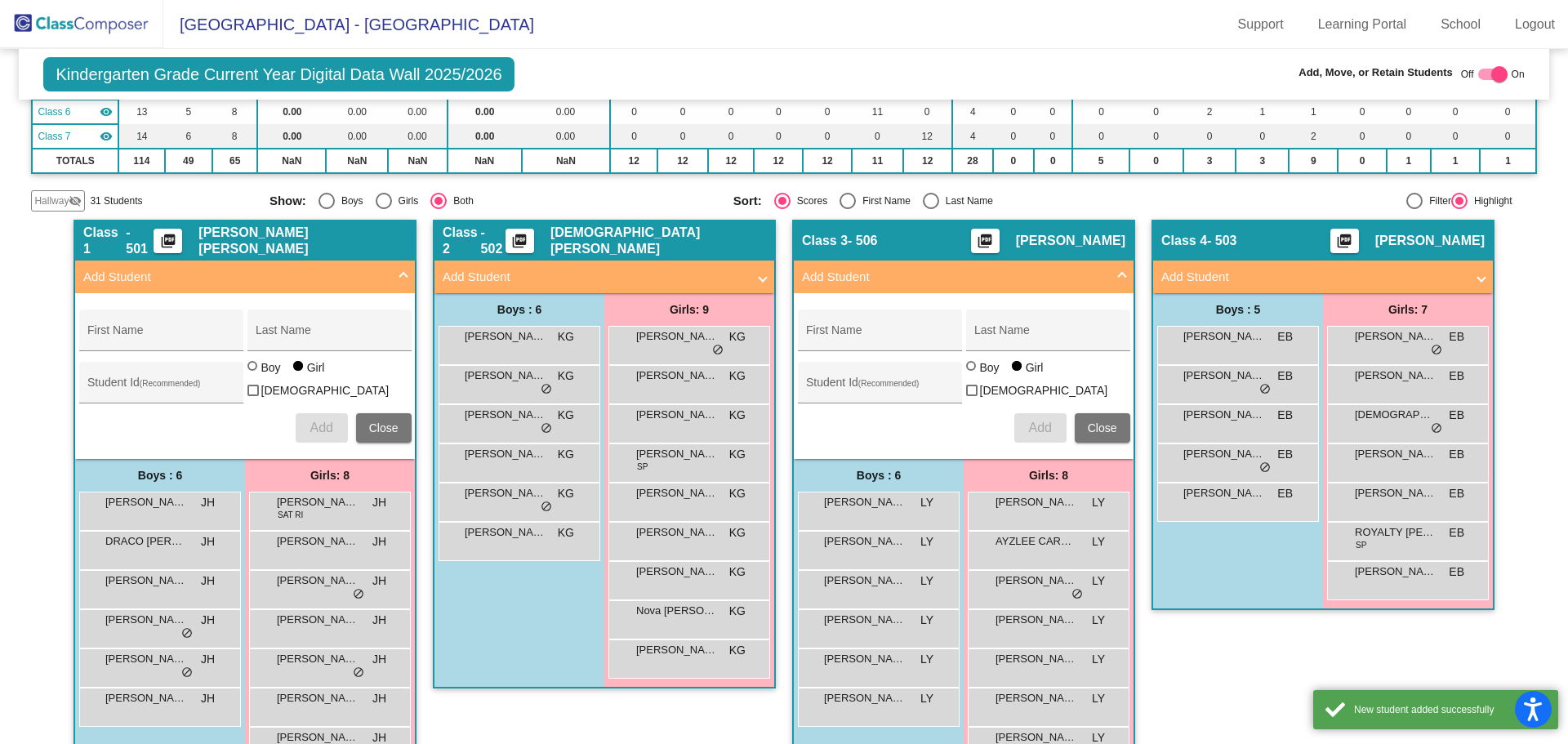
click at [384, 282] on span "Add Student" at bounding box center [242, 276] width 317 height 19
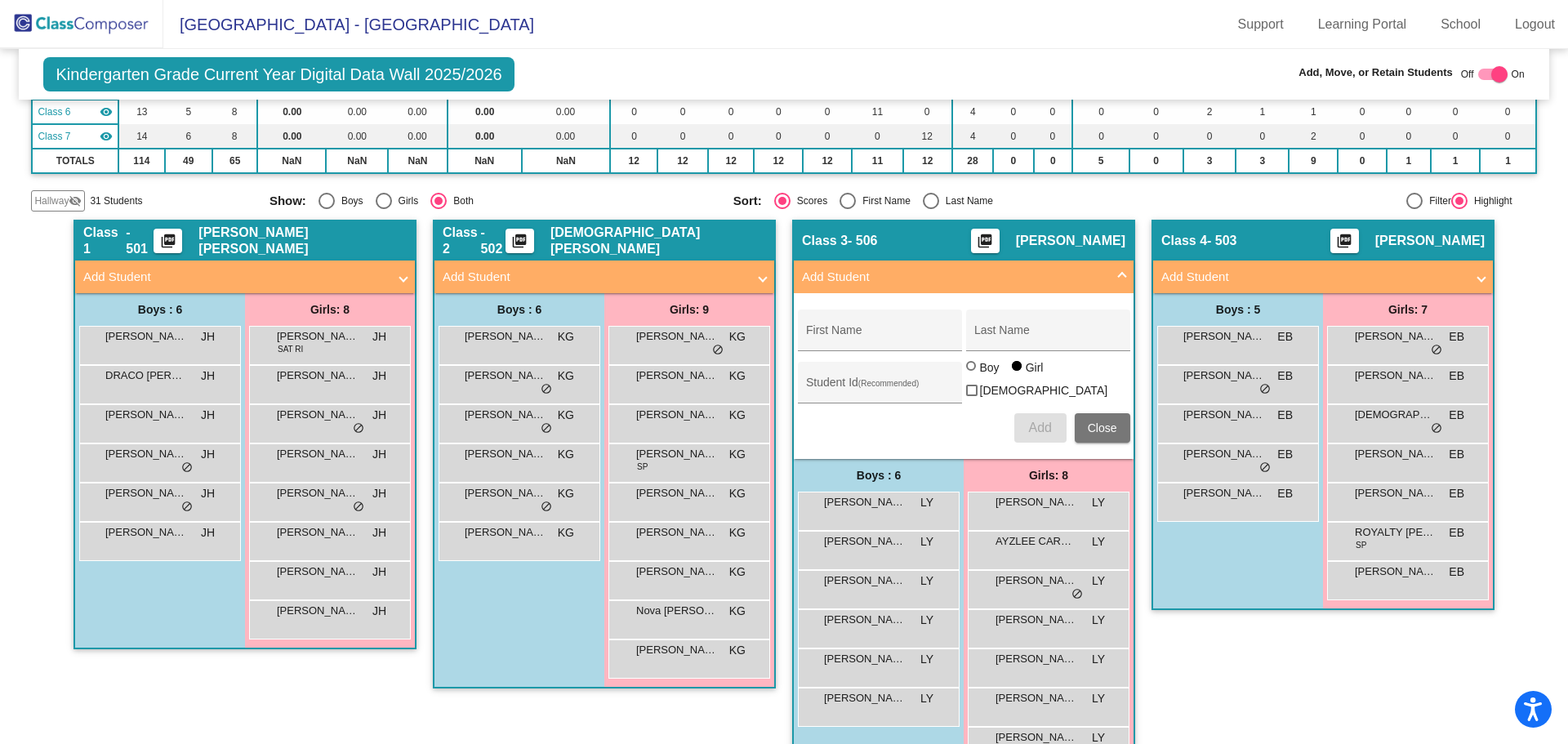
click at [1097, 284] on mat-panel-title "Add Student" at bounding box center [954, 276] width 304 height 19
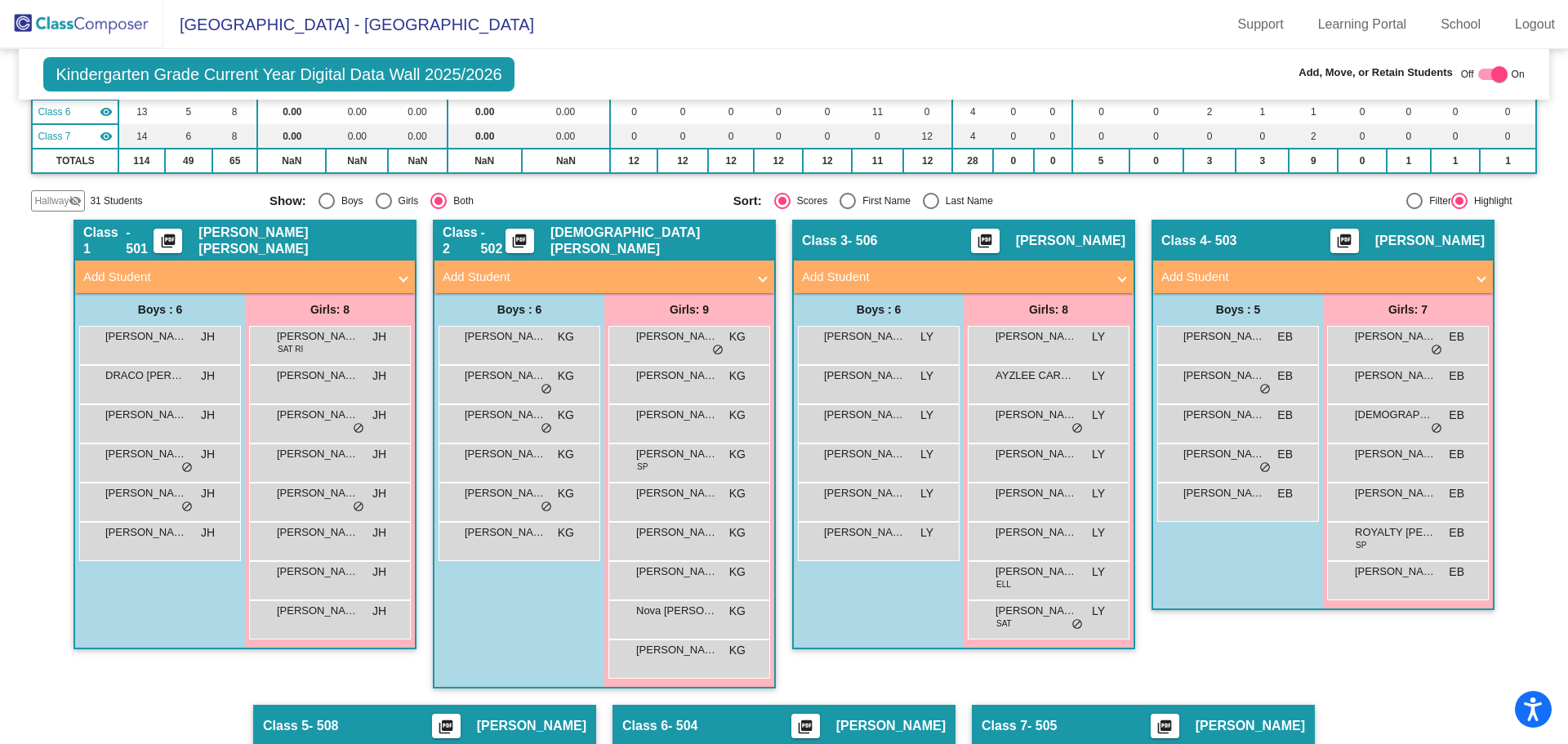
click at [1474, 266] on mat-expansion-panel-header "Add Student" at bounding box center [1323, 276] width 339 height 32
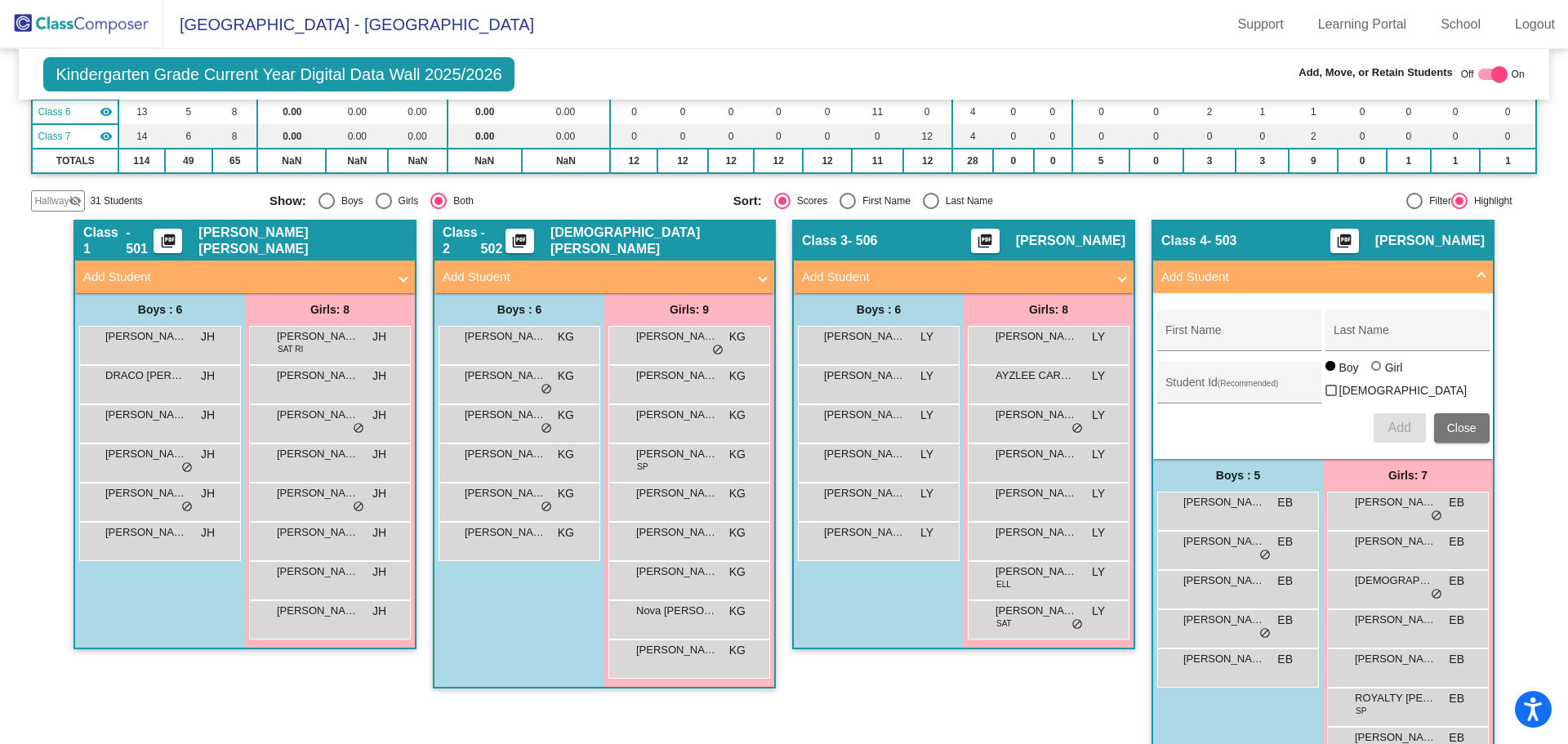
click at [1474, 266] on mat-expansion-panel-header "Add Student" at bounding box center [1323, 276] width 339 height 32
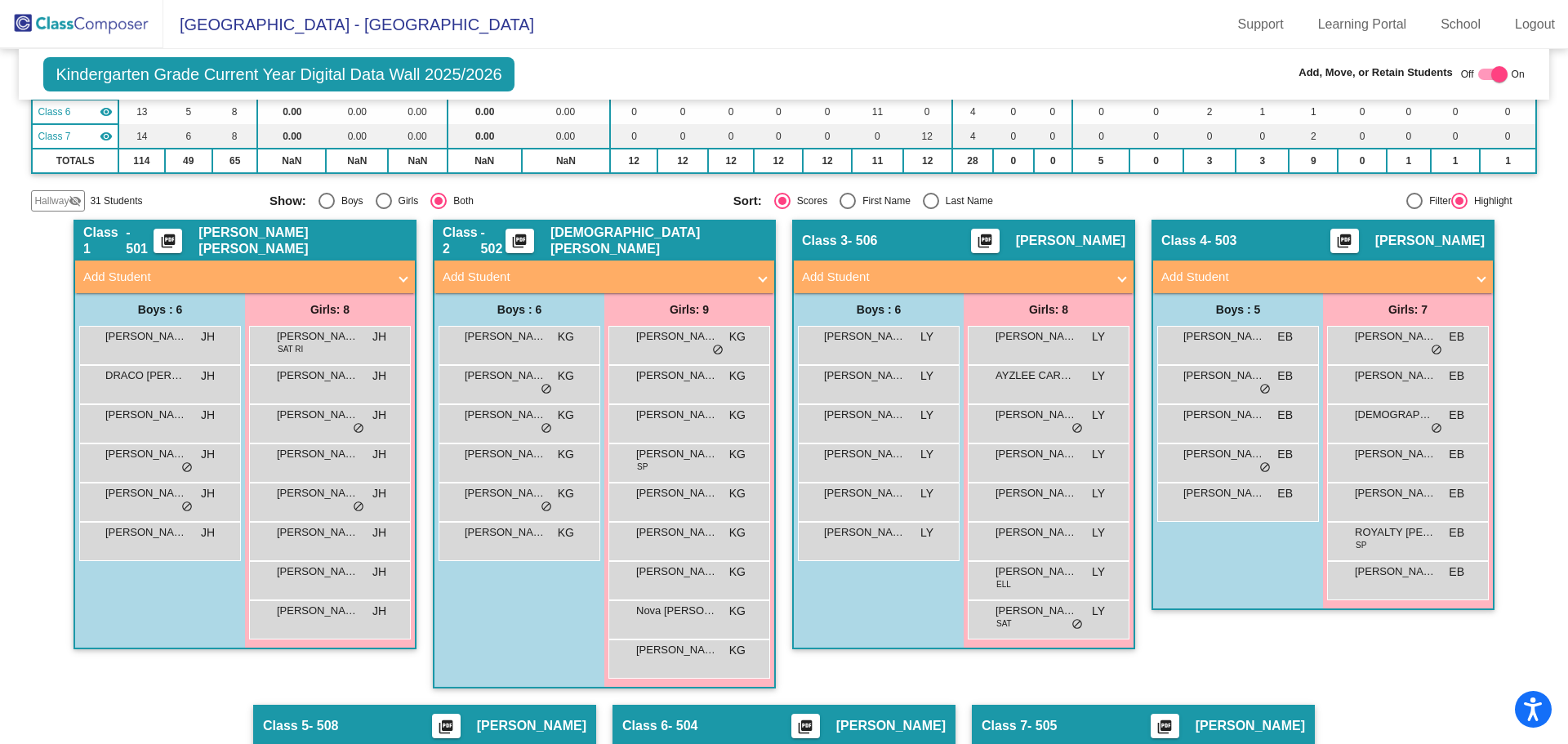
scroll to position [518, 0]
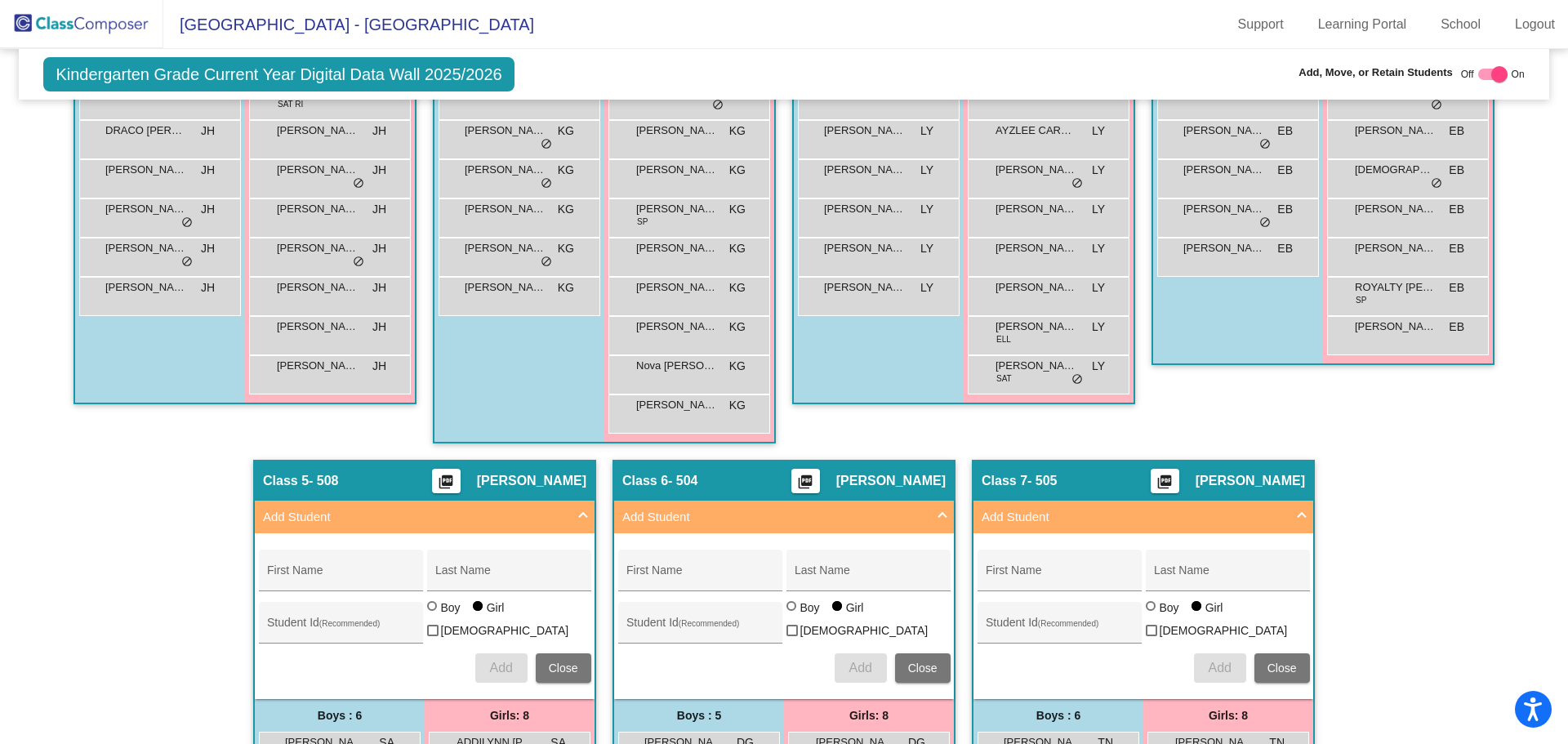
click at [1253, 512] on mat-panel-title "Add Student" at bounding box center [1133, 517] width 304 height 19
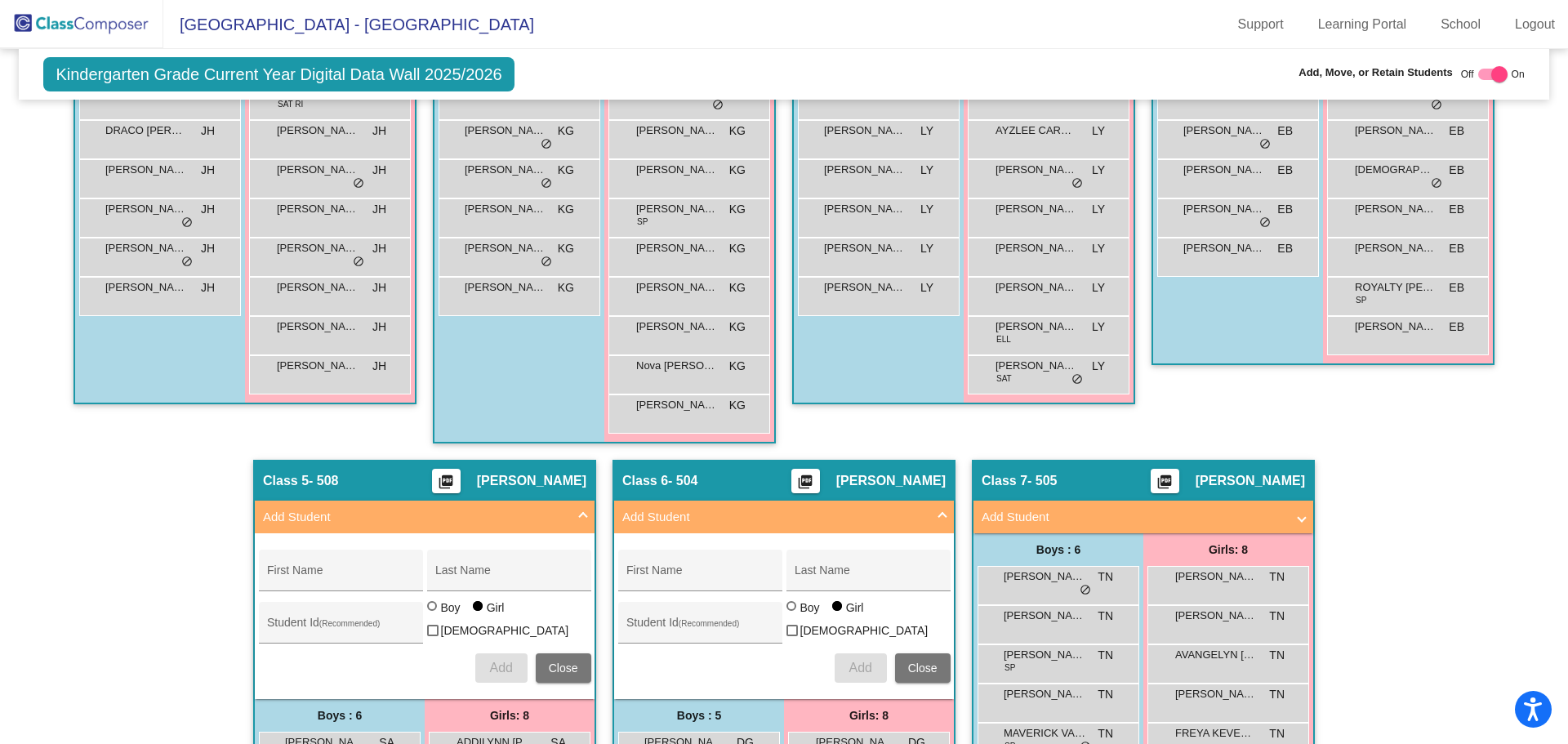
click at [931, 518] on span "Add Student" at bounding box center [780, 517] width 317 height 19
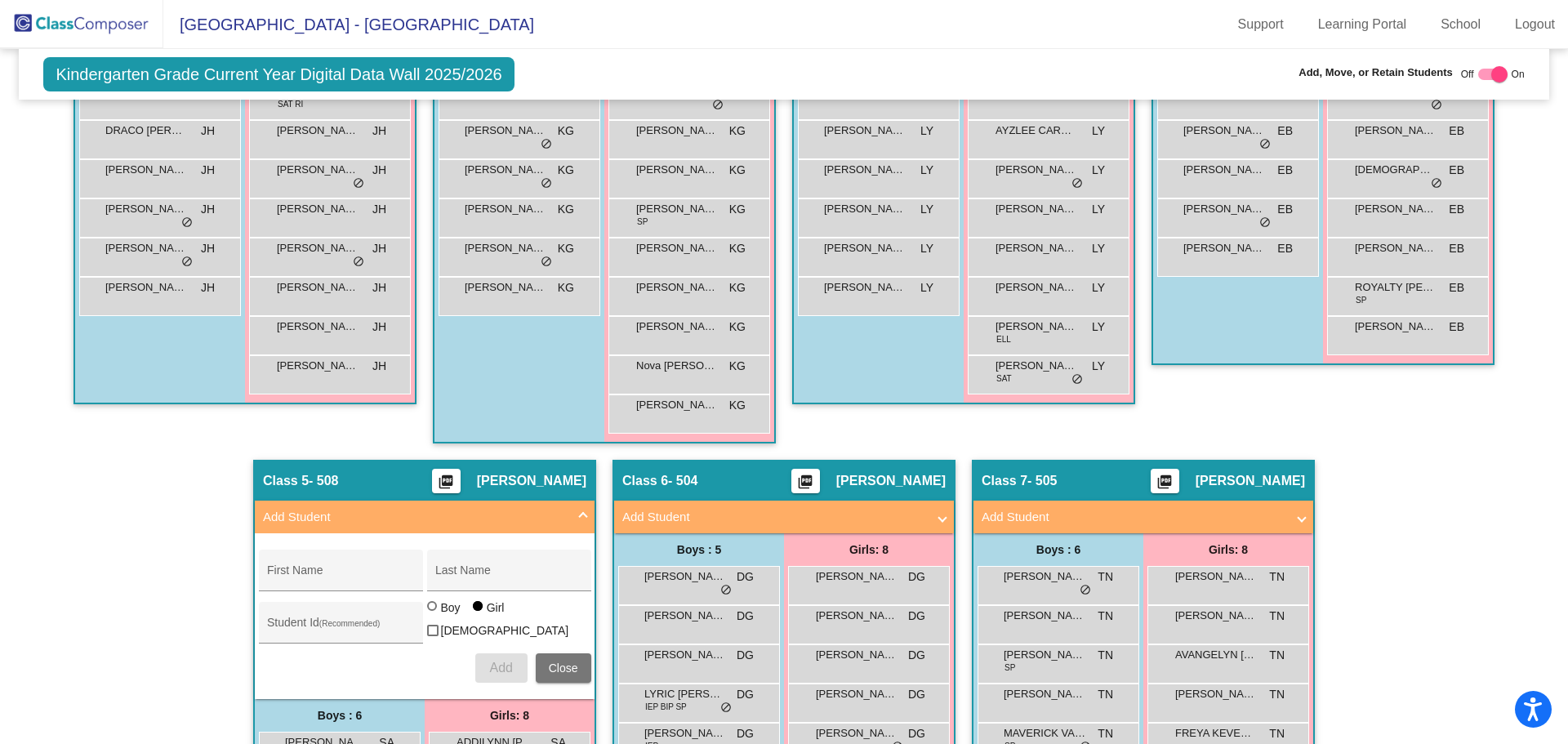
click at [580, 516] on span at bounding box center [583, 517] width 6 height 19
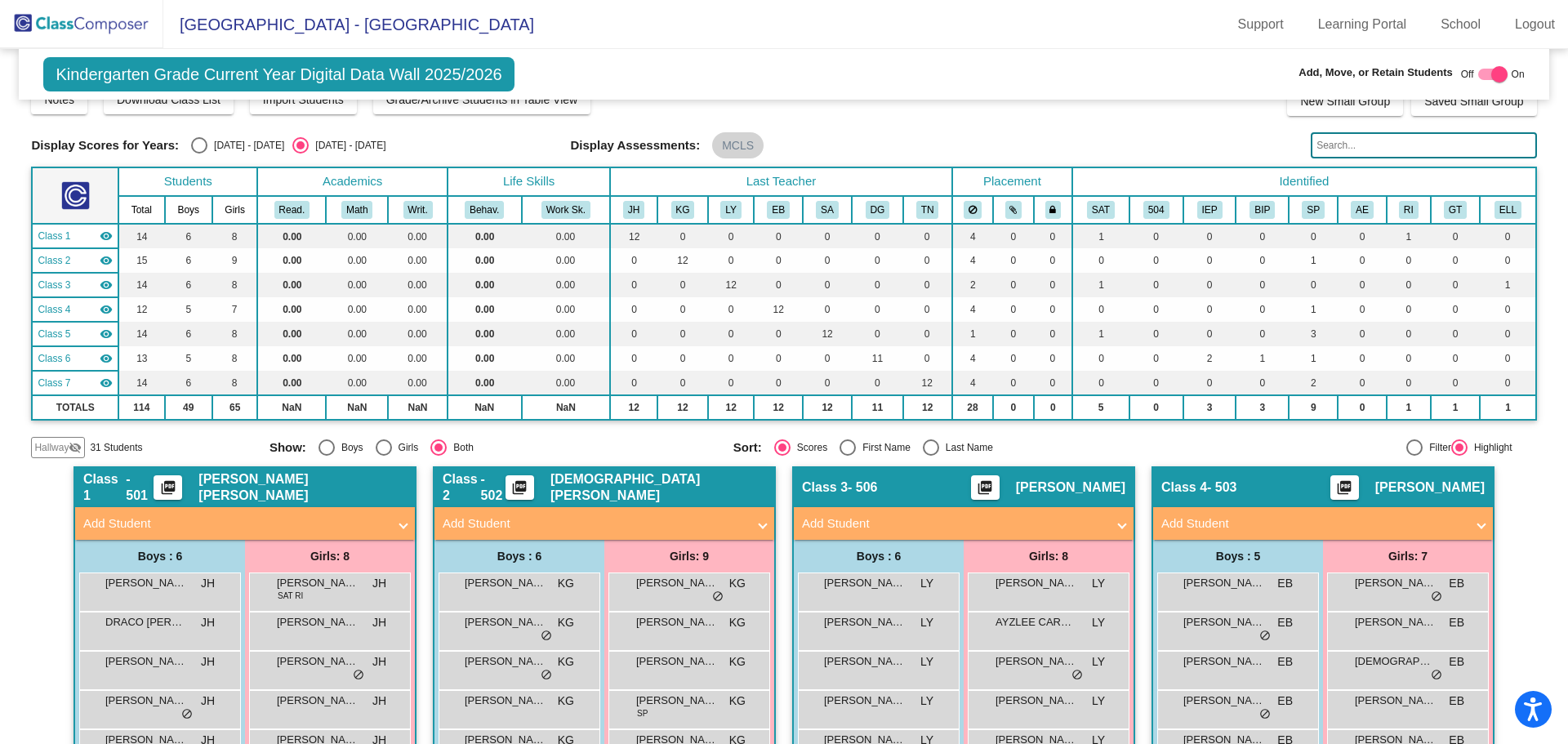
scroll to position [353, 0]
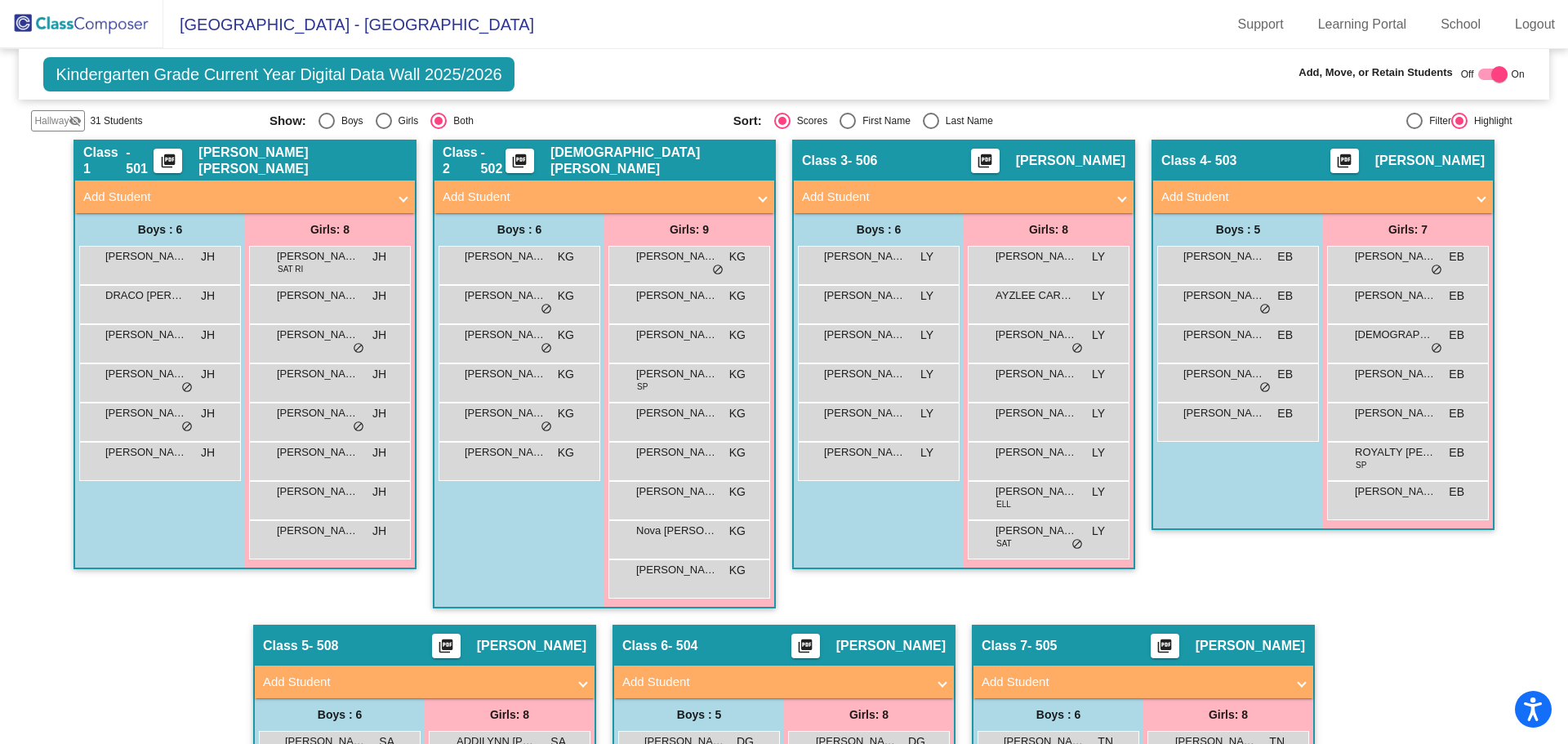
click at [1090, 86] on div "Kindergarten Grade Current Year Digital Data Wall 2025/2026 Add, Move, or Retai…" at bounding box center [784, 74] width 1530 height 50
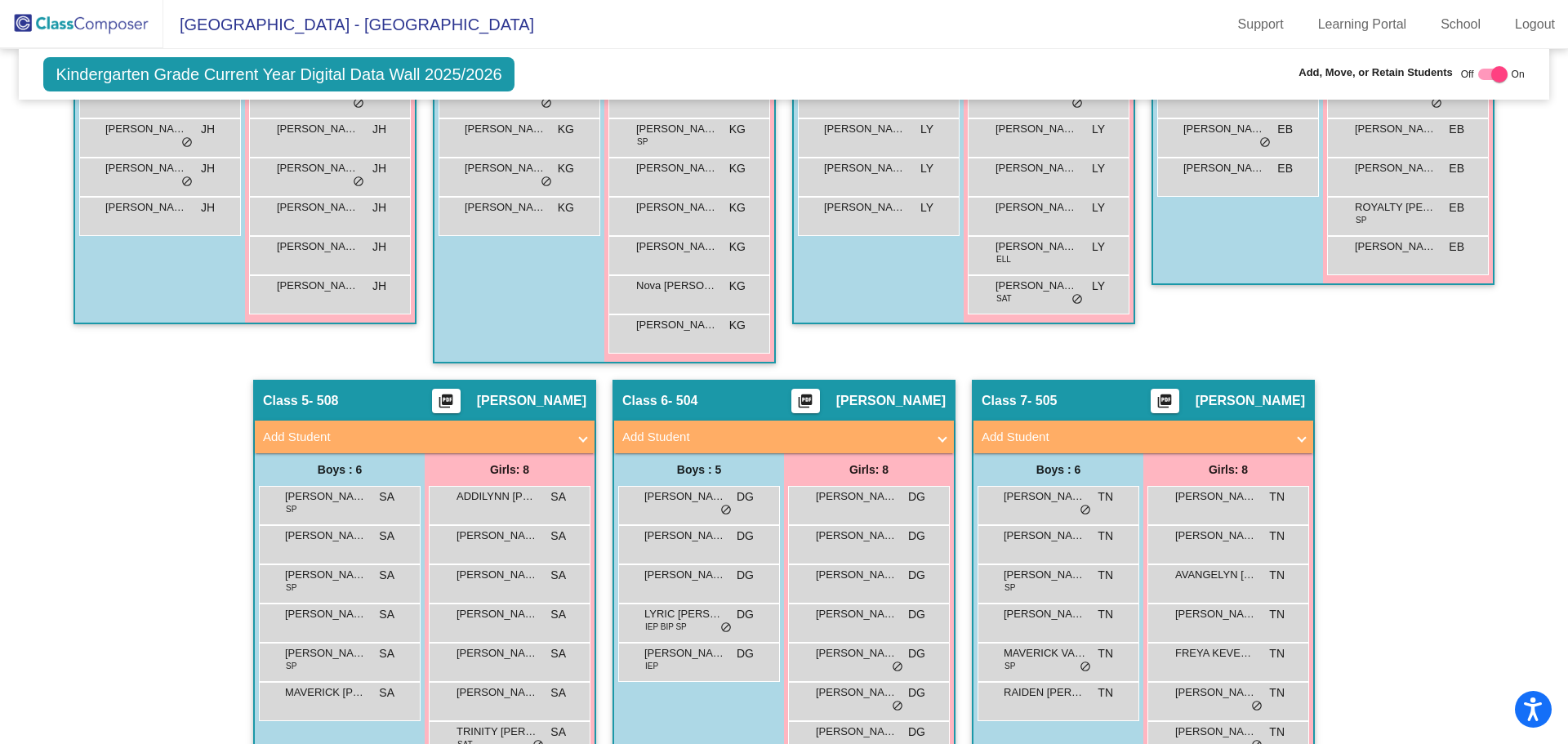
scroll to position [679, 0]
